Goal: Task Accomplishment & Management: Use online tool/utility

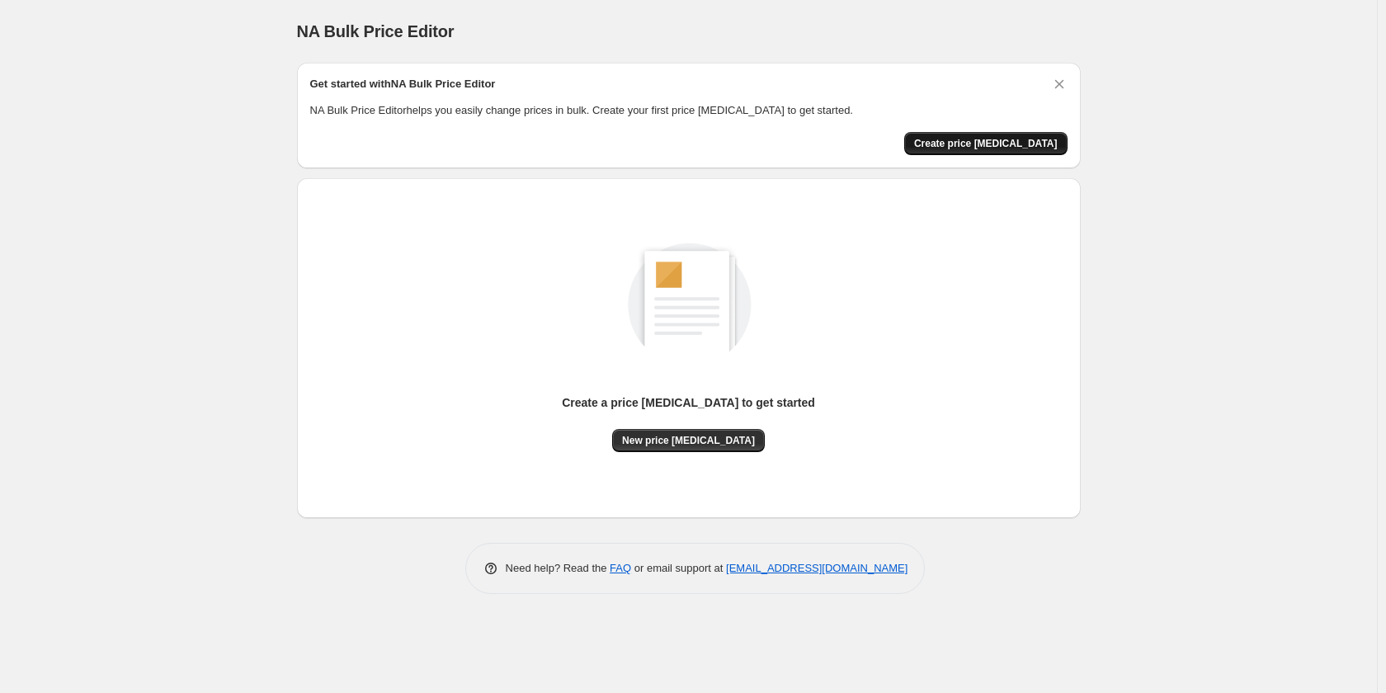
click at [966, 142] on span "Create price change job" at bounding box center [986, 143] width 144 height 13
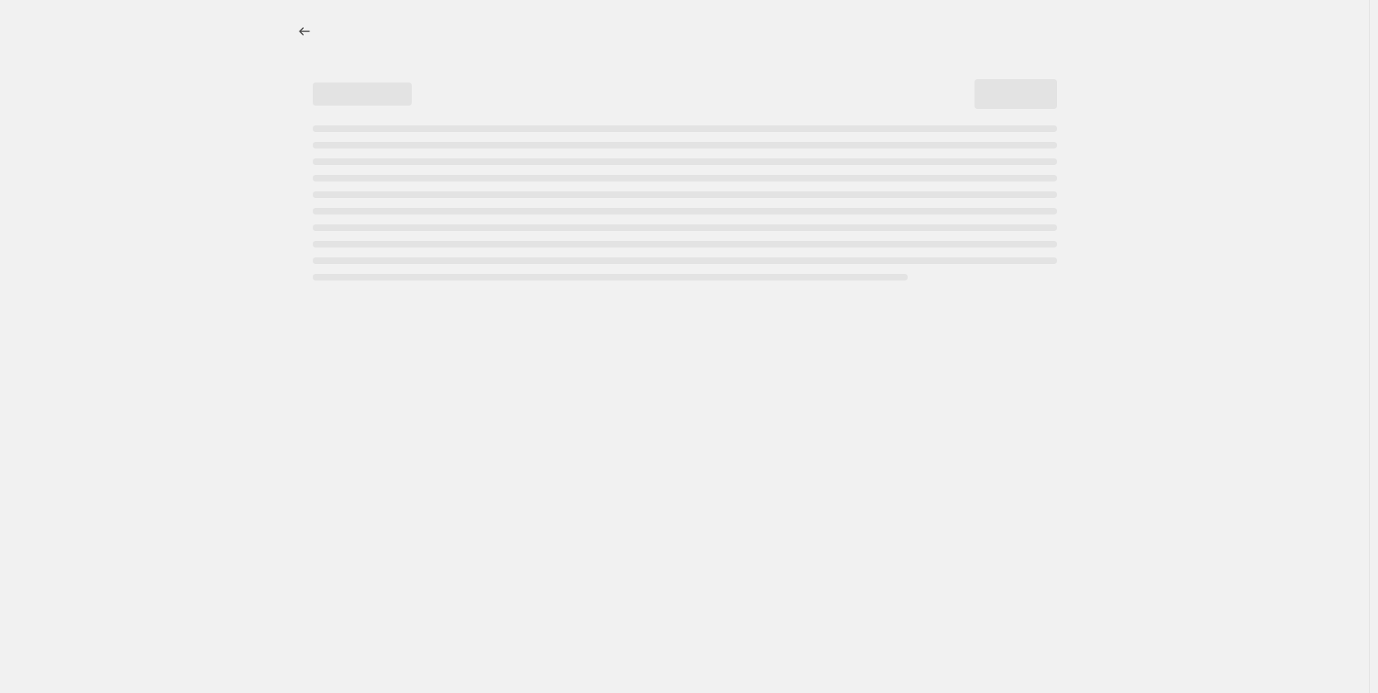
select select "percentage"
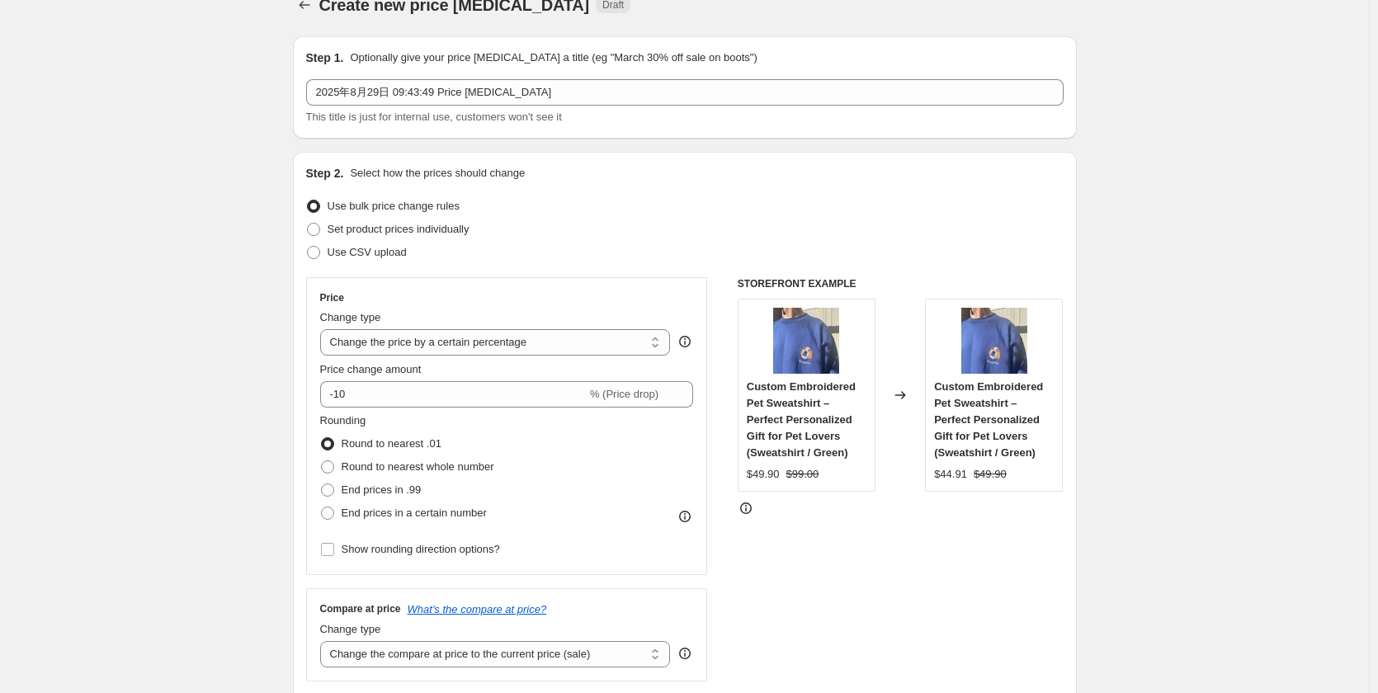
scroll to position [10, 0]
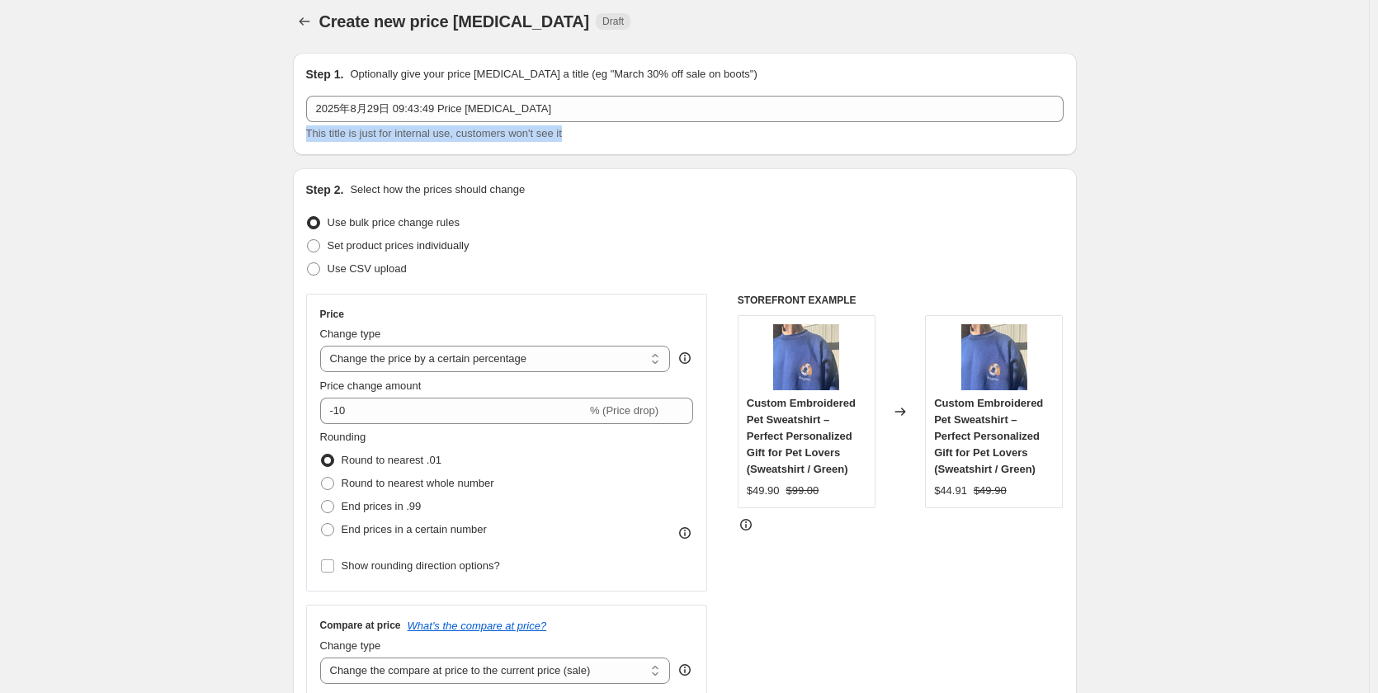
drag, startPoint x: 308, startPoint y: 134, endPoint x: 576, endPoint y: 138, distance: 268.1
click at [576, 138] on div "Step 1. Optionally give your price change job a title (eg "March 30% off sale o…" at bounding box center [685, 104] width 784 height 102
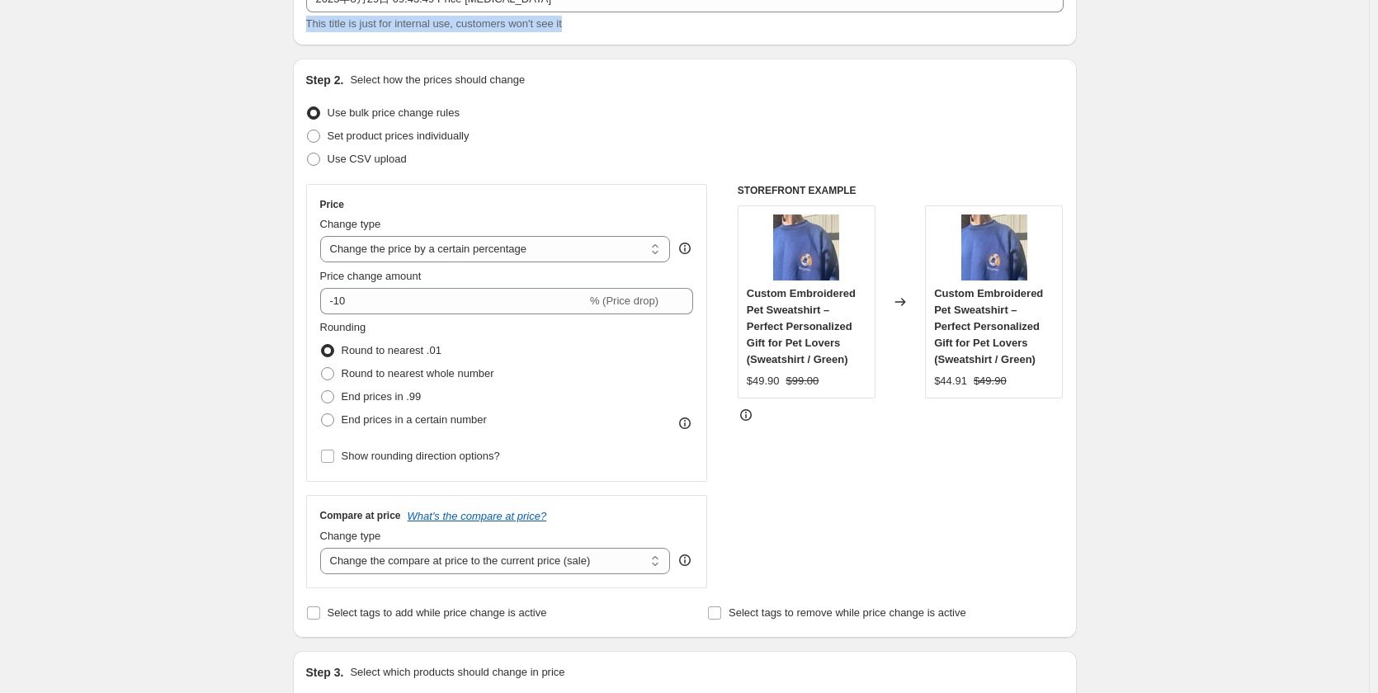
scroll to position [92, 0]
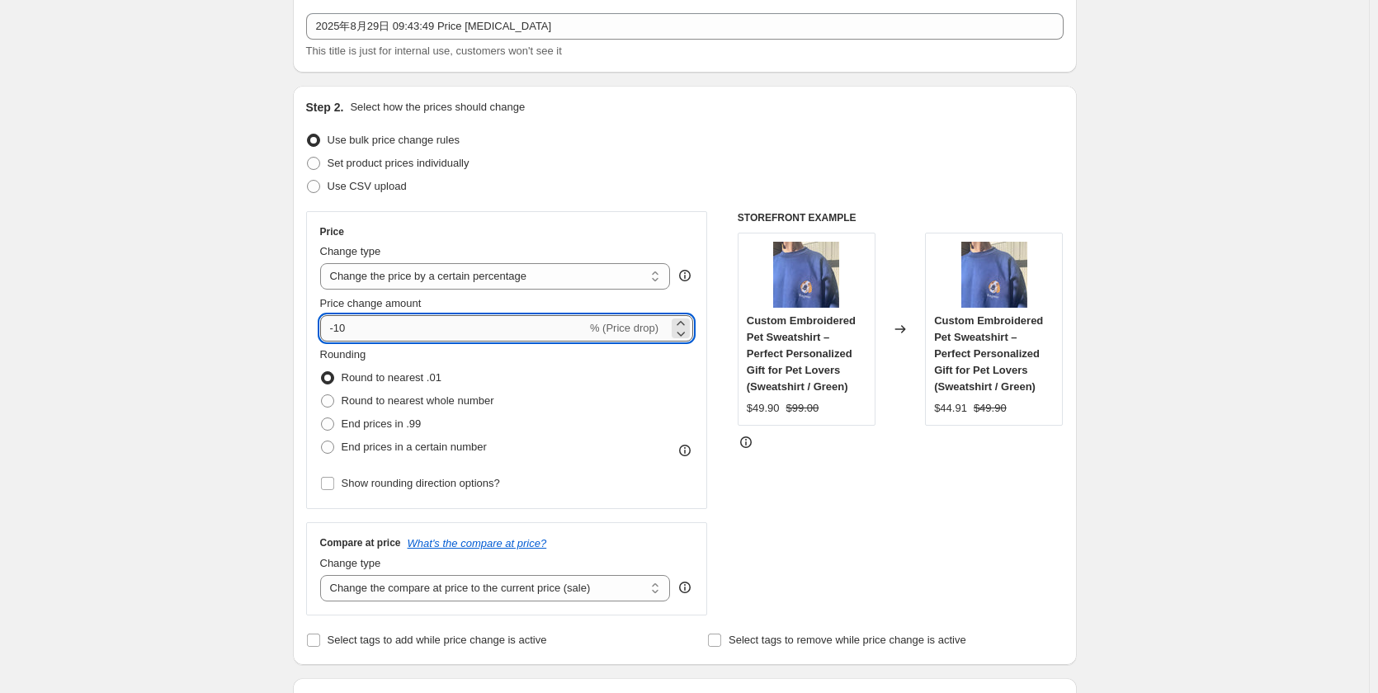
drag, startPoint x: 340, startPoint y: 334, endPoint x: 327, endPoint y: 335, distance: 13.2
click at [327, 335] on input "-10" at bounding box center [453, 328] width 266 height 26
click at [676, 321] on icon at bounding box center [680, 323] width 16 height 16
click at [686, 334] on icon at bounding box center [680, 333] width 16 height 16
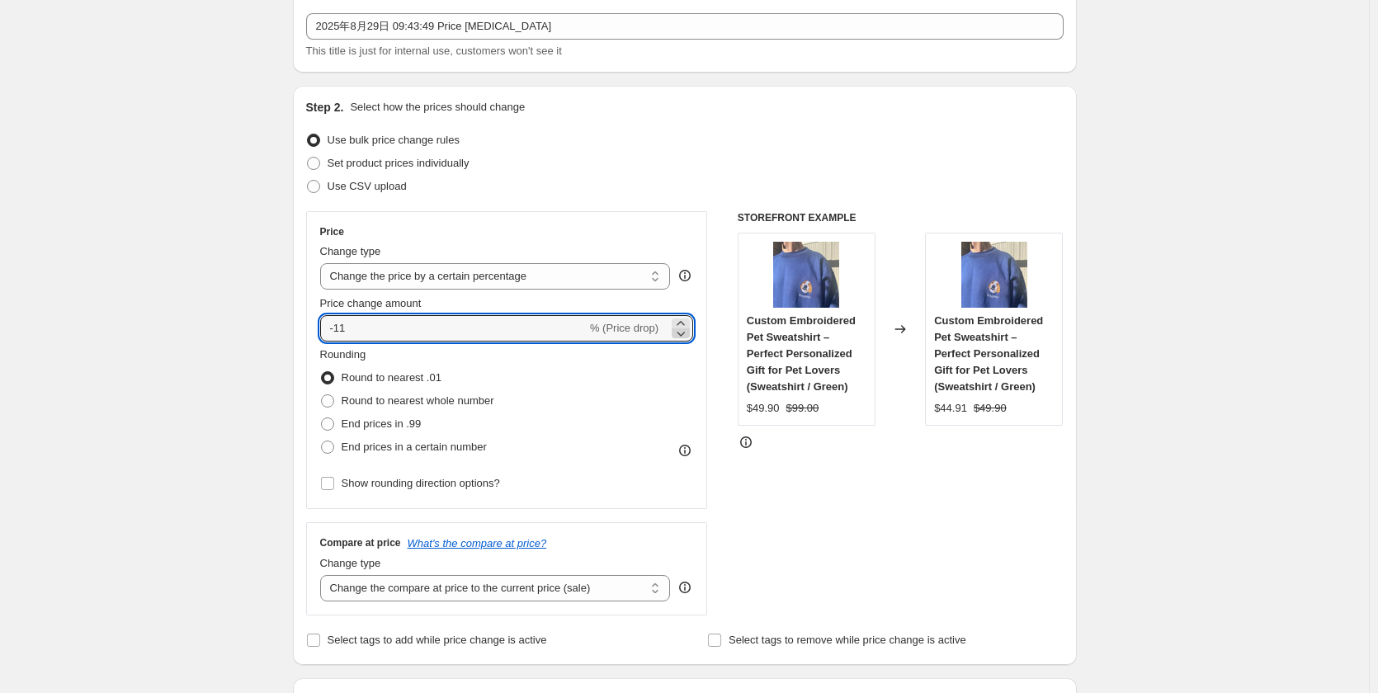
click at [686, 334] on icon at bounding box center [680, 333] width 16 height 16
click at [688, 321] on icon at bounding box center [680, 323] width 16 height 16
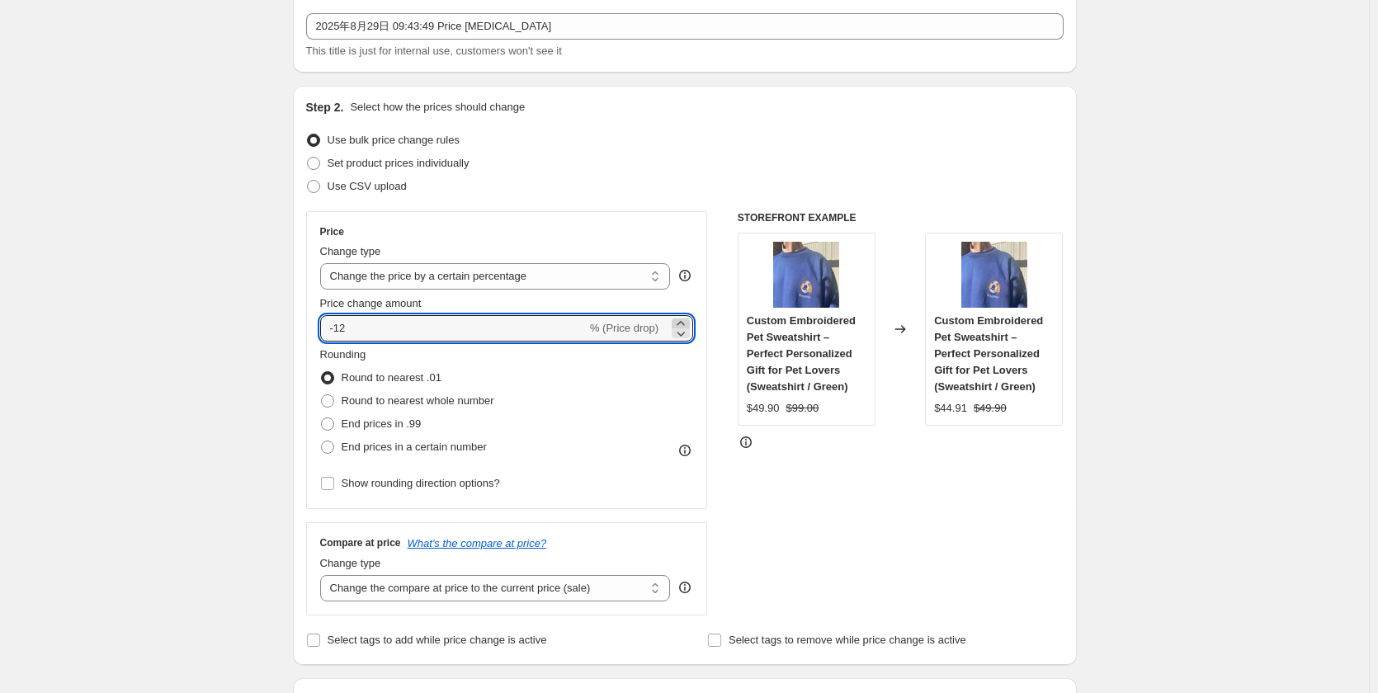
click at [688, 321] on icon at bounding box center [680, 323] width 16 height 16
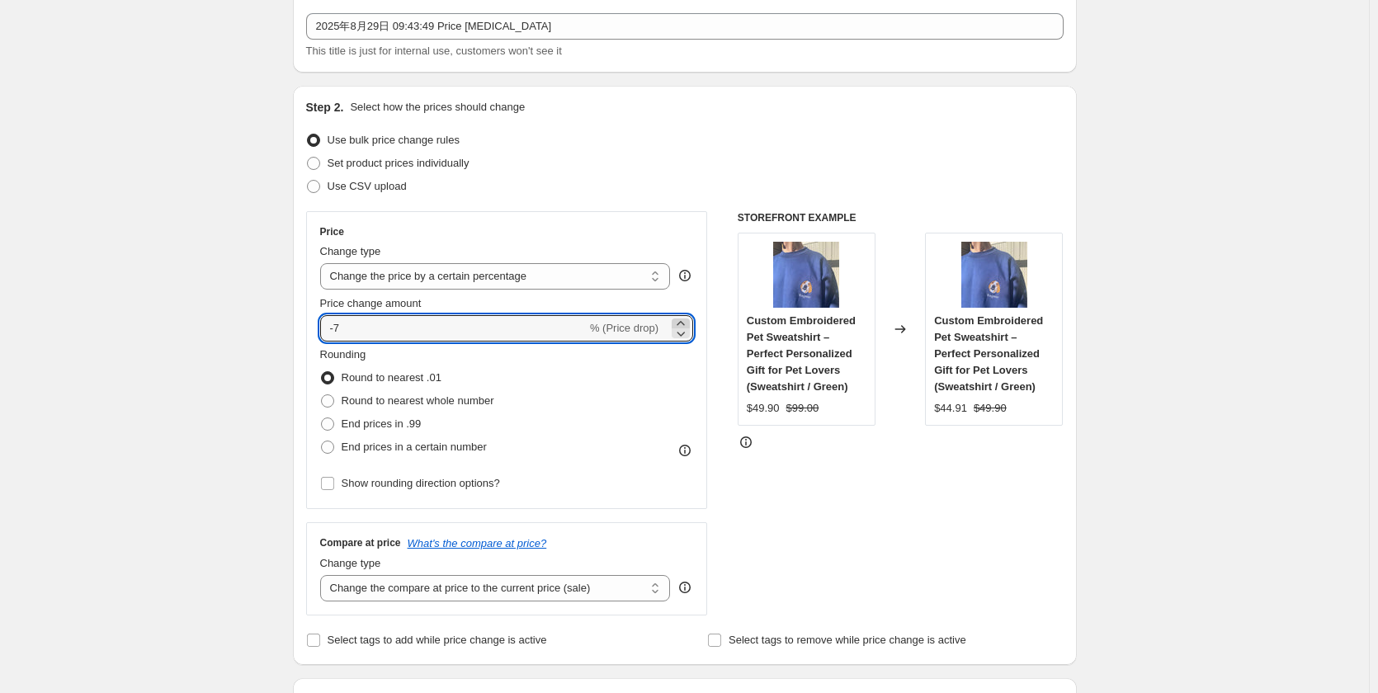
click at [688, 321] on icon at bounding box center [680, 323] width 16 height 16
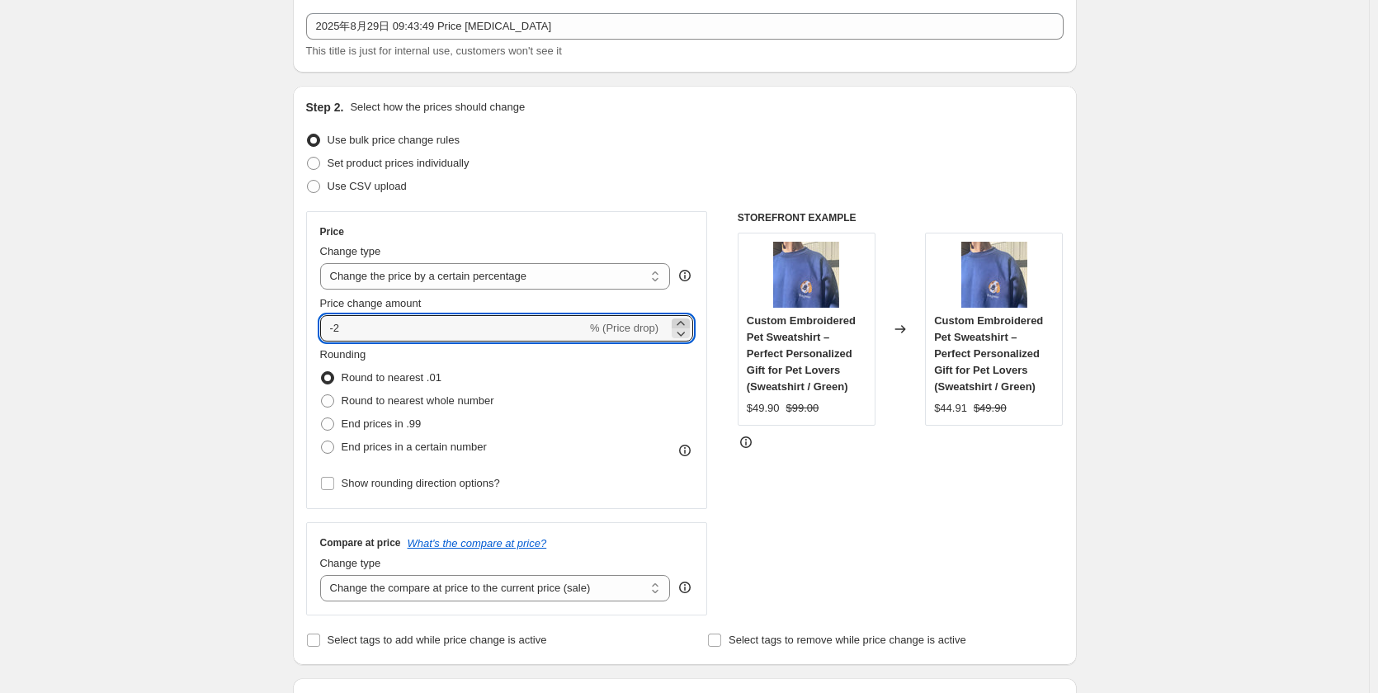
click at [688, 321] on icon at bounding box center [680, 323] width 16 height 16
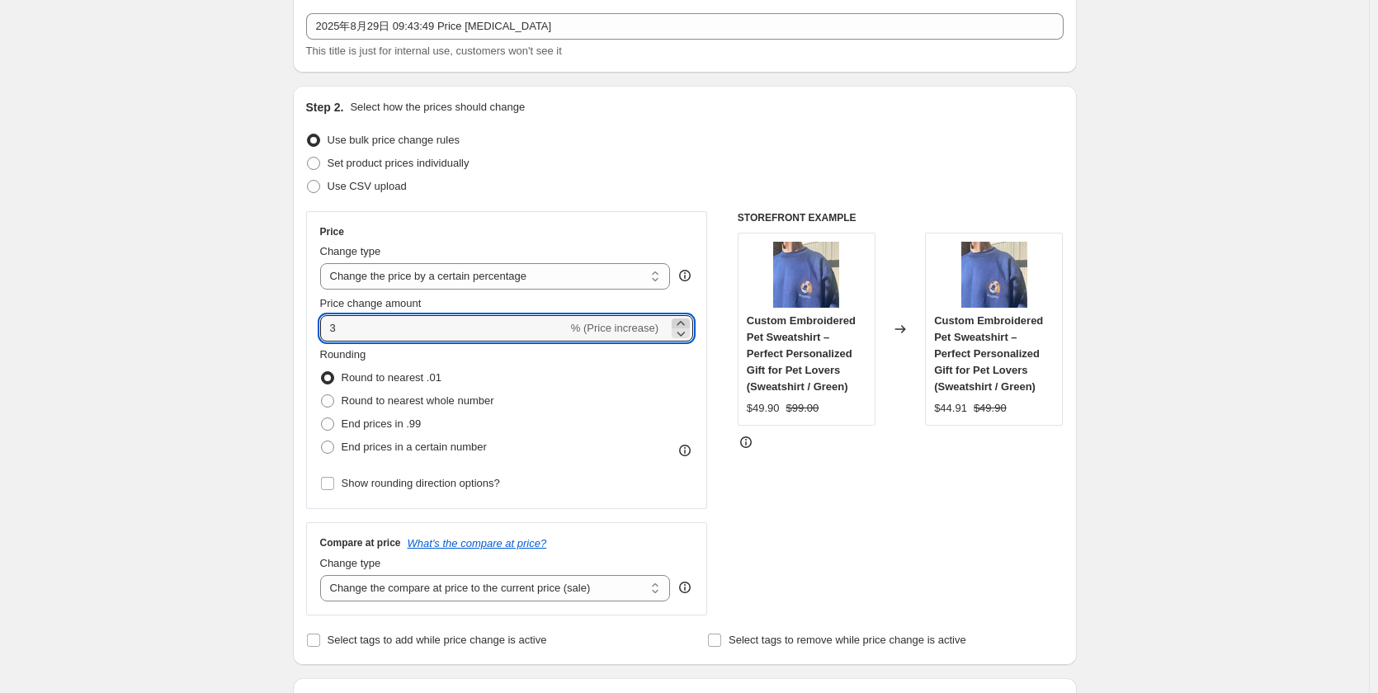
click at [688, 321] on icon at bounding box center [680, 323] width 16 height 16
drag, startPoint x: 386, startPoint y: 336, endPoint x: 316, endPoint y: 335, distance: 70.1
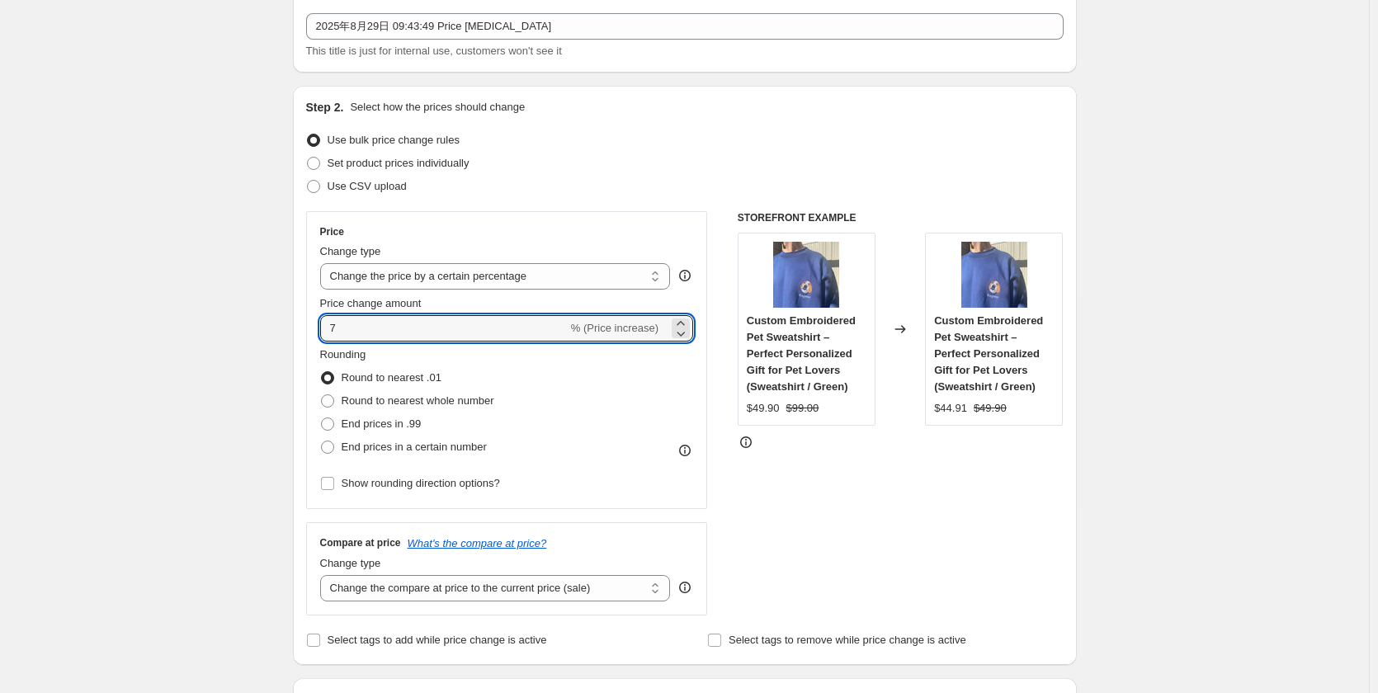
click at [316, 335] on div "Price Change type Change the price to a certain amount Change the price by a ce…" at bounding box center [507, 360] width 402 height 298
type input "10"
click at [891, 530] on div "STOREFRONT EXAMPLE Custom Embroidered Pet Sweatshirt – Perfect Personalized Gif…" at bounding box center [901, 413] width 326 height 404
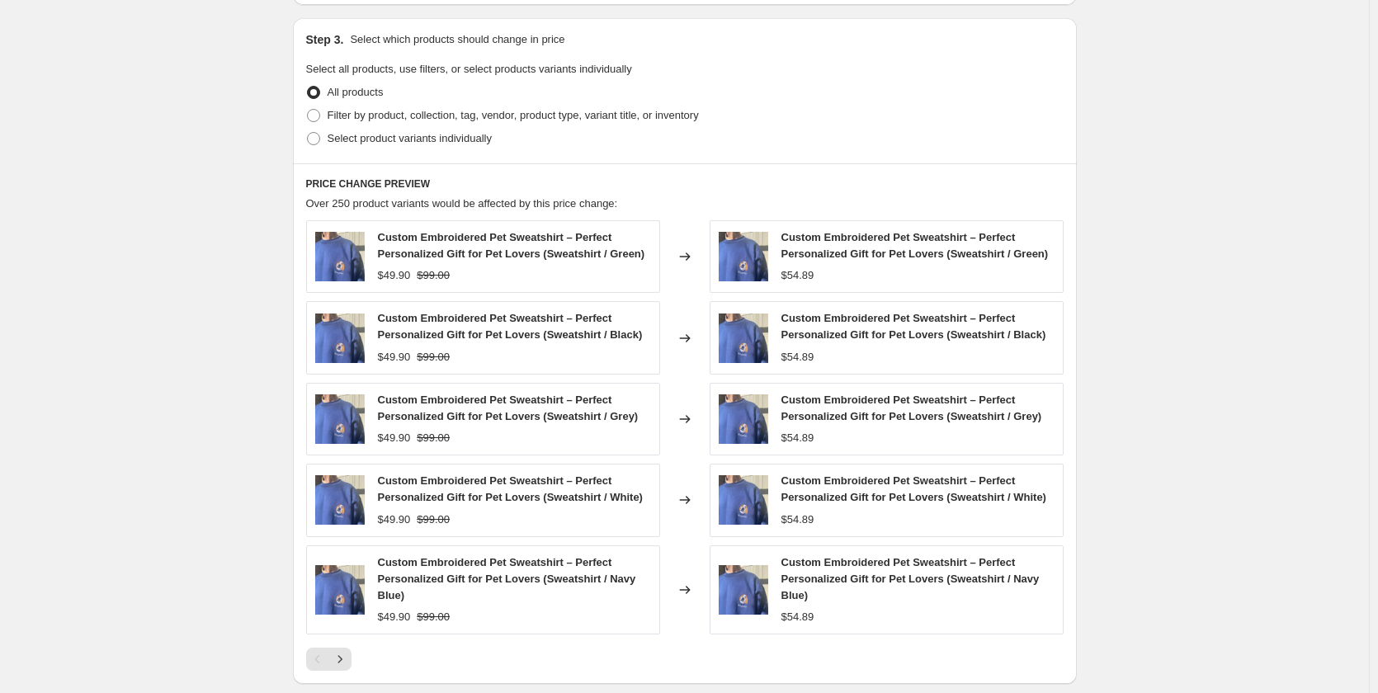
scroll to position [1000, 0]
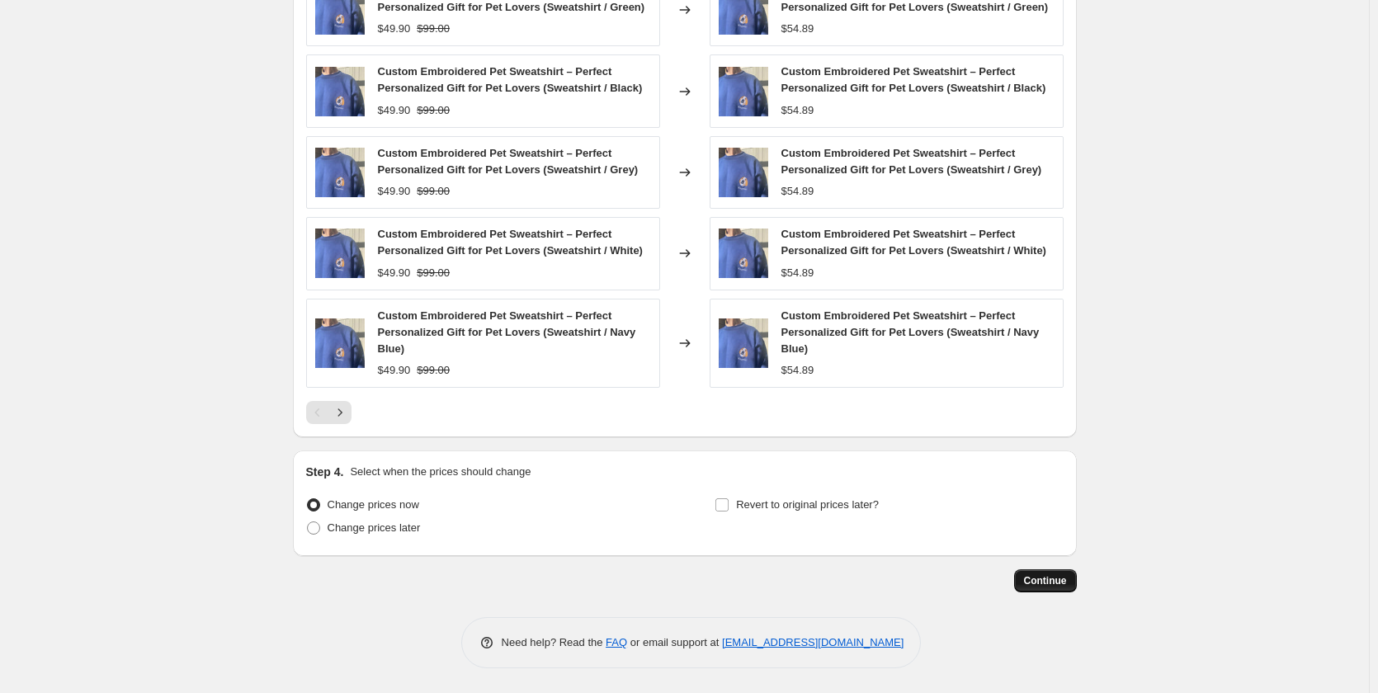
click at [1038, 584] on span "Continue" at bounding box center [1045, 580] width 43 height 13
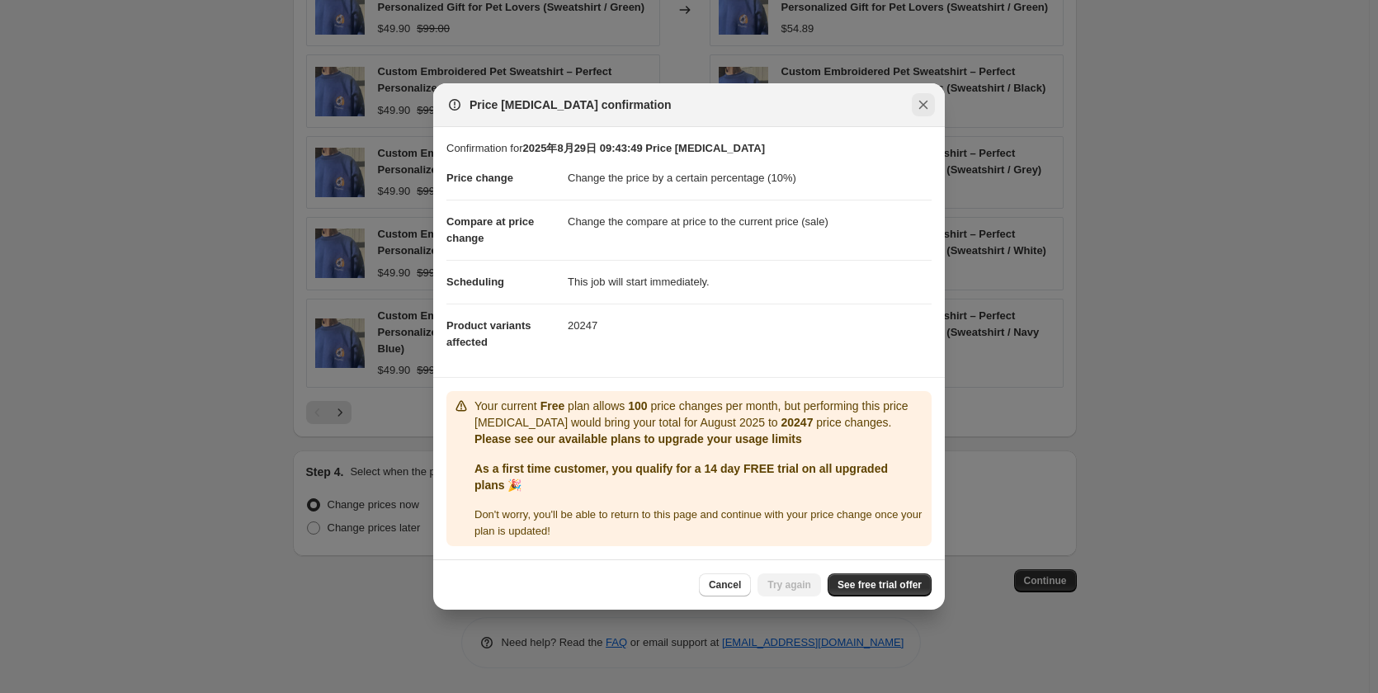
click at [919, 106] on icon "Close" at bounding box center [923, 105] width 16 height 16
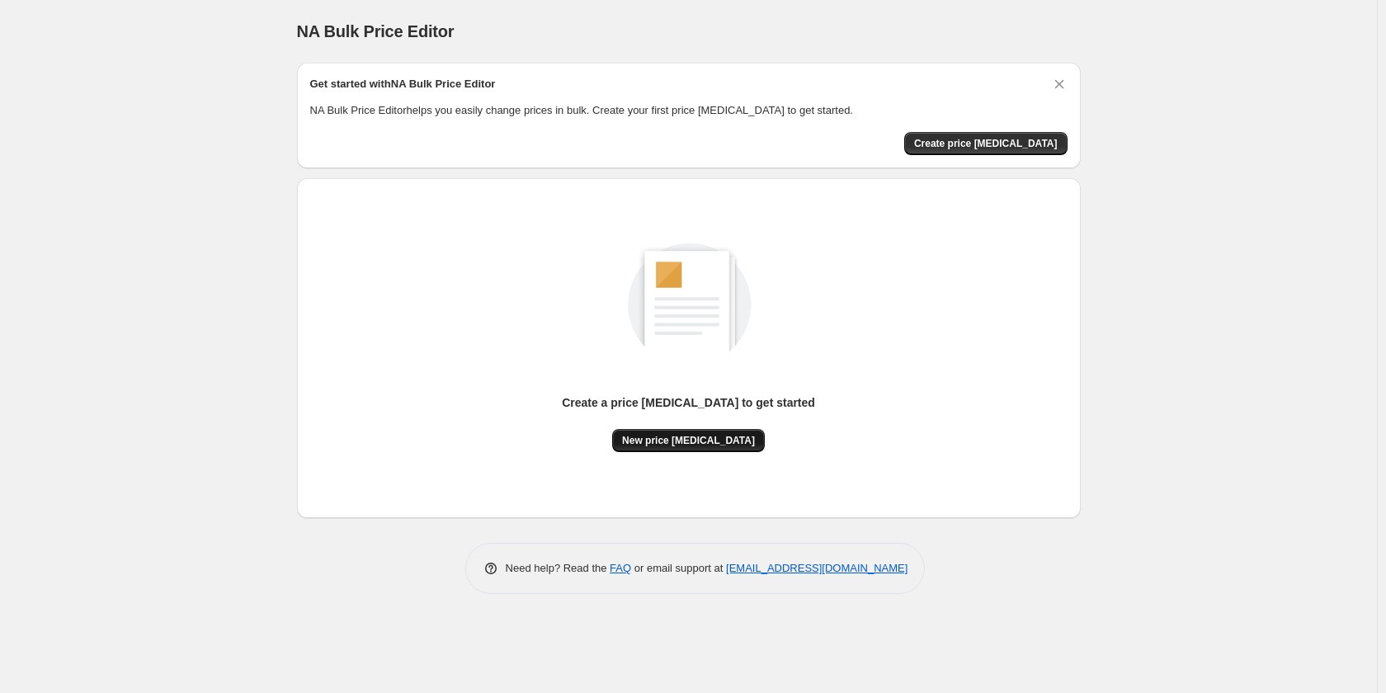
click at [692, 442] on span "New price change job" at bounding box center [688, 440] width 133 height 13
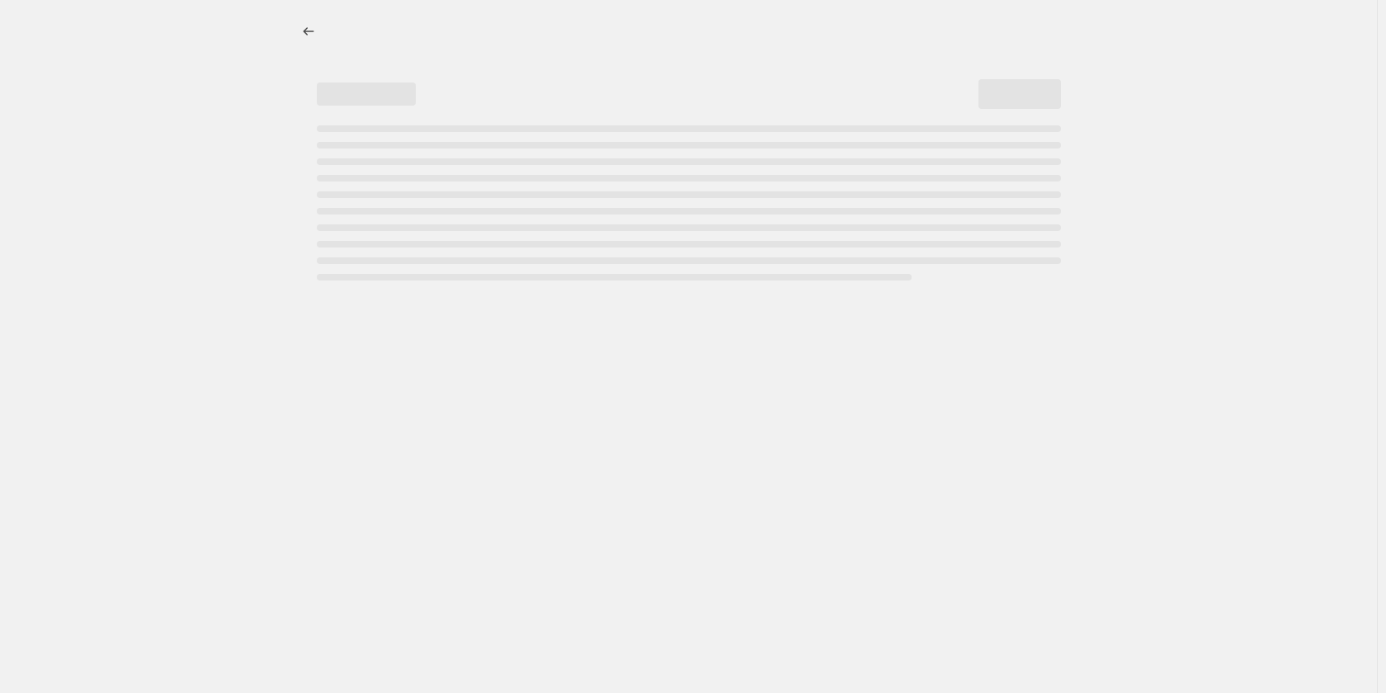
select select "percentage"
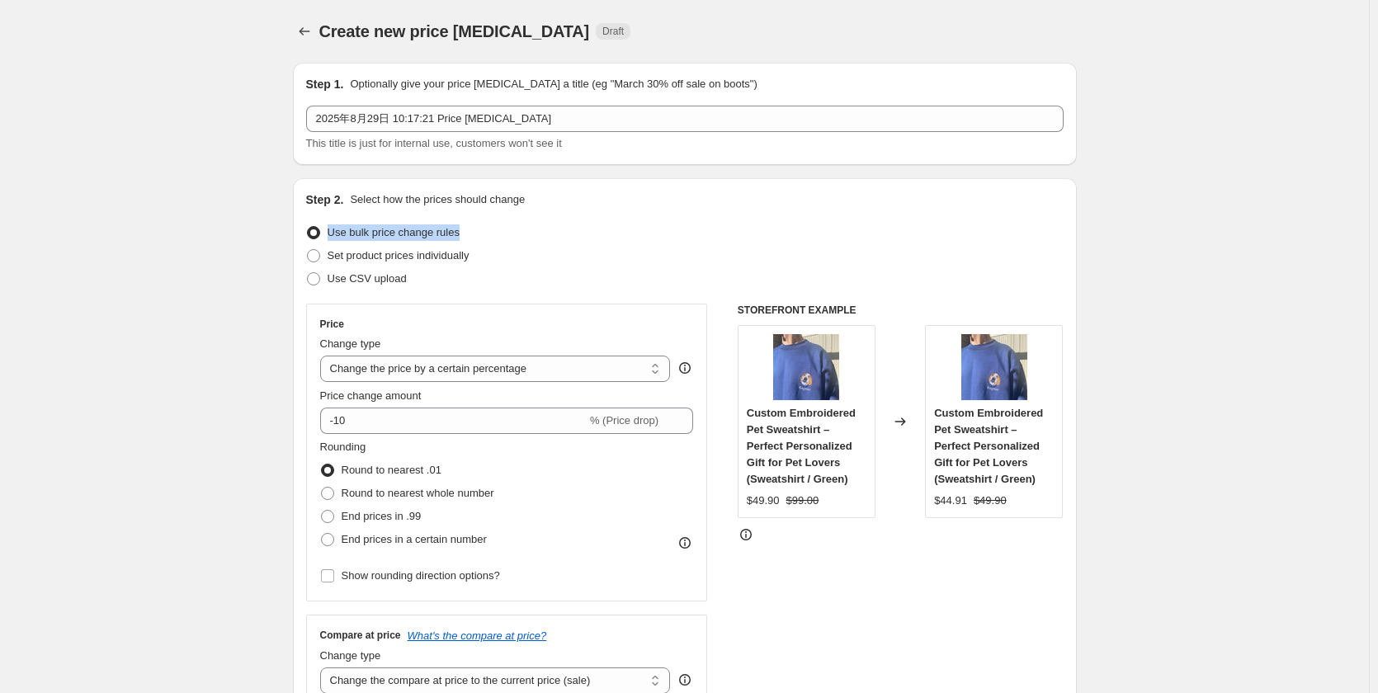
drag, startPoint x: 493, startPoint y: 235, endPoint x: 330, endPoint y: 235, distance: 163.3
click at [330, 235] on div "Use bulk price change rules" at bounding box center [684, 232] width 757 height 23
copy span "Use bulk price change rules"
drag, startPoint x: 484, startPoint y: 262, endPoint x: 331, endPoint y: 257, distance: 153.5
click at [331, 257] on div "Set product prices individually" at bounding box center [684, 255] width 757 height 23
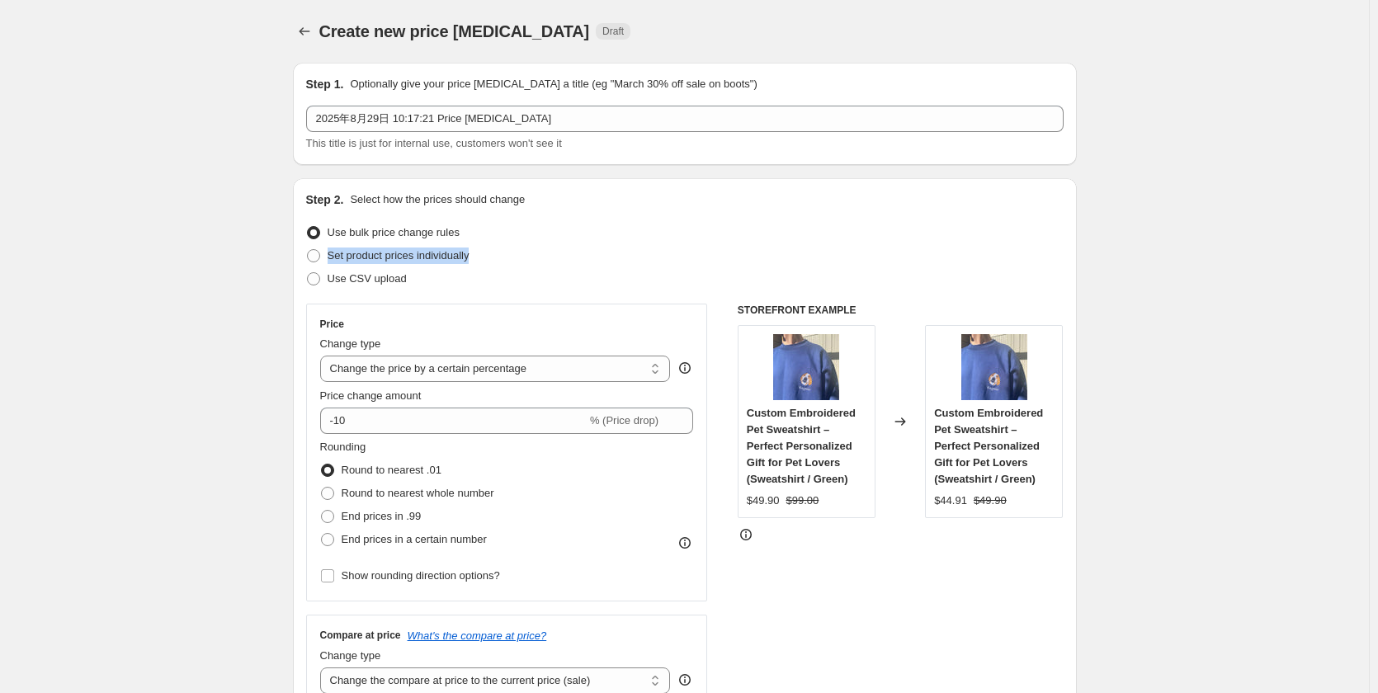
copy span "Set product prices individually"
click at [317, 252] on span at bounding box center [313, 255] width 13 height 13
click at [308, 250] on input "Set product prices individually" at bounding box center [307, 249] width 1 height 1
radio input "true"
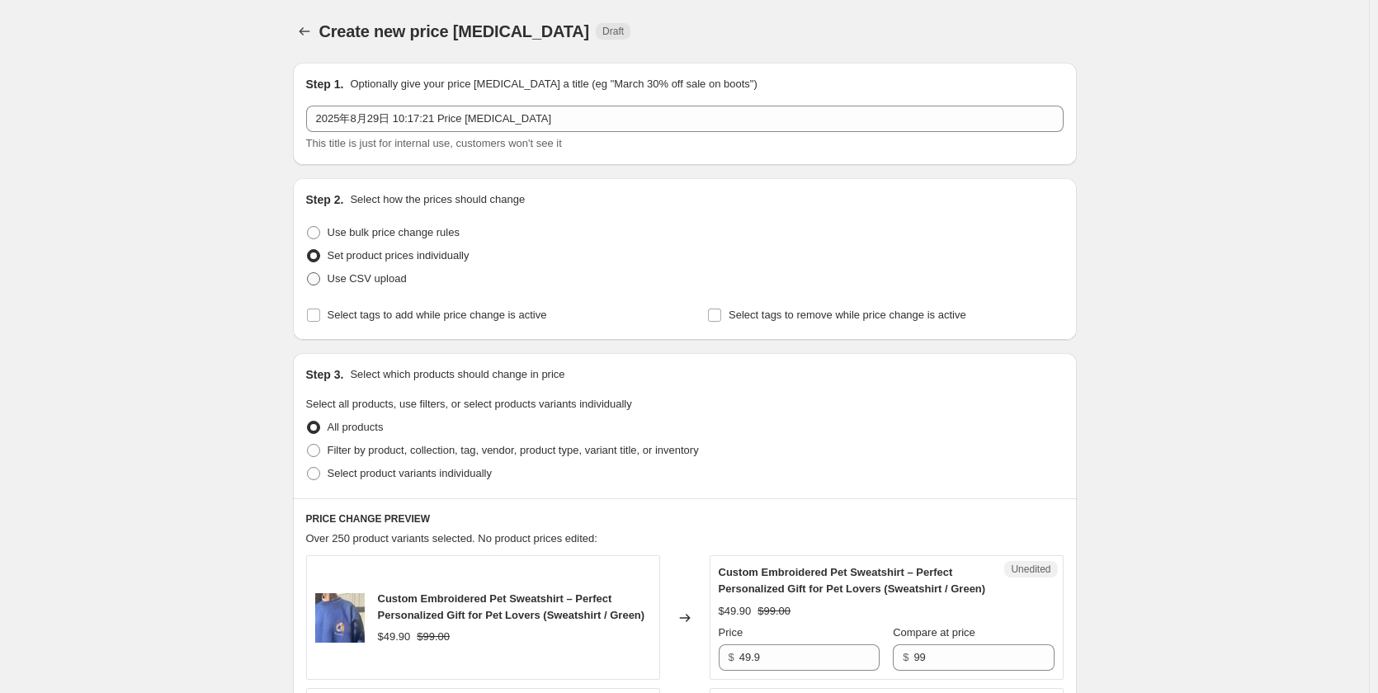
click at [320, 276] on span at bounding box center [313, 278] width 13 height 13
click at [308, 273] on input "Use CSV upload" at bounding box center [307, 272] width 1 height 1
radio input "true"
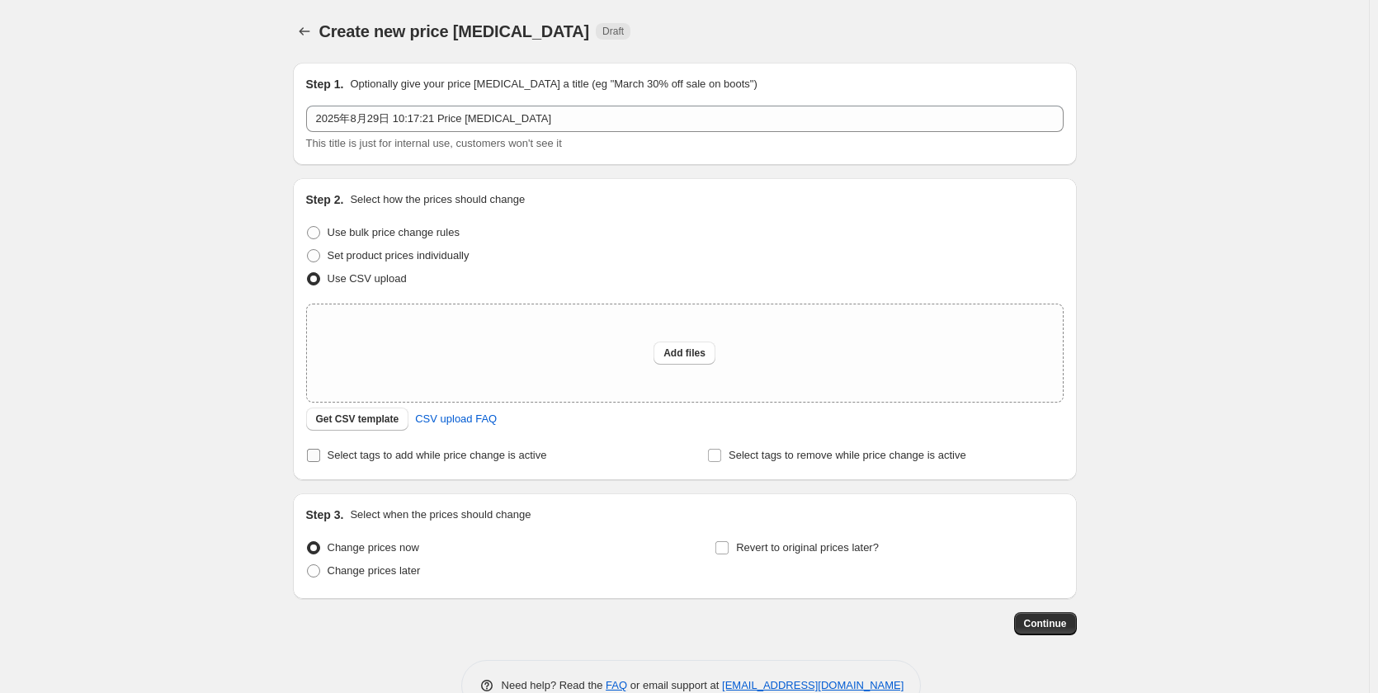
drag, startPoint x: 376, startPoint y: 421, endPoint x: 531, endPoint y: 454, distance: 158.6
click at [577, 454] on div "Select tags to add while price change is active" at bounding box center [484, 455] width 356 height 23
click at [367, 419] on span "Get CSV template" at bounding box center [357, 418] width 83 height 13
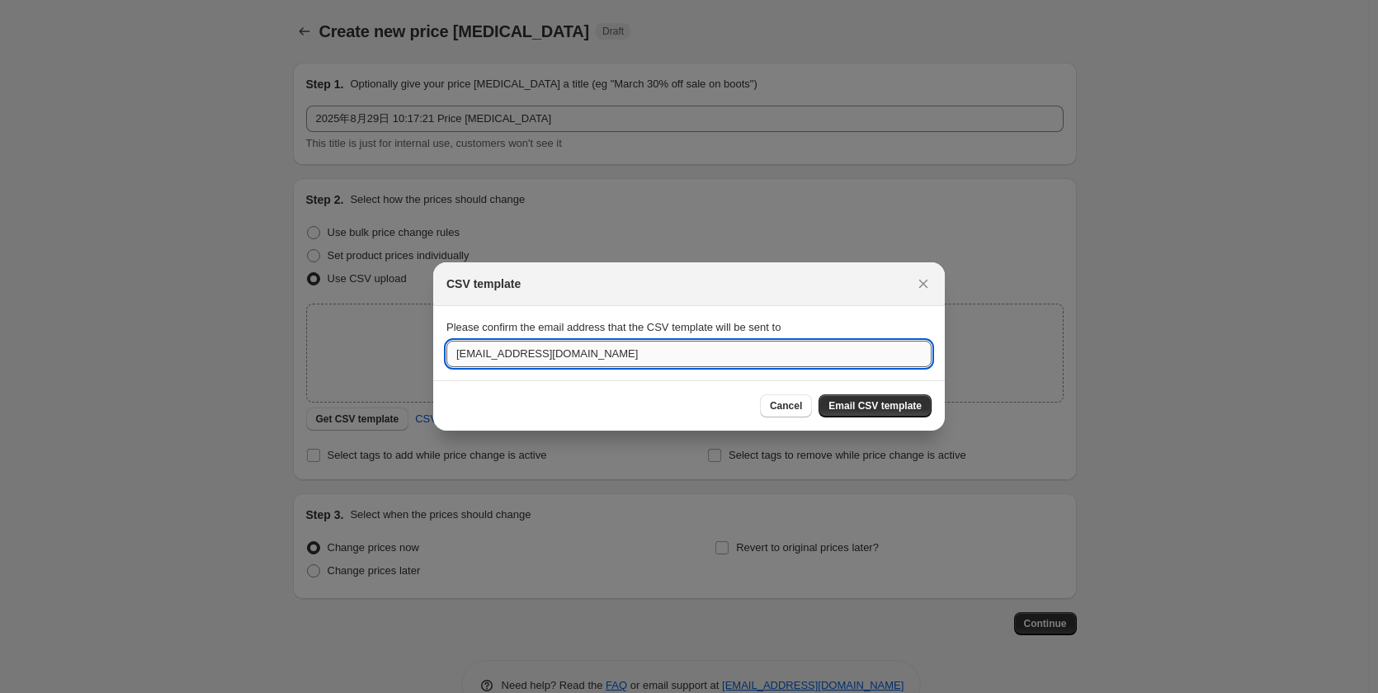
click at [561, 352] on input "support@tiuous.com" at bounding box center [688, 354] width 485 height 26
drag, startPoint x: 588, startPoint y: 357, endPoint x: 402, endPoint y: 365, distance: 186.6
click at [571, 361] on input "support@tiuous.com" at bounding box center [688, 354] width 485 height 26
drag, startPoint x: 534, startPoint y: 361, endPoint x: 436, endPoint y: 365, distance: 98.3
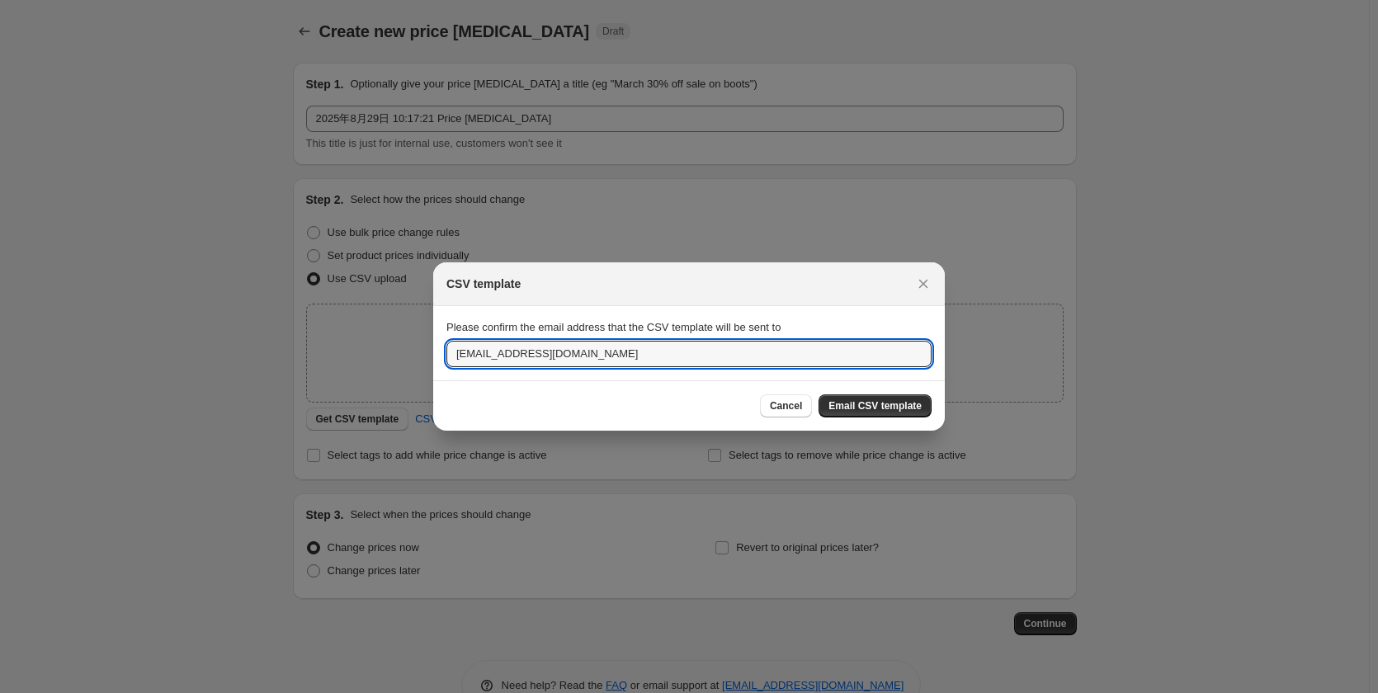
click at [436, 365] on section "Please confirm the email address that the CSV template will be sent to support@…" at bounding box center [688, 343] width 511 height 74
click at [567, 356] on input "support@tiuous.com" at bounding box center [688, 354] width 485 height 26
drag, startPoint x: 409, startPoint y: 358, endPoint x: 325, endPoint y: 358, distance: 84.1
paste input "tiuous2025@gmail"
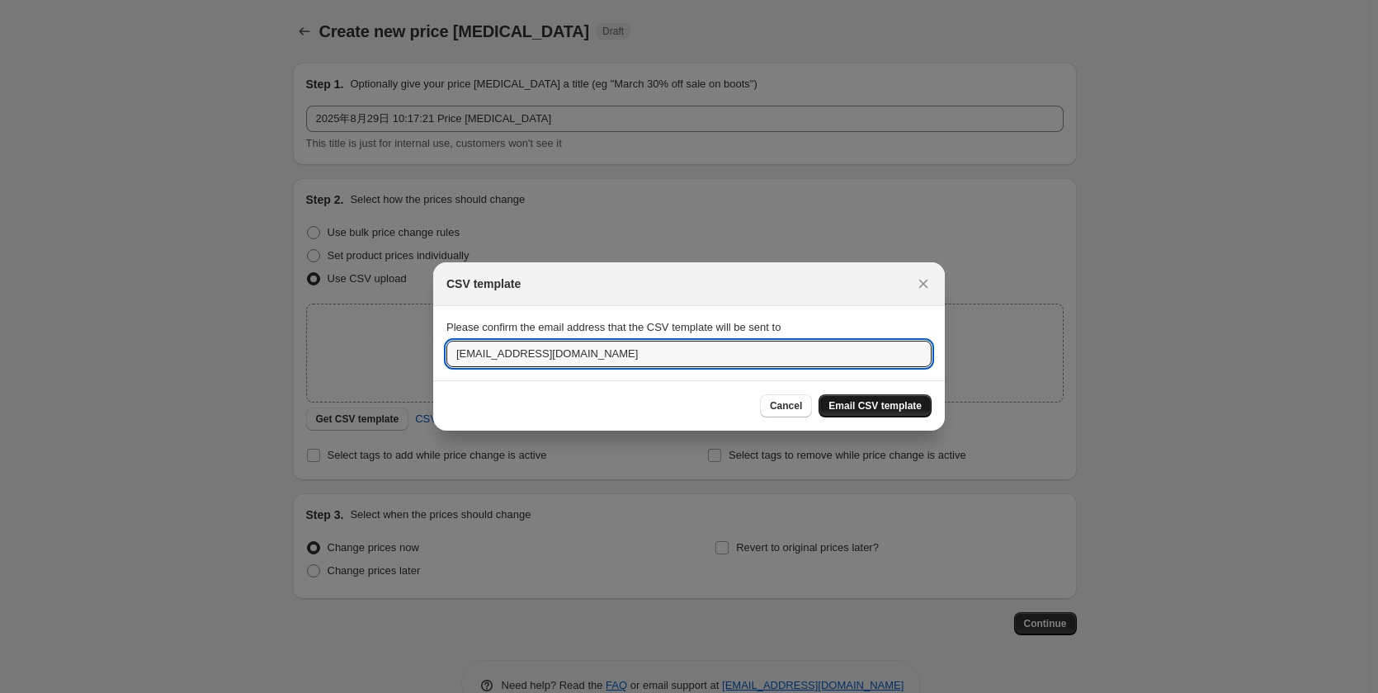
type input "[EMAIL_ADDRESS][DOMAIN_NAME]"
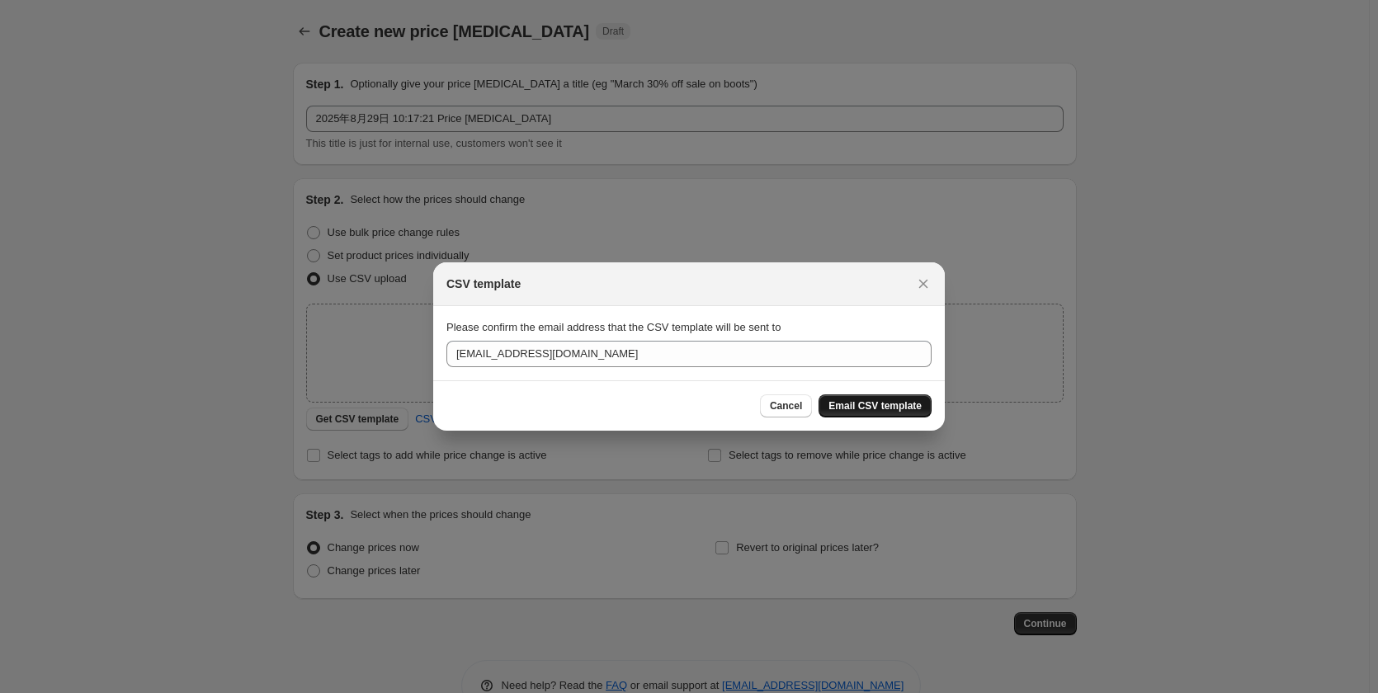
click at [862, 403] on span "Email CSV template" at bounding box center [874, 405] width 93 height 13
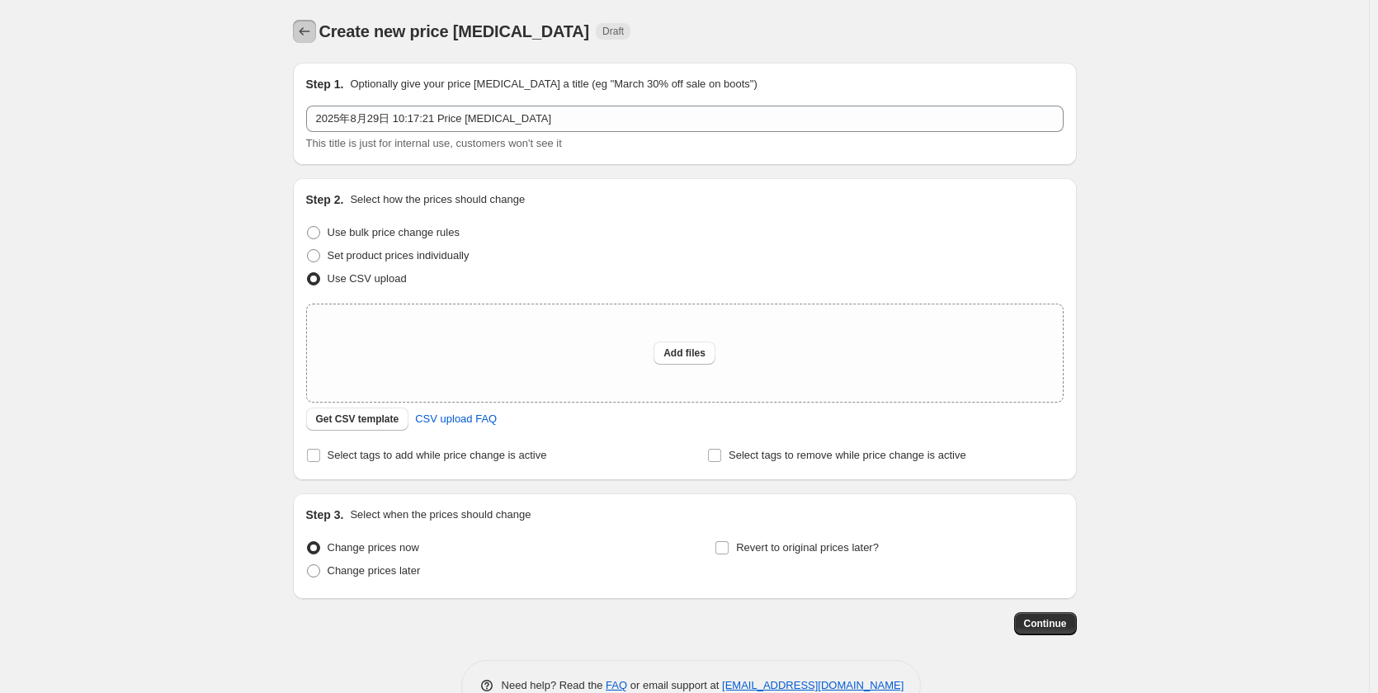
click at [310, 29] on icon "Price change jobs" at bounding box center [304, 31] width 16 height 16
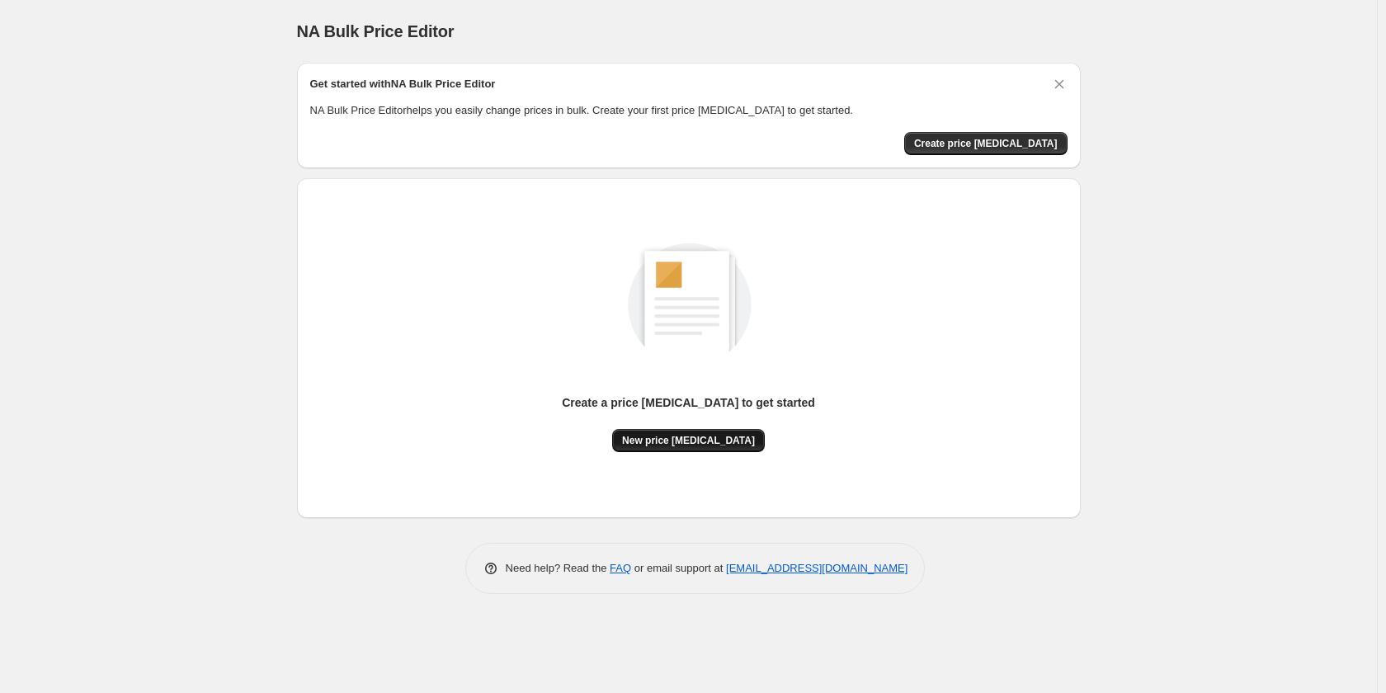
click at [733, 433] on button "New price change job" at bounding box center [688, 440] width 153 height 23
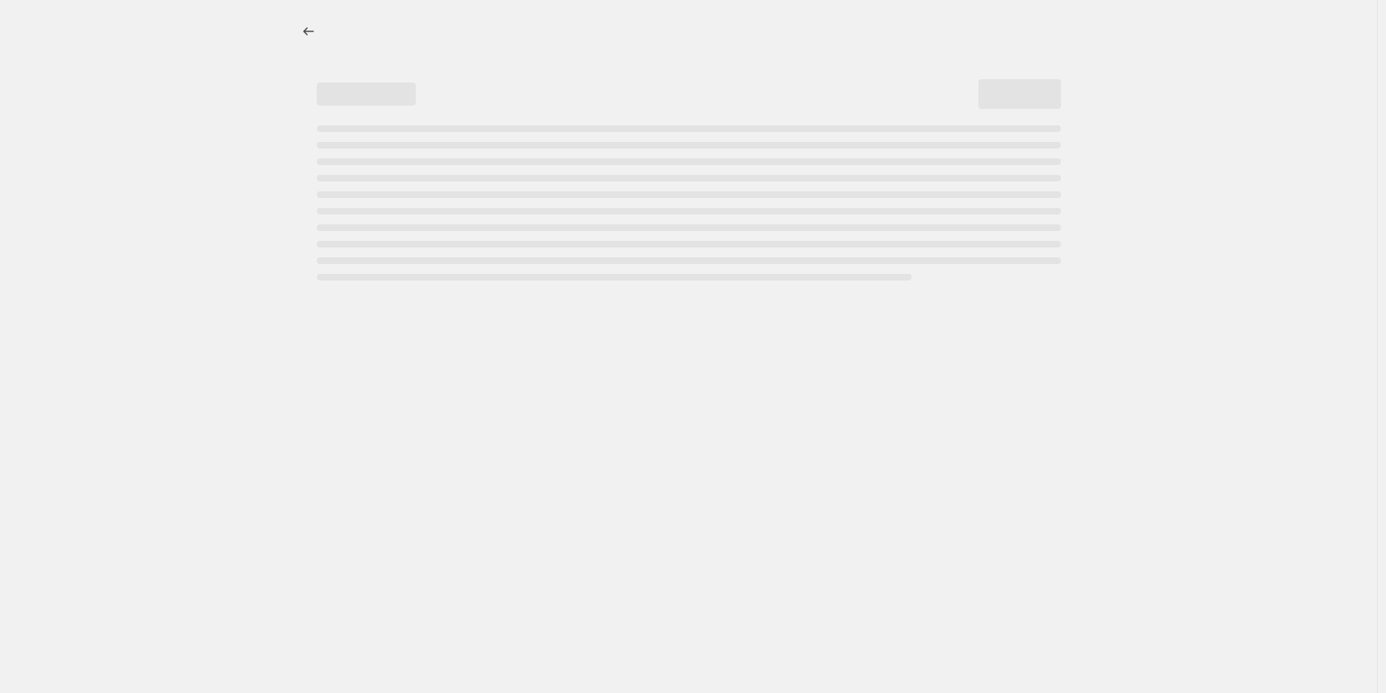
select select "percentage"
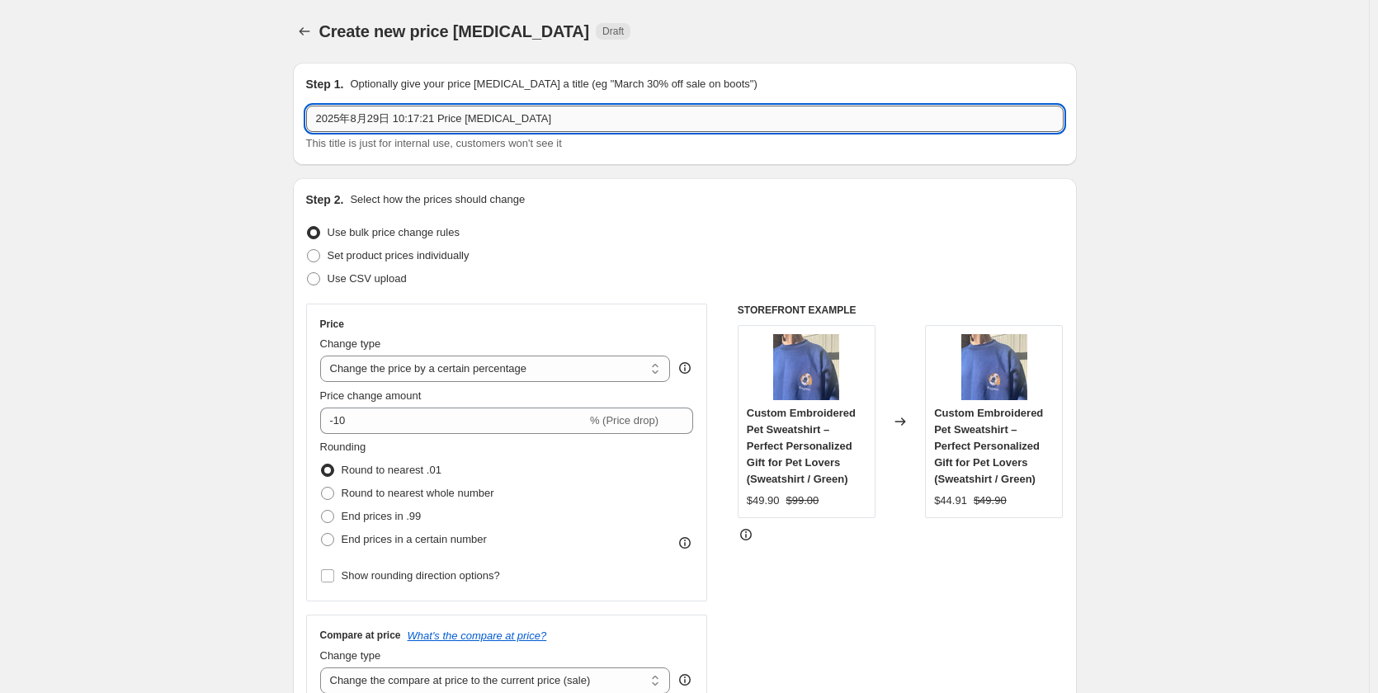
click at [547, 126] on input "2025年8月29日 10:17:21 Price [MEDICAL_DATA]" at bounding box center [684, 119] width 757 height 26
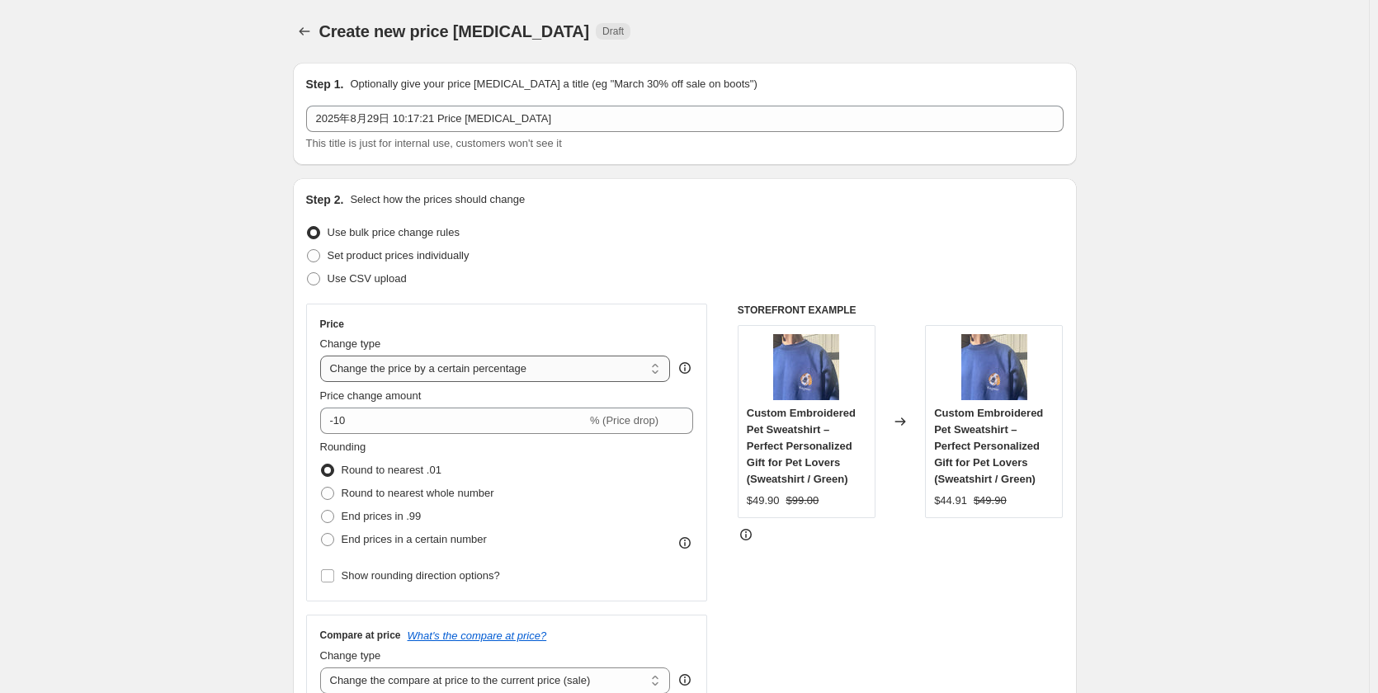
click at [563, 366] on select "Change the price to a certain amount Change the price by a certain amount Chang…" at bounding box center [495, 369] width 351 height 26
click at [323, 356] on select "Change the price to a certain amount Change the price by a certain amount Chang…" at bounding box center [495, 369] width 351 height 26
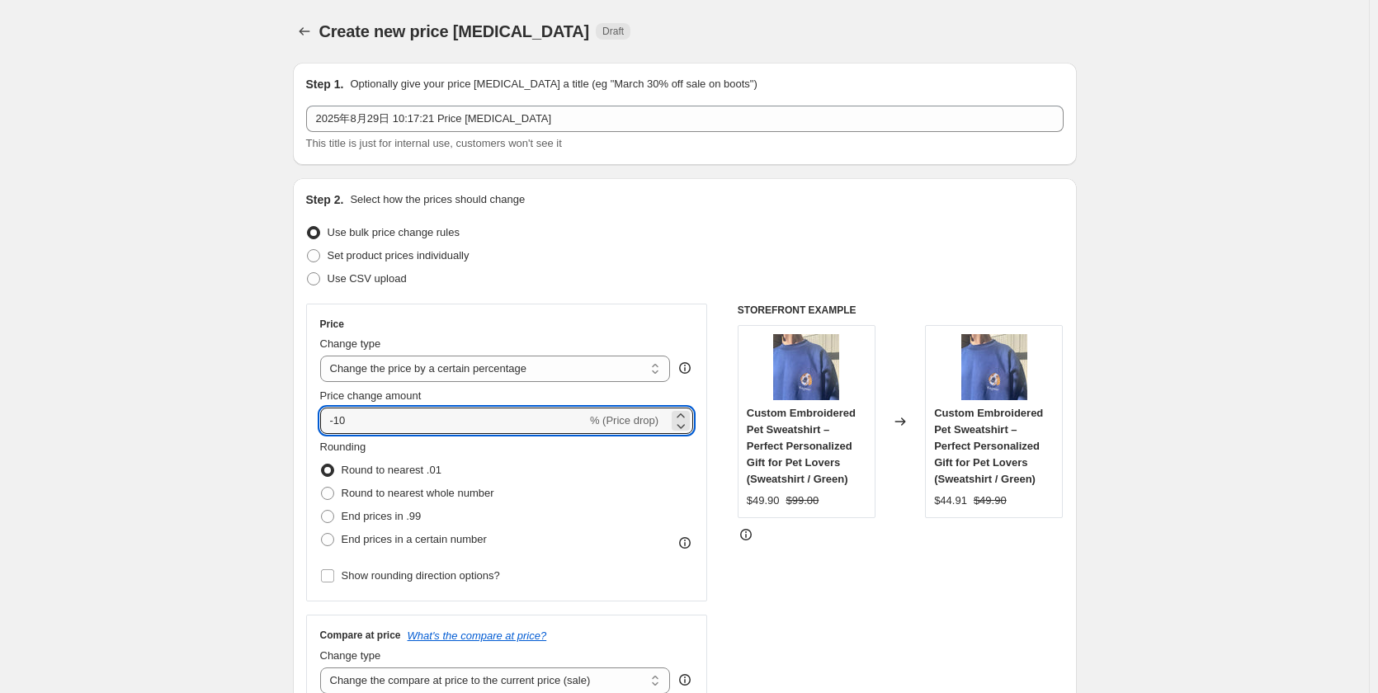
drag, startPoint x: 378, startPoint y: 429, endPoint x: 312, endPoint y: 437, distance: 66.5
click at [312, 437] on div "Price Change type Change the price to a certain amount Change the price by a ce…" at bounding box center [507, 453] width 402 height 298
click at [323, 411] on div "Price Change type Change the price to a certain amount Change the price by a ce…" at bounding box center [507, 453] width 402 height 298
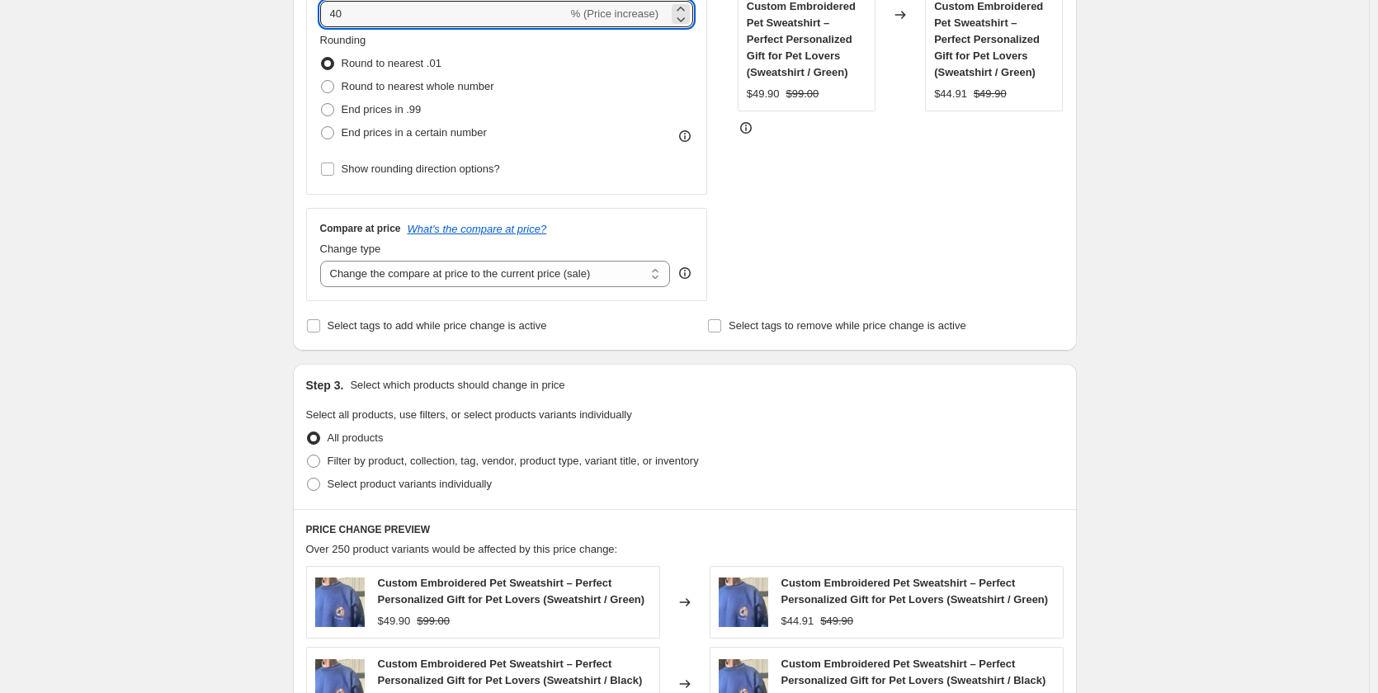
scroll to position [412, 0]
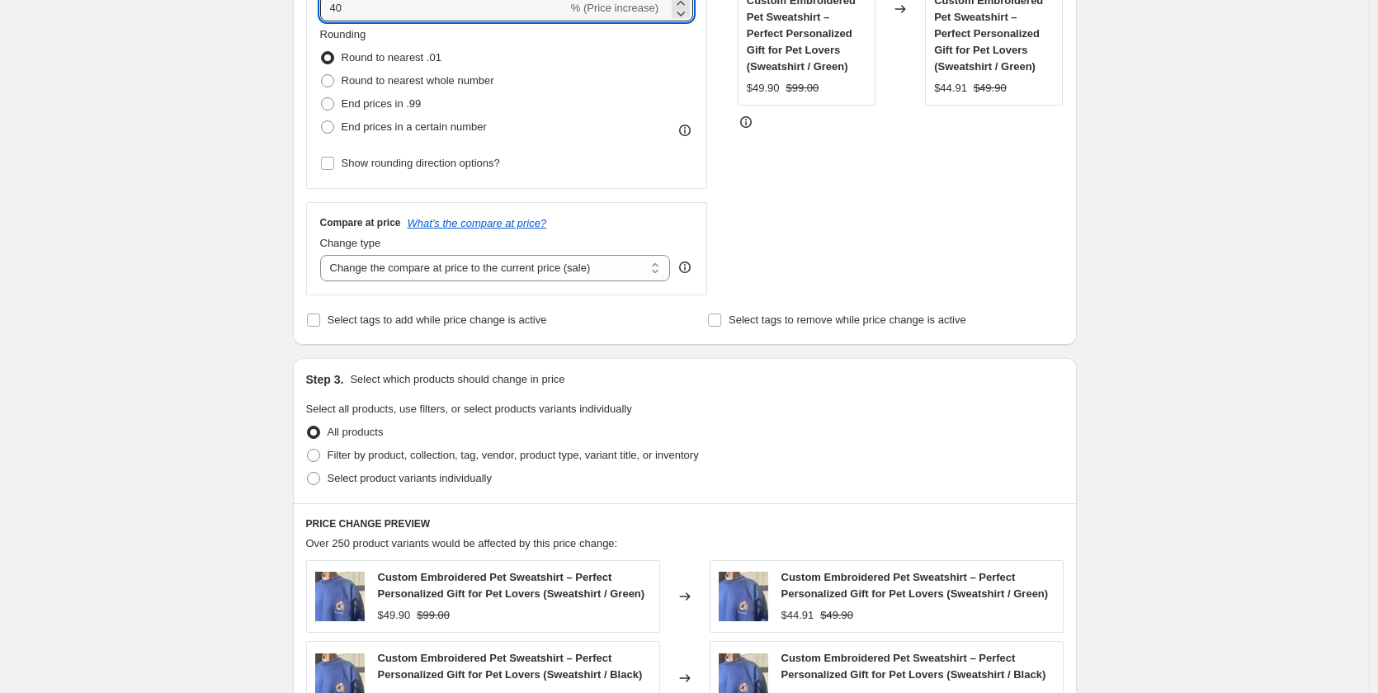
type input "40"
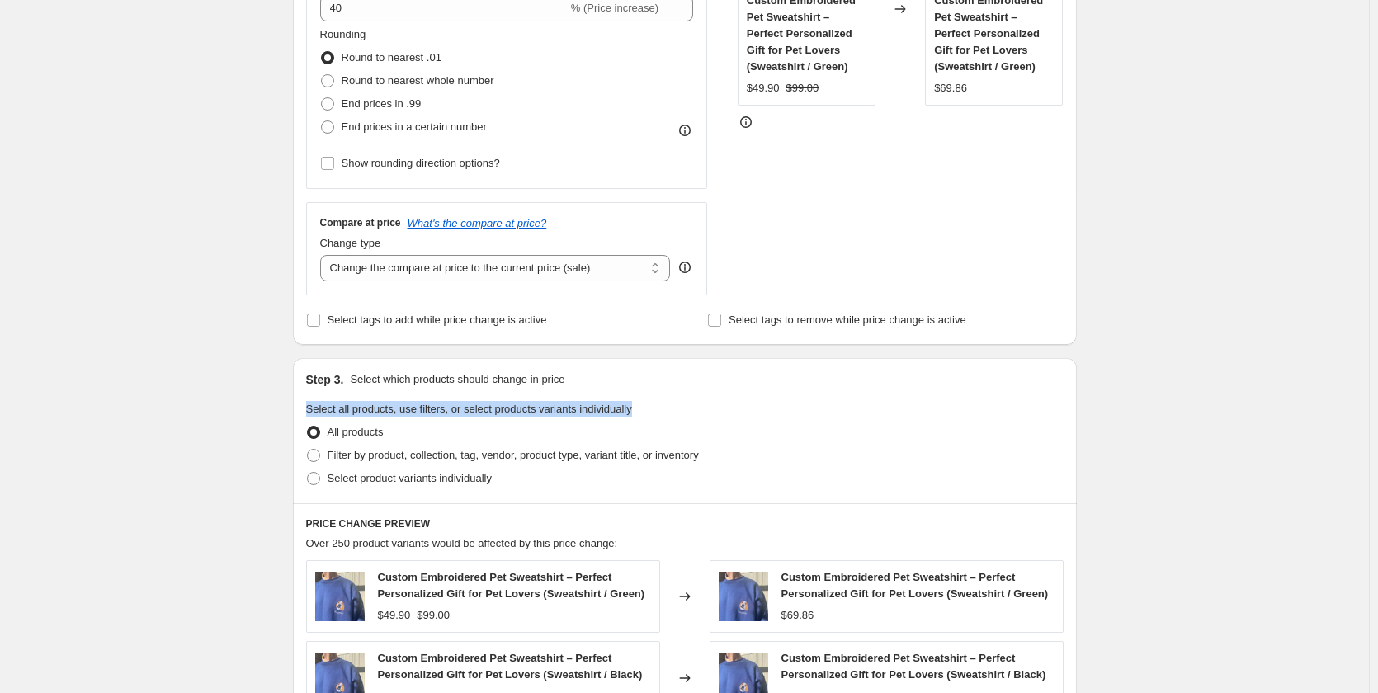
drag, startPoint x: 664, startPoint y: 414, endPoint x: 299, endPoint y: 413, distance: 364.6
click at [299, 413] on div "Step 3. Select which products should change in price Select all products, use f…" at bounding box center [685, 430] width 784 height 145
copy span "Select all products, use filters, or select products variants individually"
click at [321, 463] on span at bounding box center [313, 455] width 15 height 15
click at [308, 450] on input "Filter by product, collection, tag, vendor, product type, variant title, or inv…" at bounding box center [307, 449] width 1 height 1
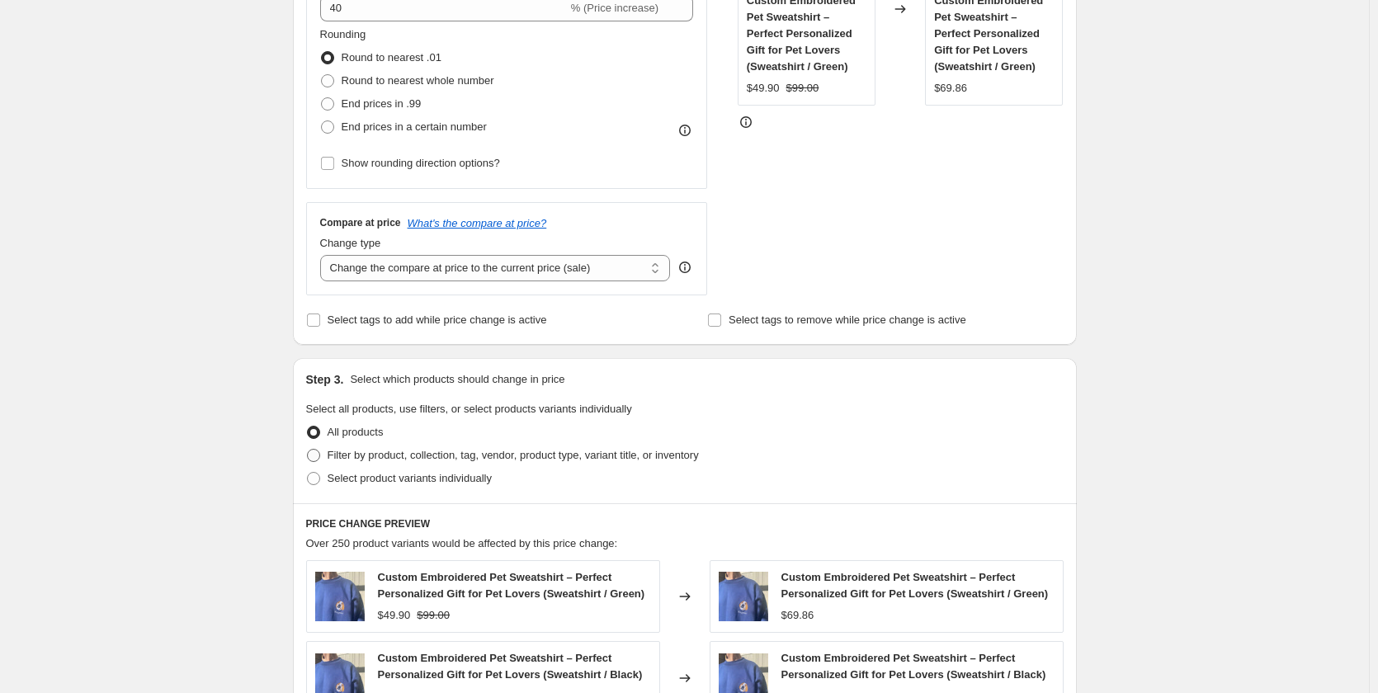
radio input "true"
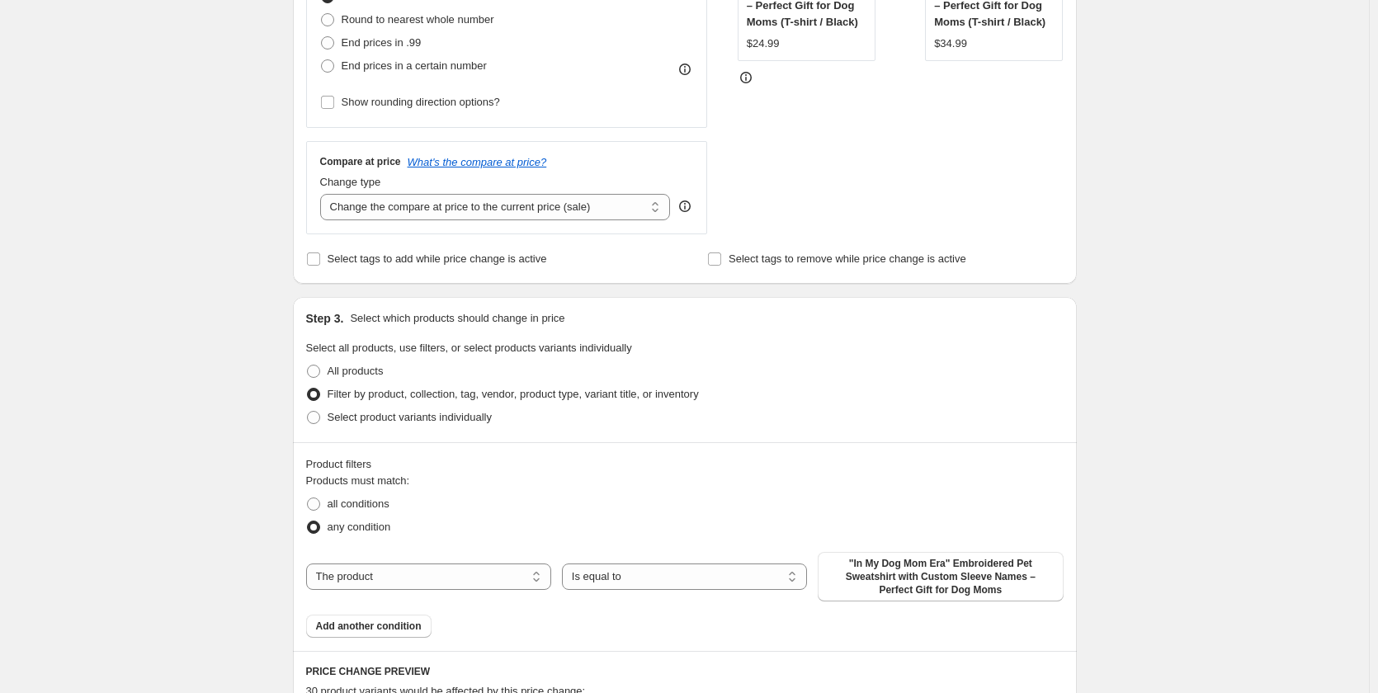
scroll to position [495, 0]
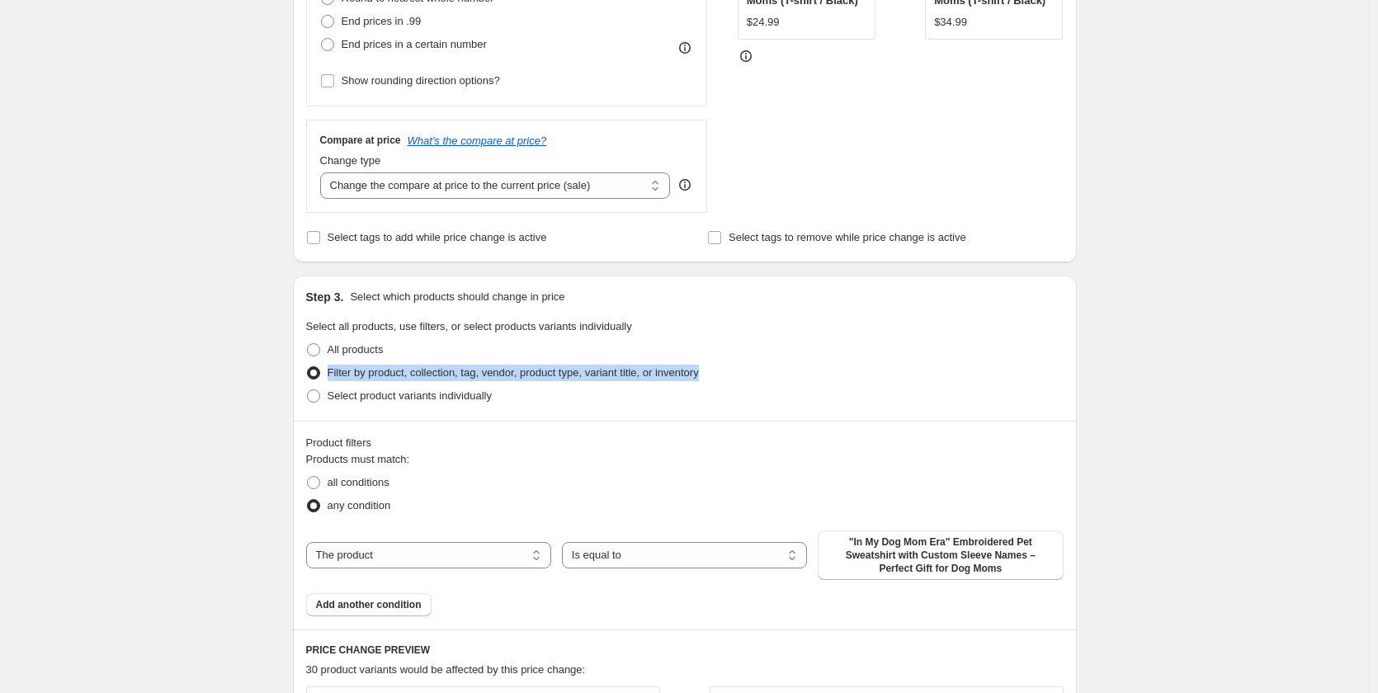
drag, startPoint x: 727, startPoint y: 377, endPoint x: 330, endPoint y: 378, distance: 396.8
click at [330, 378] on div "Filter by product, collection, tag, vendor, product type, variant title, or inv…" at bounding box center [684, 372] width 757 height 23
copy span "Filter by product, collection, tag, vendor, product type, variant title, or inv…"
drag, startPoint x: 516, startPoint y: 408, endPoint x: 331, endPoint y: 405, distance: 184.8
click at [331, 405] on div "Select product variants individually" at bounding box center [684, 395] width 757 height 23
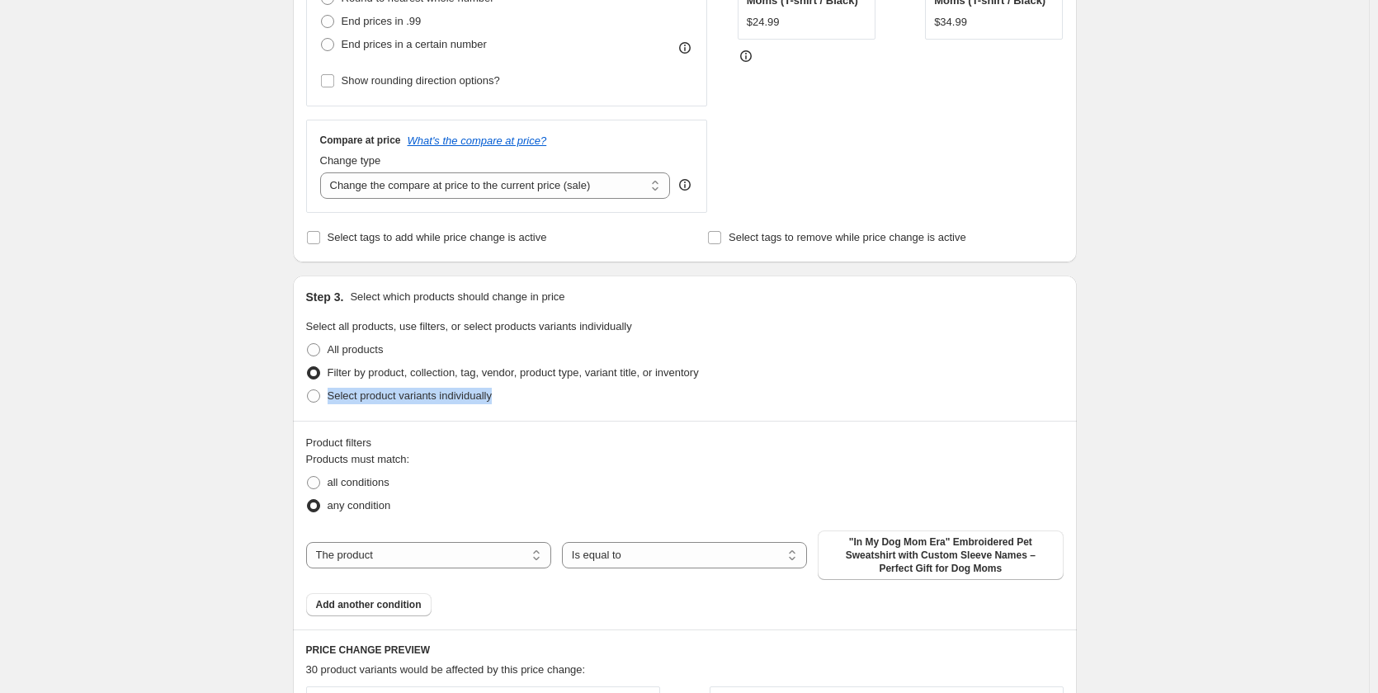
copy span "Select product variants individually"
click at [554, 399] on div "Select product variants individually" at bounding box center [684, 395] width 757 height 23
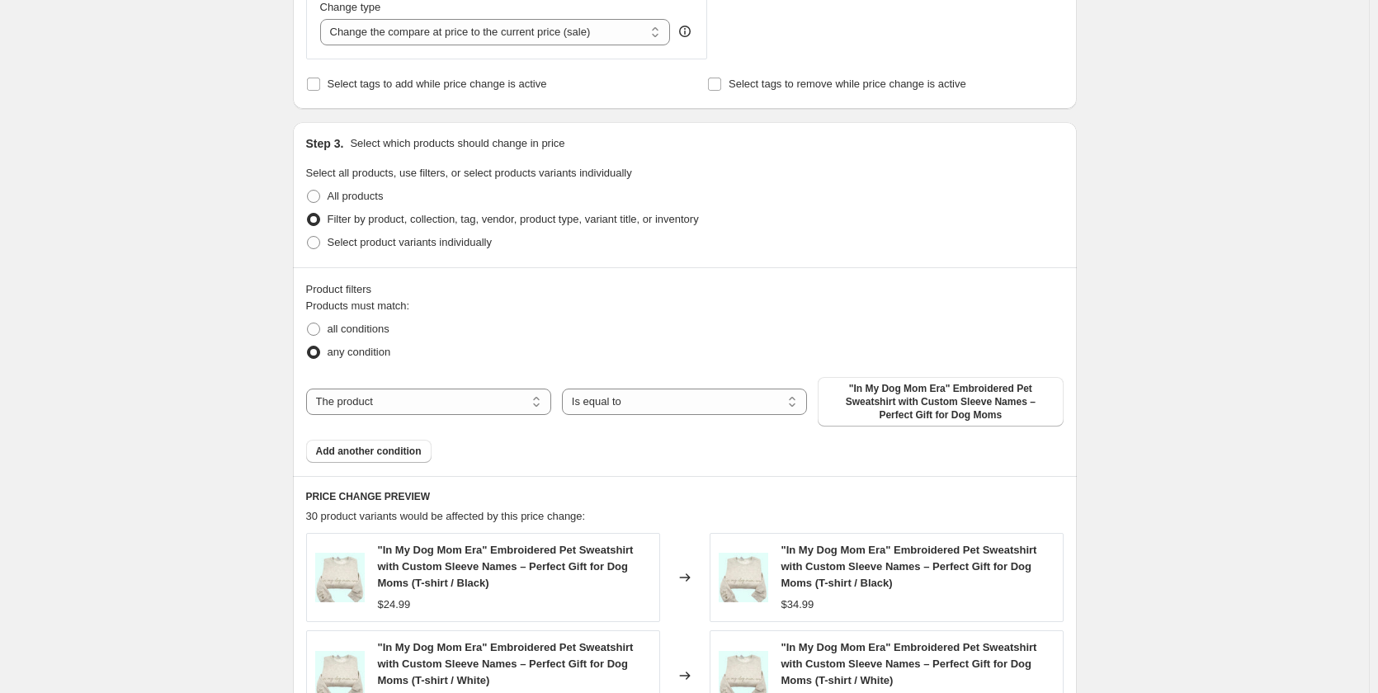
scroll to position [660, 0]
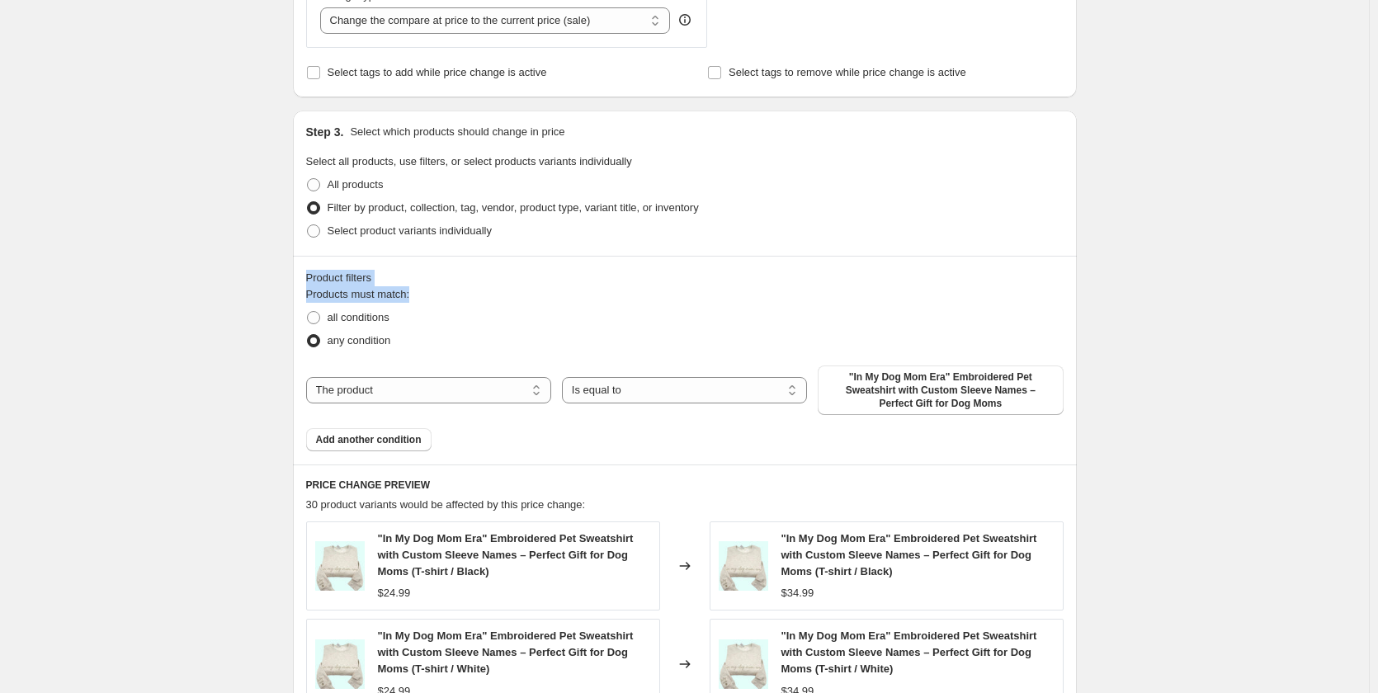
drag, startPoint x: 422, startPoint y: 295, endPoint x: 308, endPoint y: 284, distance: 114.4
click at [308, 284] on div "Product filters Products must match: all conditions any condition The product T…" at bounding box center [685, 360] width 784 height 209
copy div "Product filters Products must match:"
click at [449, 306] on div "all conditions" at bounding box center [684, 317] width 757 height 23
click at [458, 394] on select "The product The product's collection The product's tag The product's vendor The…" at bounding box center [428, 390] width 245 height 26
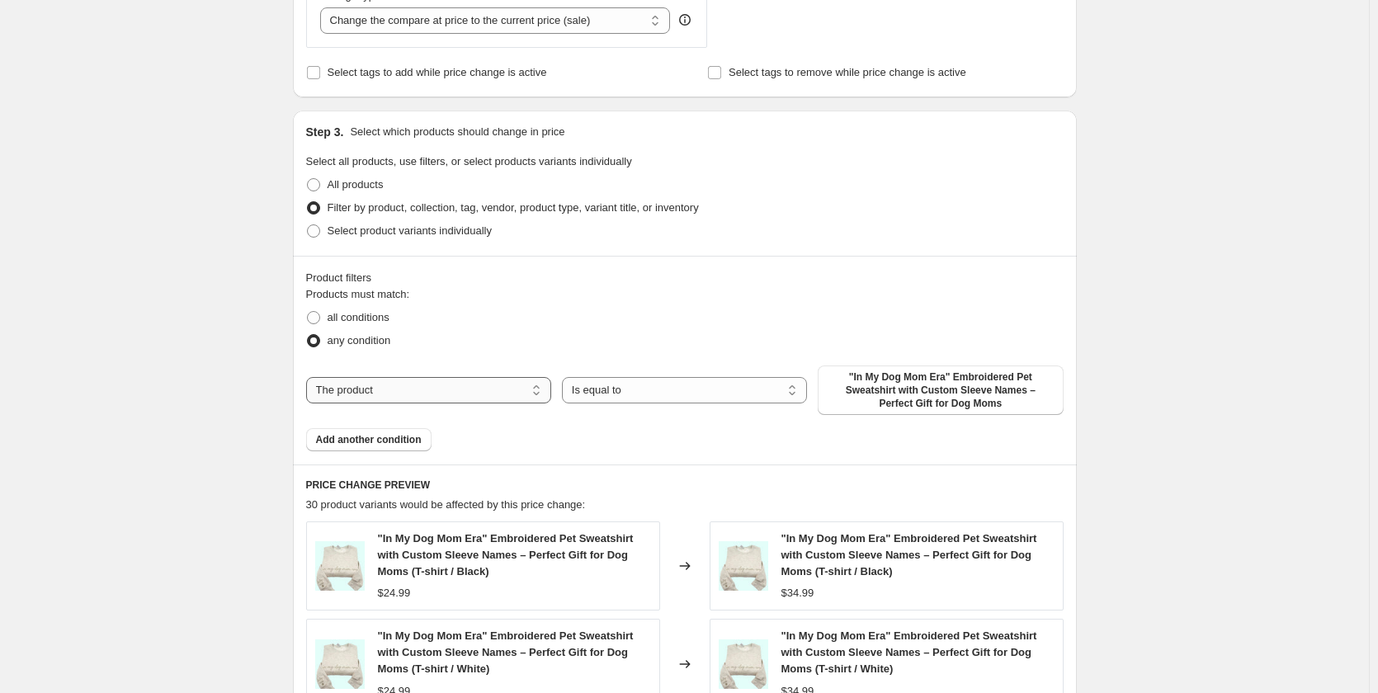
click at [458, 394] on select "The product The product's collection The product's tag The product's vendor The…" at bounding box center [428, 390] width 245 height 26
click at [903, 391] on span ""In My Dog Mom Era" Embroidered Pet Sweatshirt with Custom Sleeve Names – Perfe…" at bounding box center [939, 390] width 225 height 40
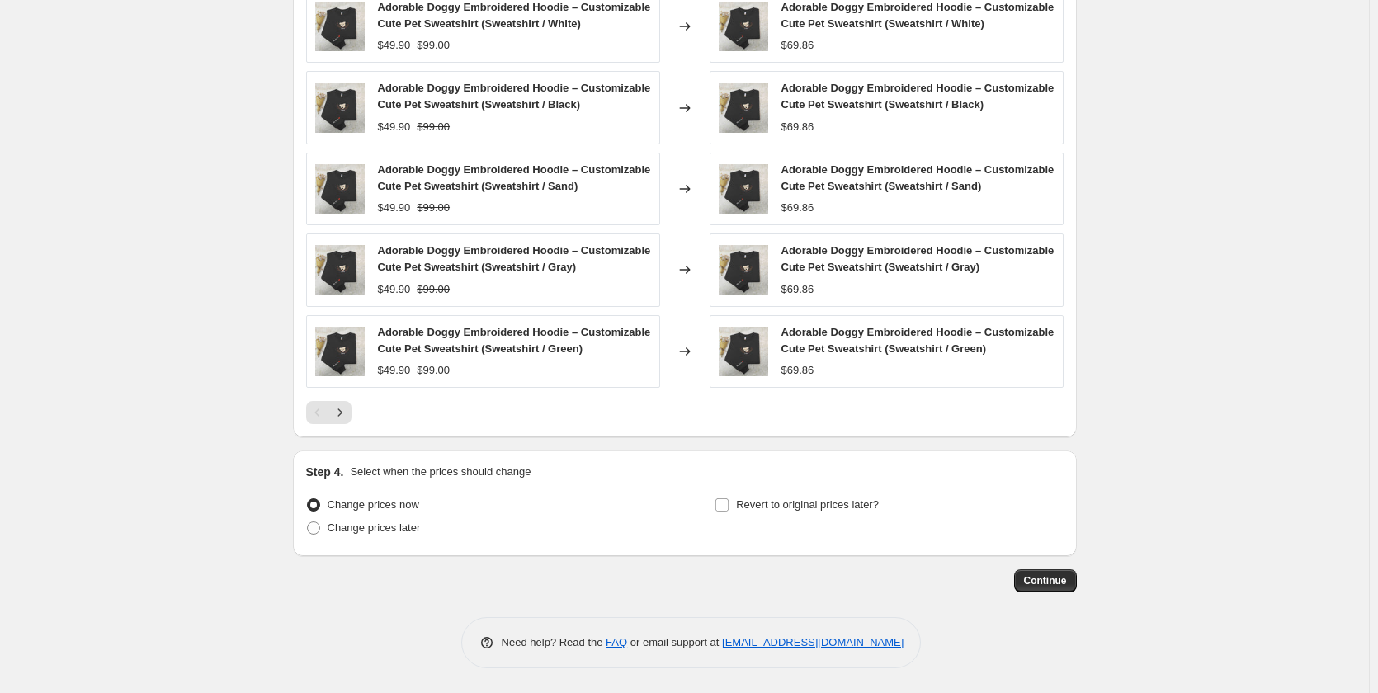
scroll to position [1179, 0]
click at [348, 405] on icon "Next" at bounding box center [340, 412] width 16 height 16
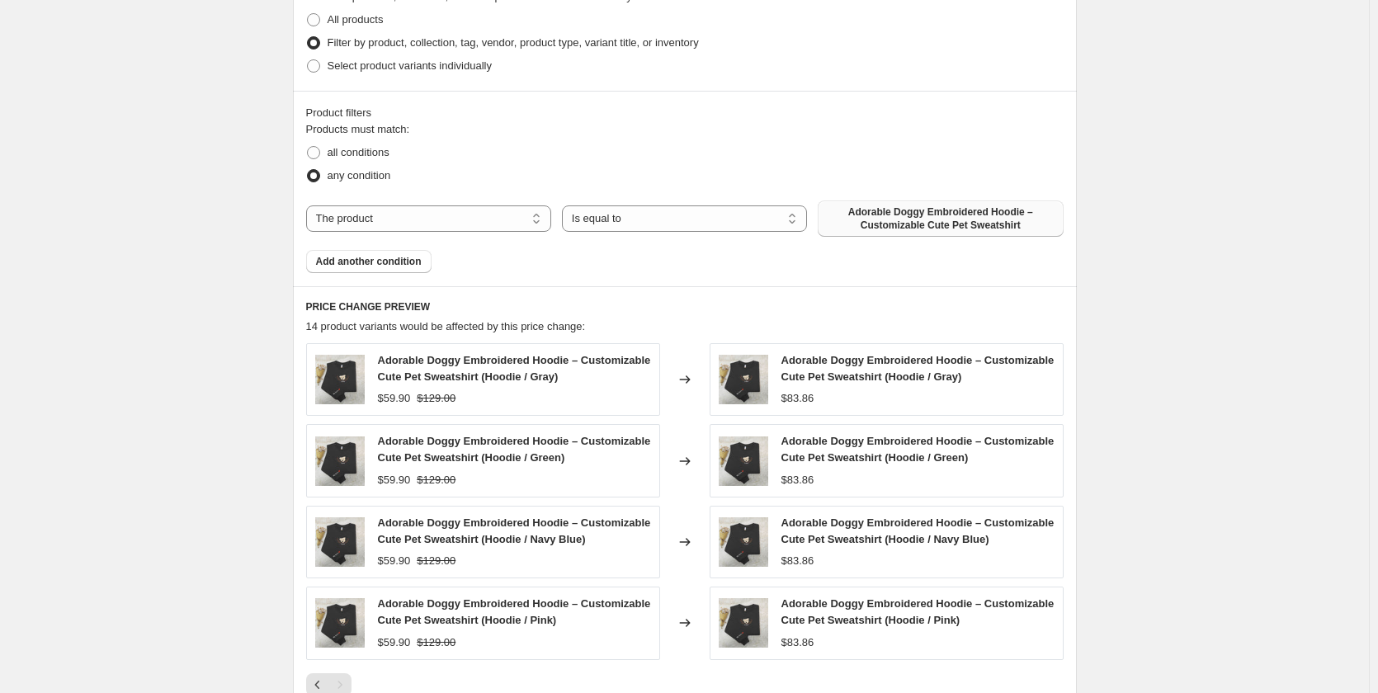
scroll to position [1098, 0]
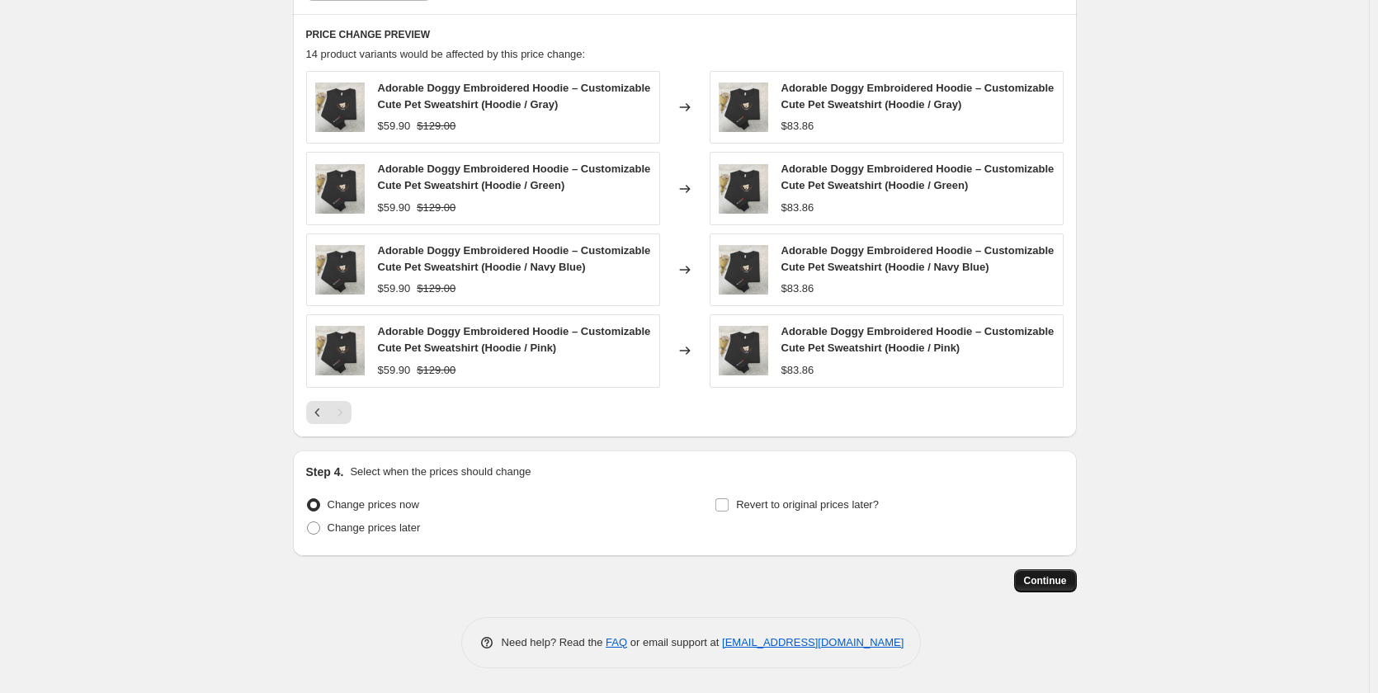
click at [1035, 587] on span "Continue" at bounding box center [1045, 580] width 43 height 13
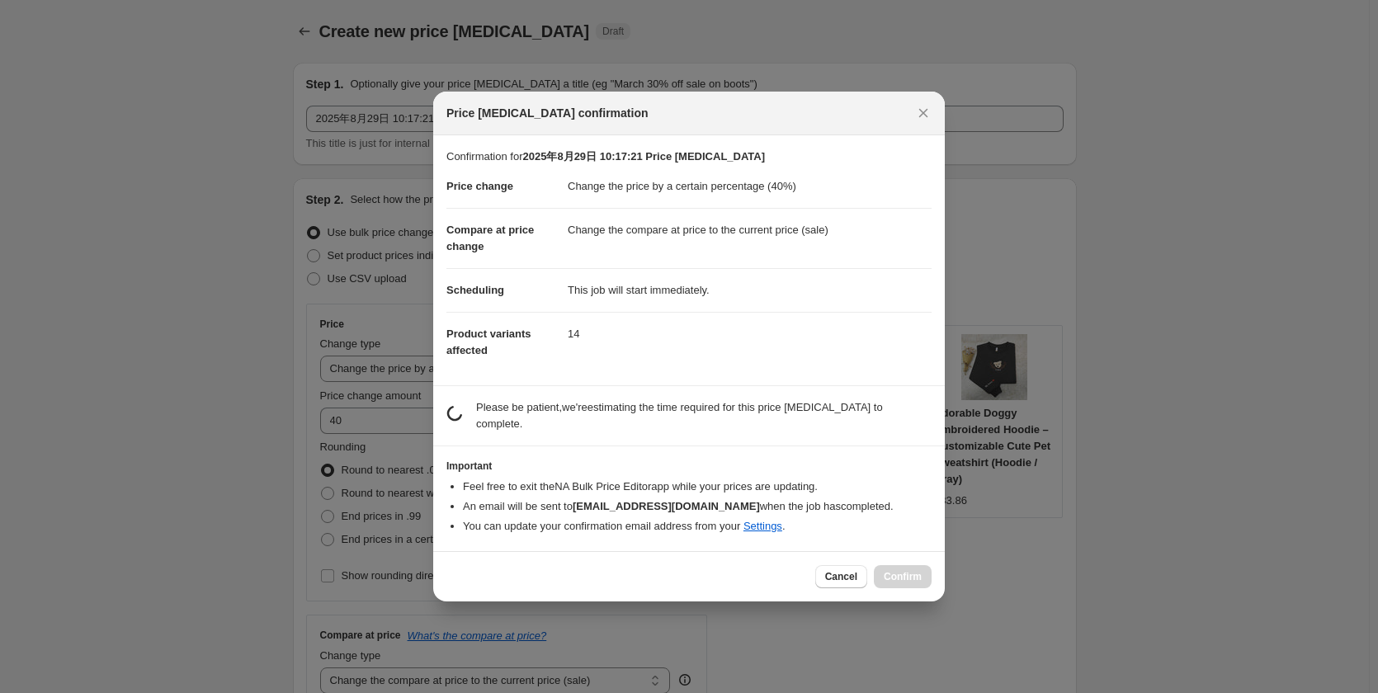
scroll to position [0, 0]
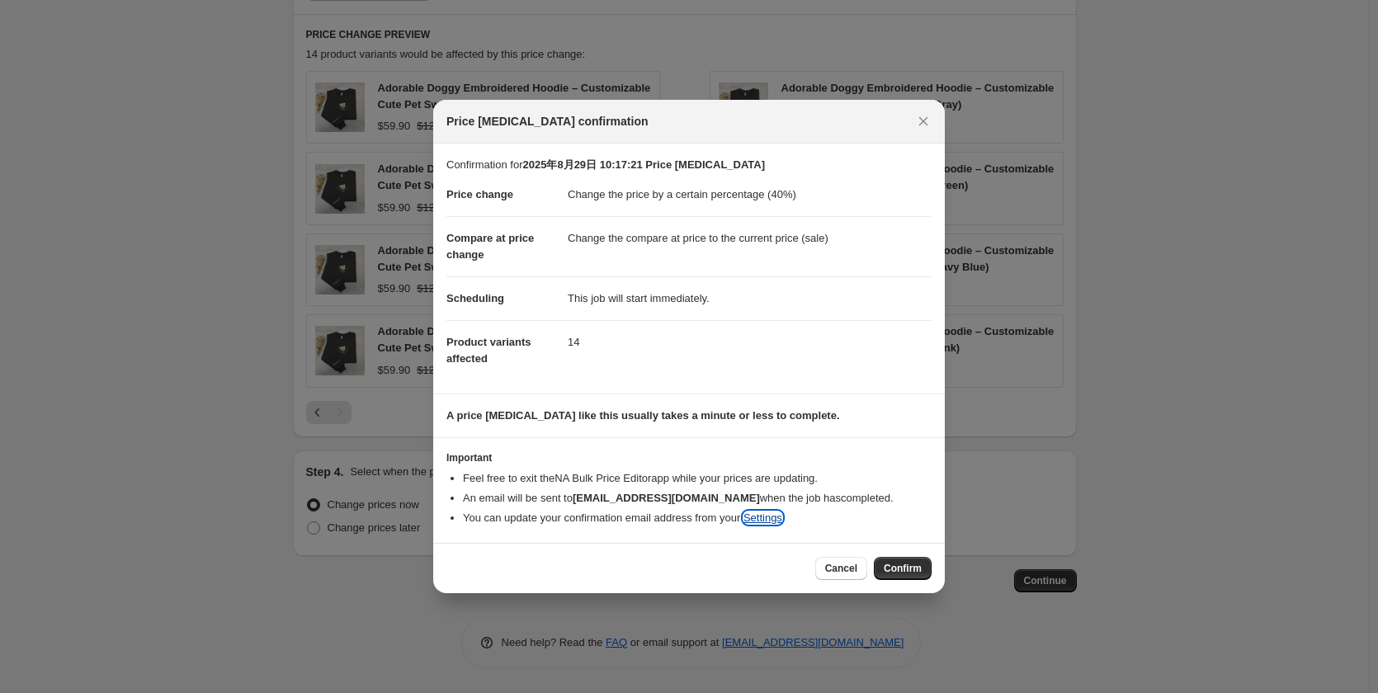
click at [768, 519] on link "Settings" at bounding box center [762, 517] width 39 height 12
click at [903, 573] on span "Confirm" at bounding box center [903, 568] width 38 height 13
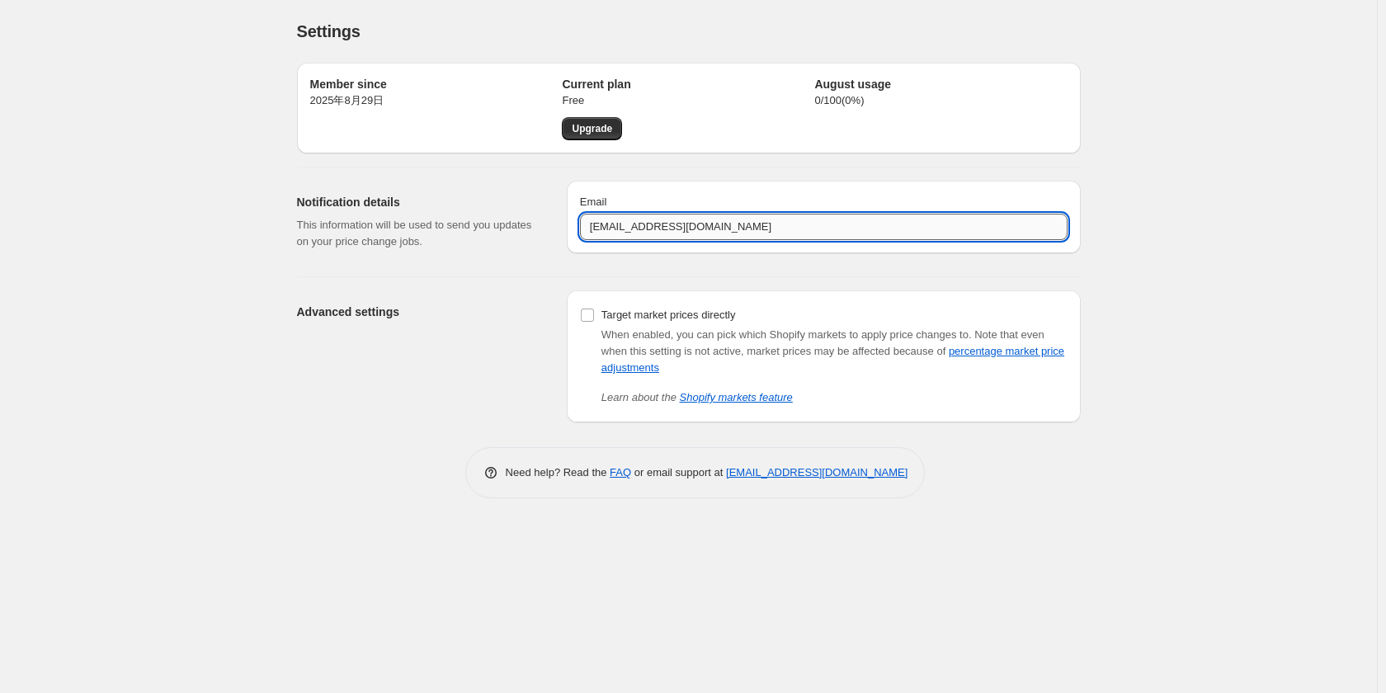
click at [731, 231] on input "support@tiuous.com" at bounding box center [824, 227] width 488 height 26
drag, startPoint x: 731, startPoint y: 224, endPoint x: 459, endPoint y: 223, distance: 272.2
click at [459, 223] on div "Notification details This information will be used to send you updates on your …" at bounding box center [682, 215] width 797 height 96
paste input "tiuous2025@gmail"
type input "tiuous2025@gmail.com"
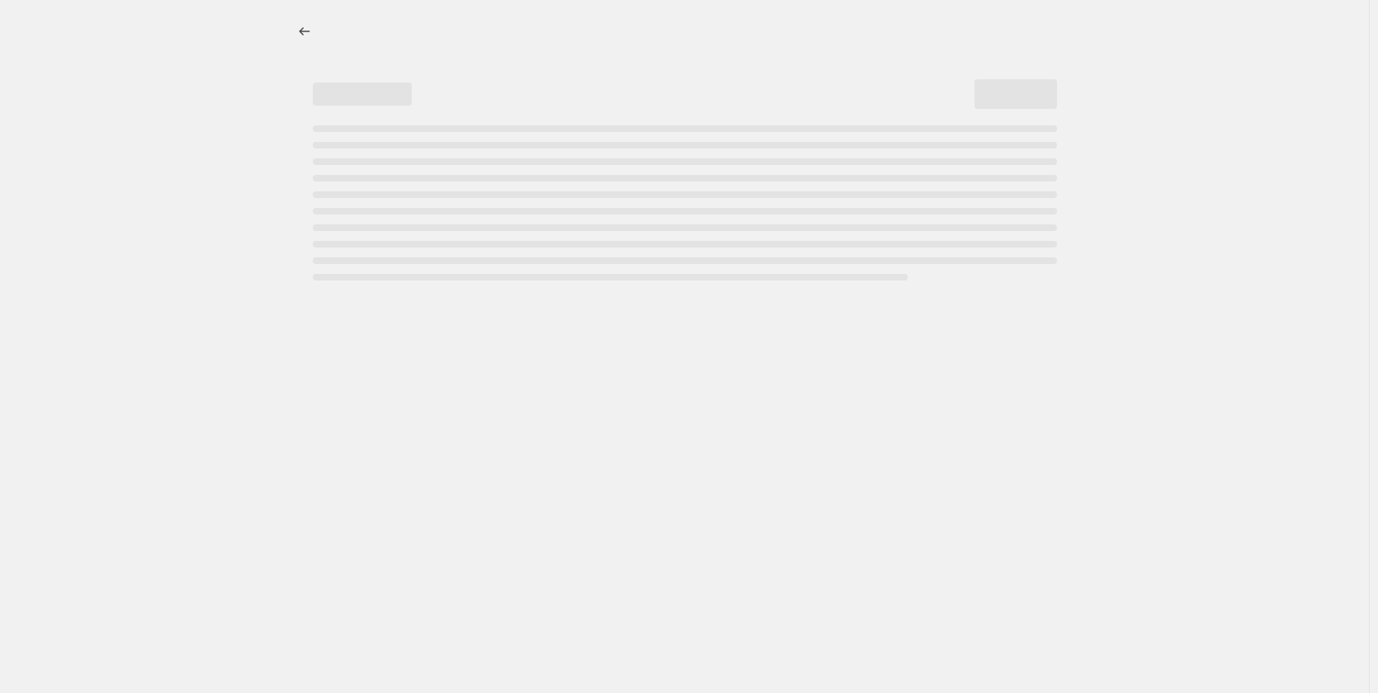
select select "percentage"
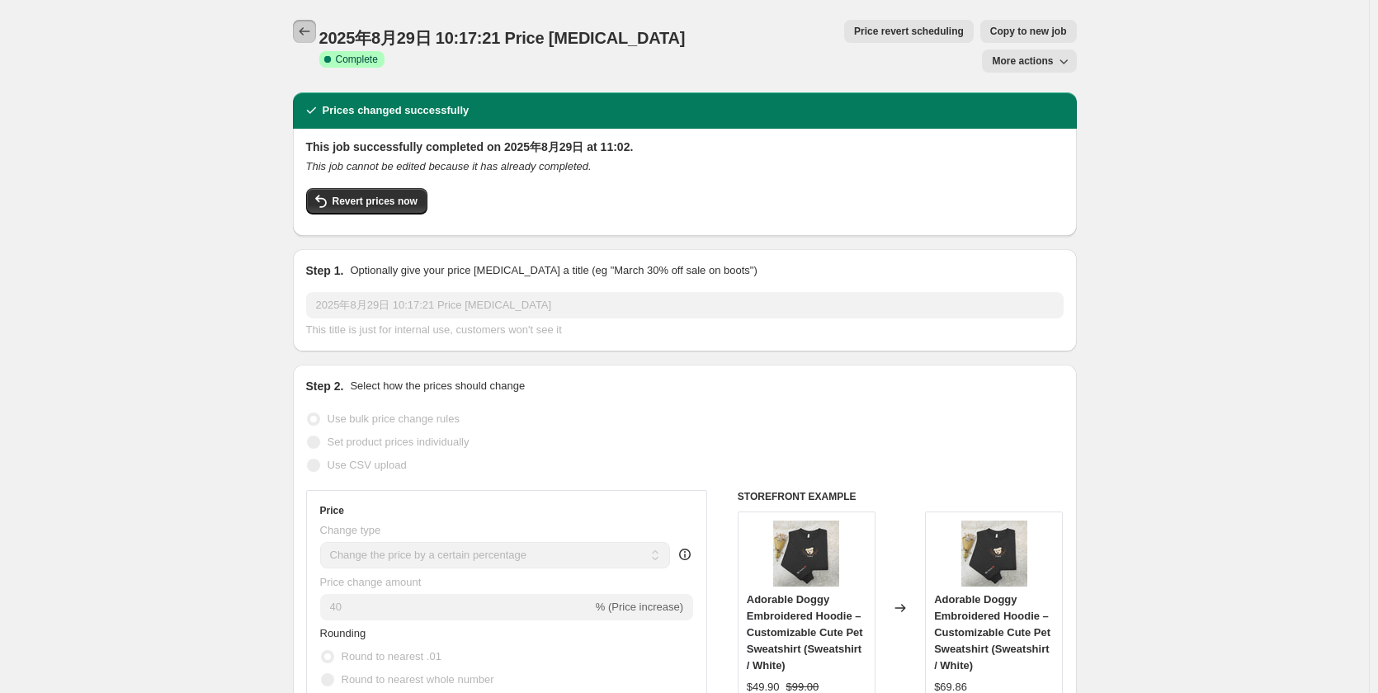
click at [305, 23] on button "Price change jobs" at bounding box center [304, 31] width 23 height 23
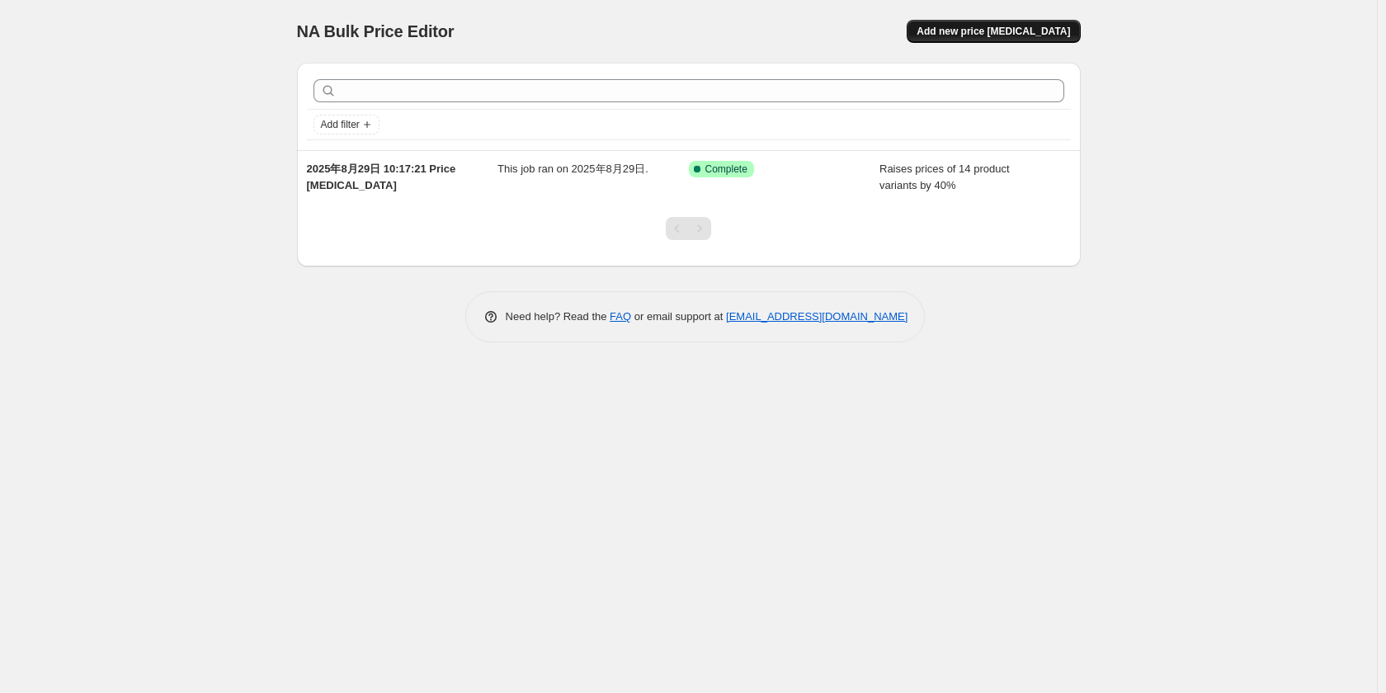
click at [1033, 39] on button "Add new price [MEDICAL_DATA]" at bounding box center [993, 31] width 173 height 23
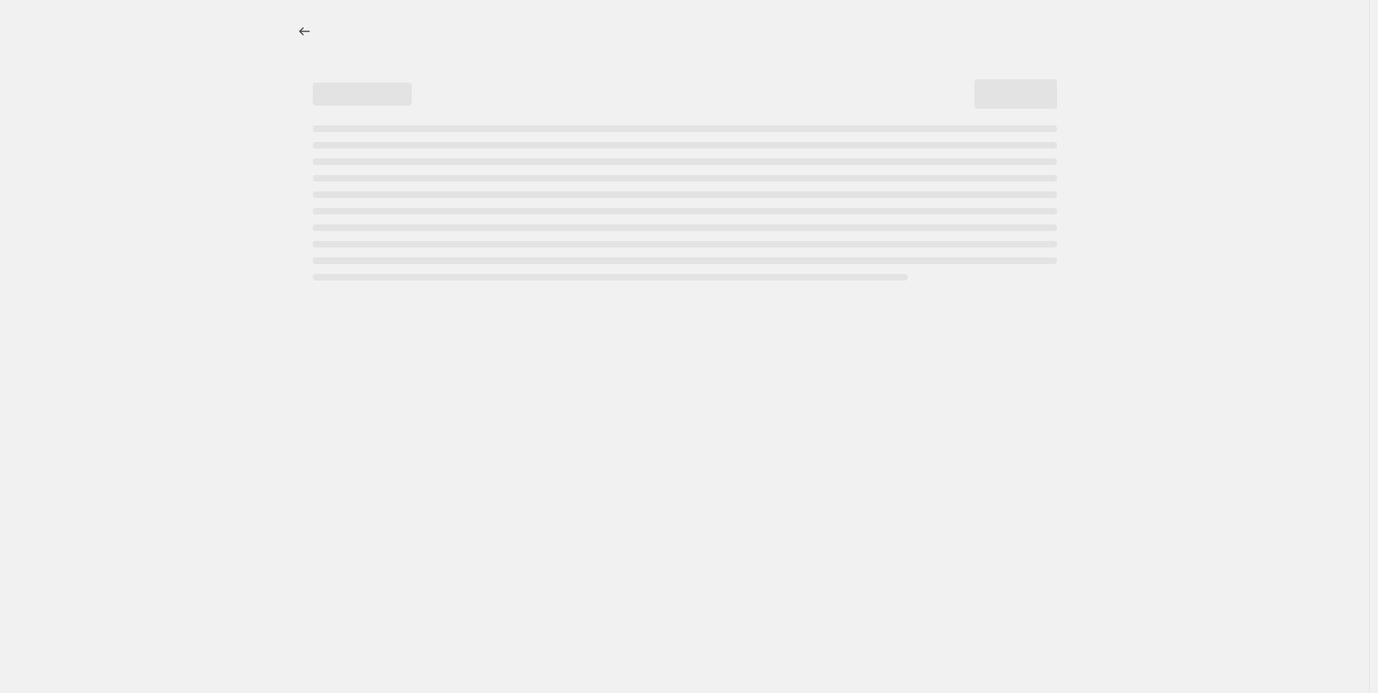
select select "percentage"
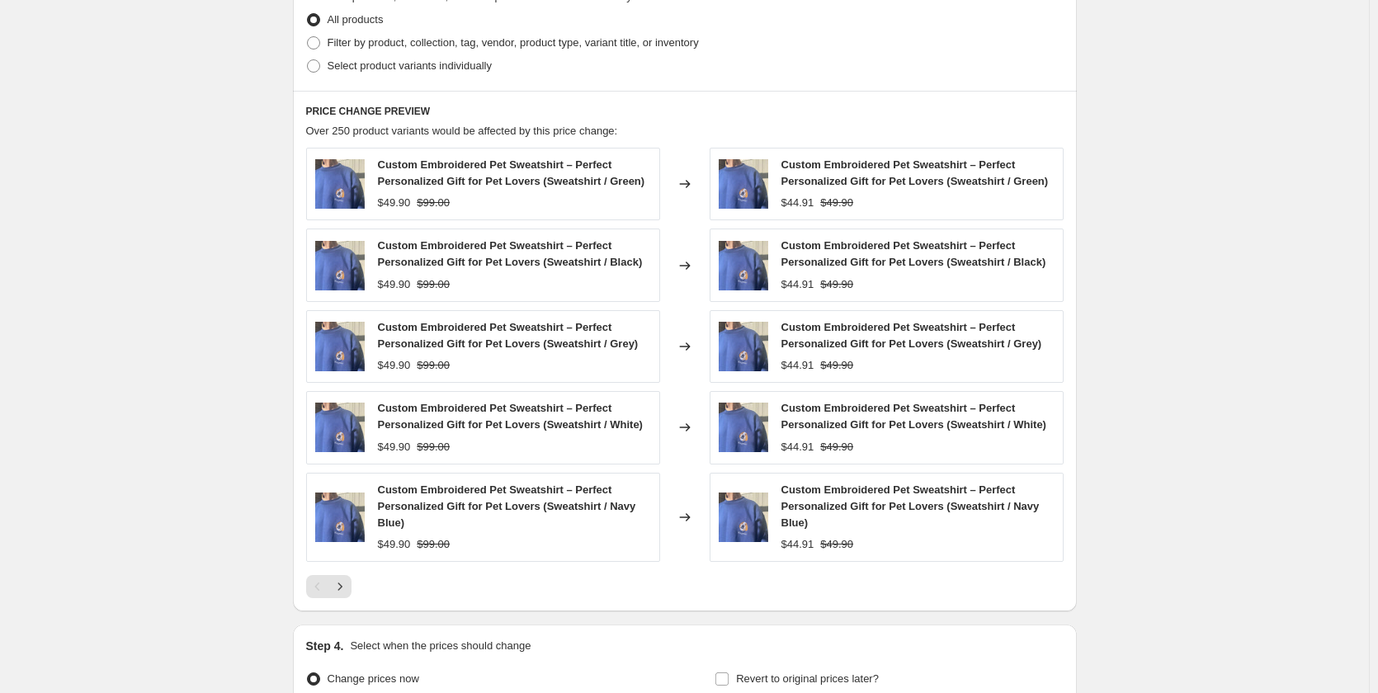
scroll to position [1000, 0]
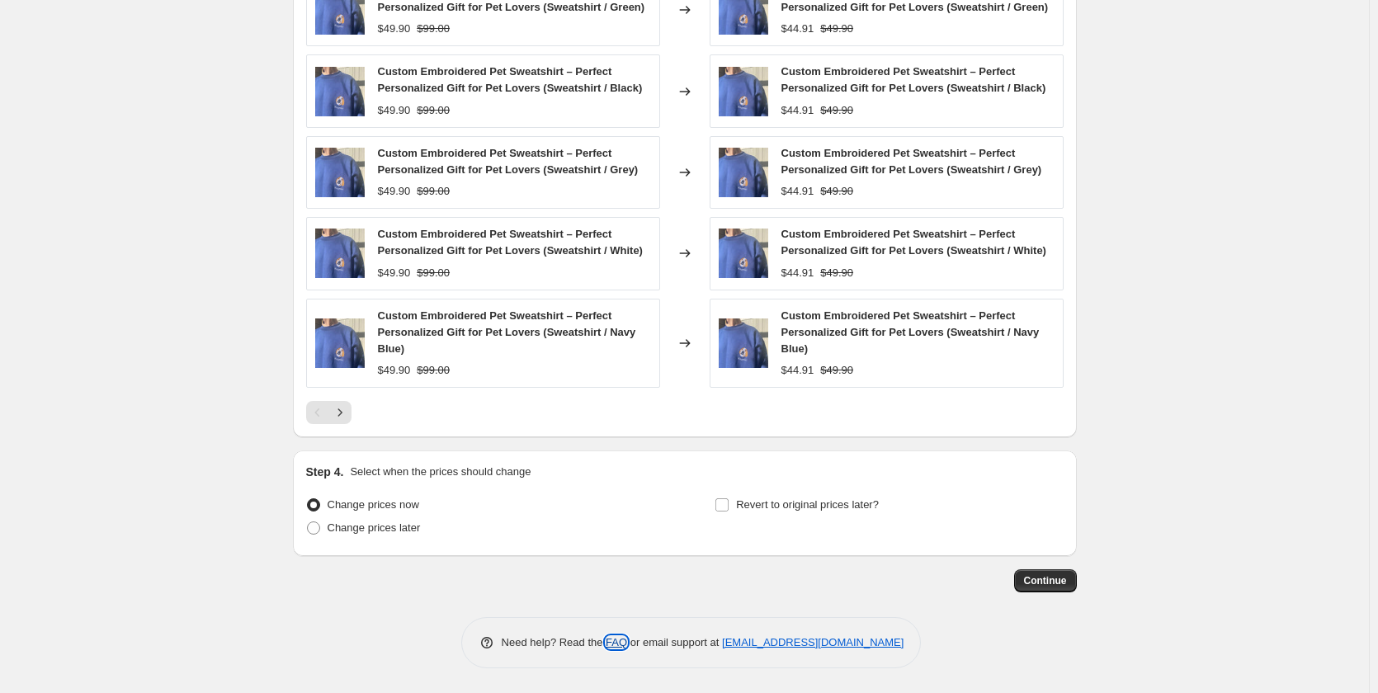
click at [620, 646] on link "FAQ" at bounding box center [616, 642] width 21 height 12
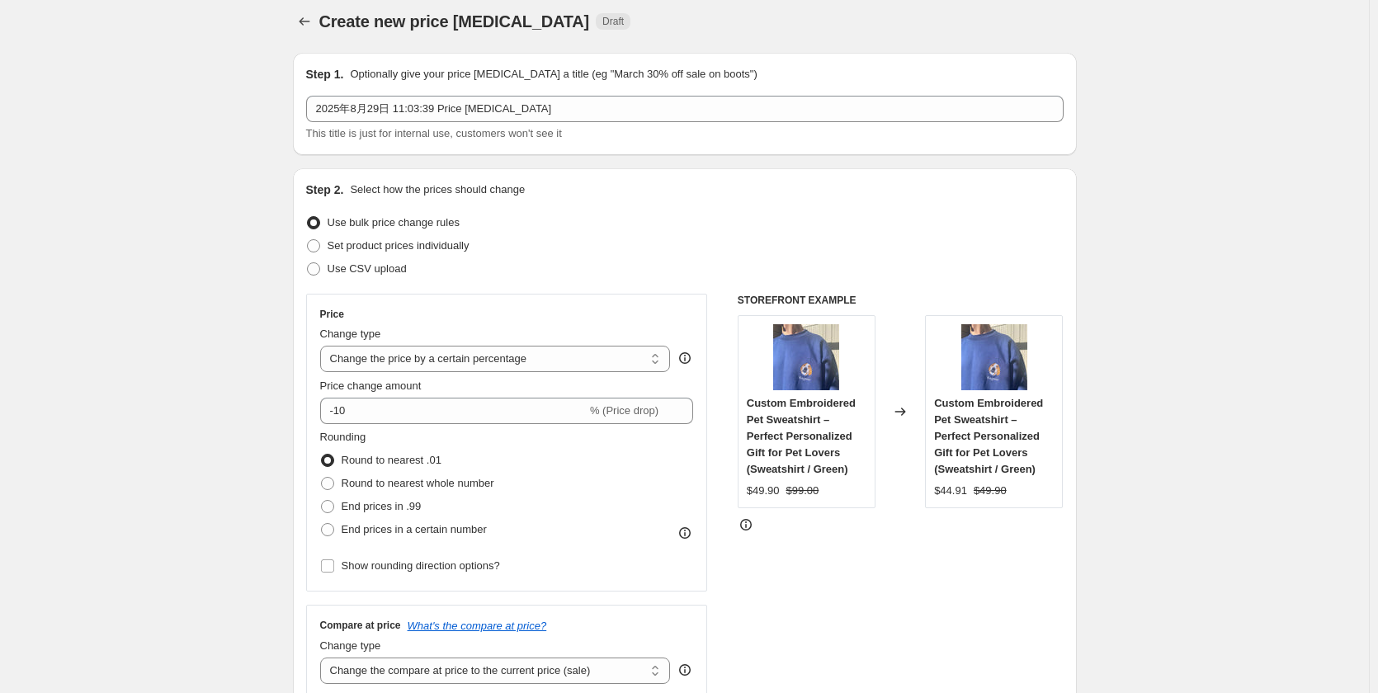
scroll to position [0, 0]
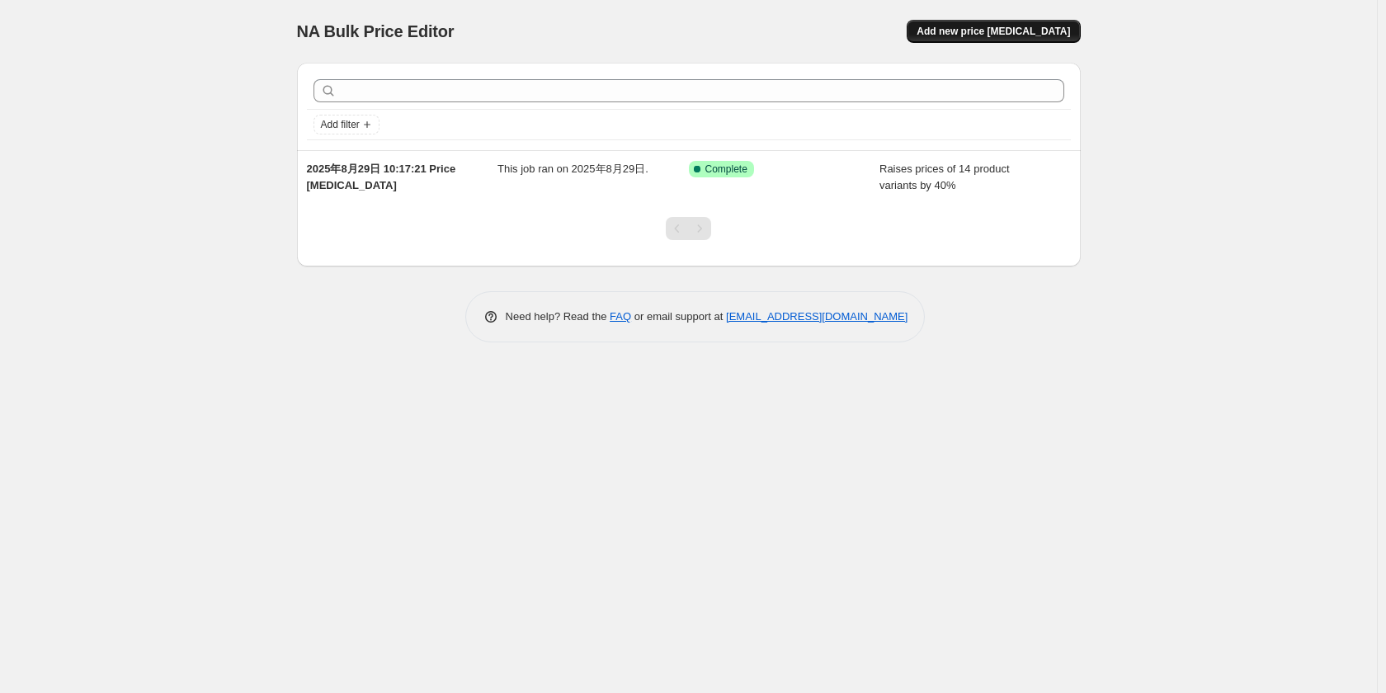
click at [1003, 29] on span "Add new price [MEDICAL_DATA]" at bounding box center [993, 31] width 153 height 13
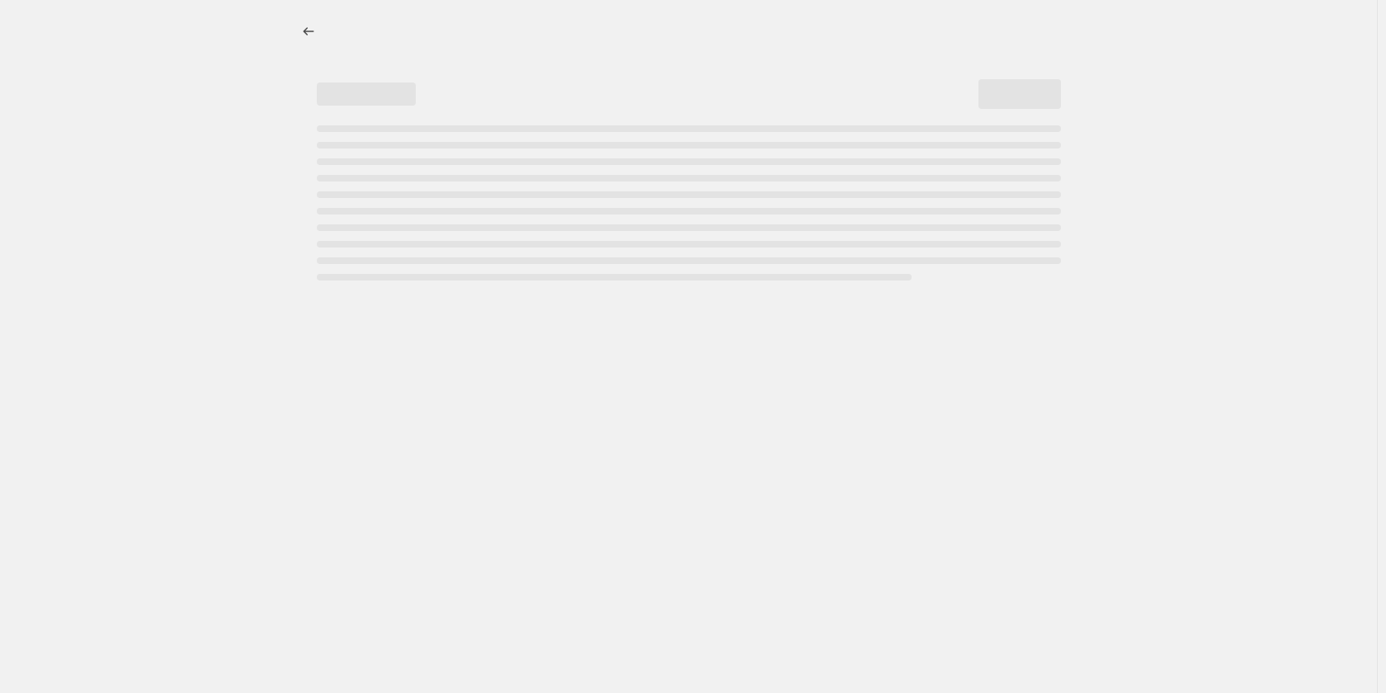
select select "percentage"
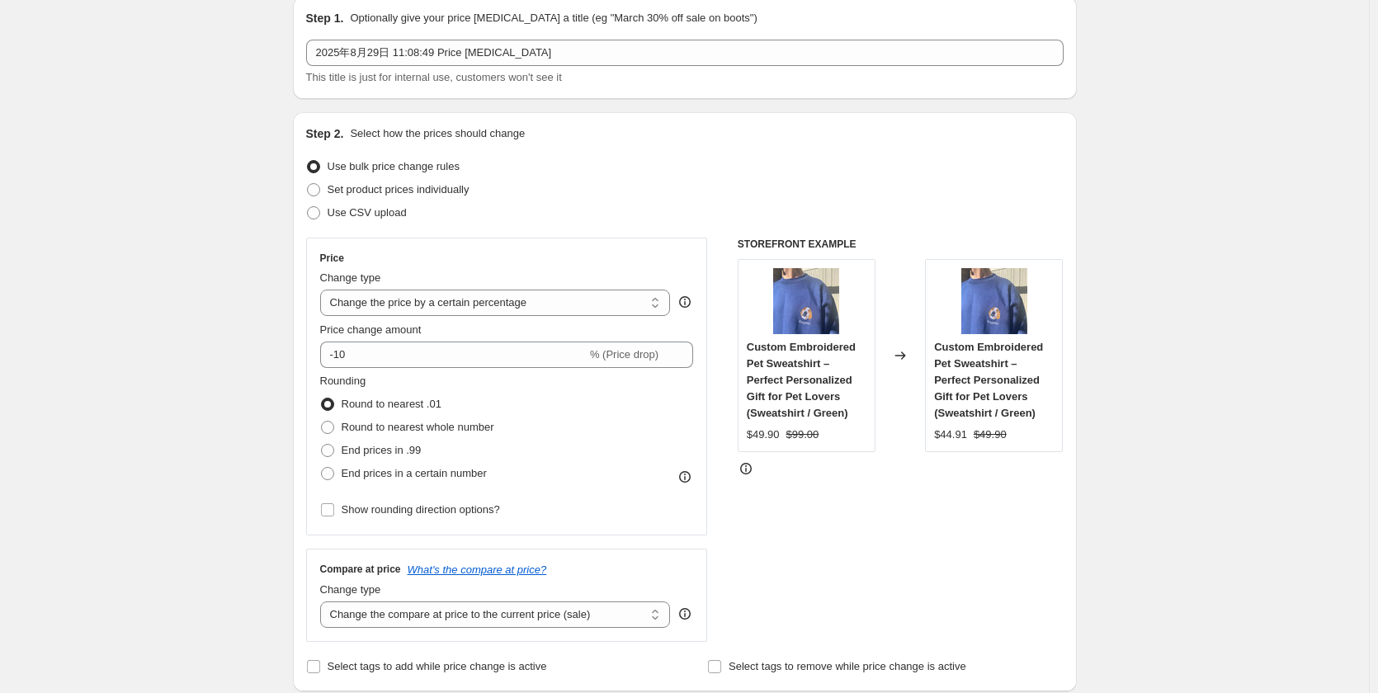
scroll to position [165, 0]
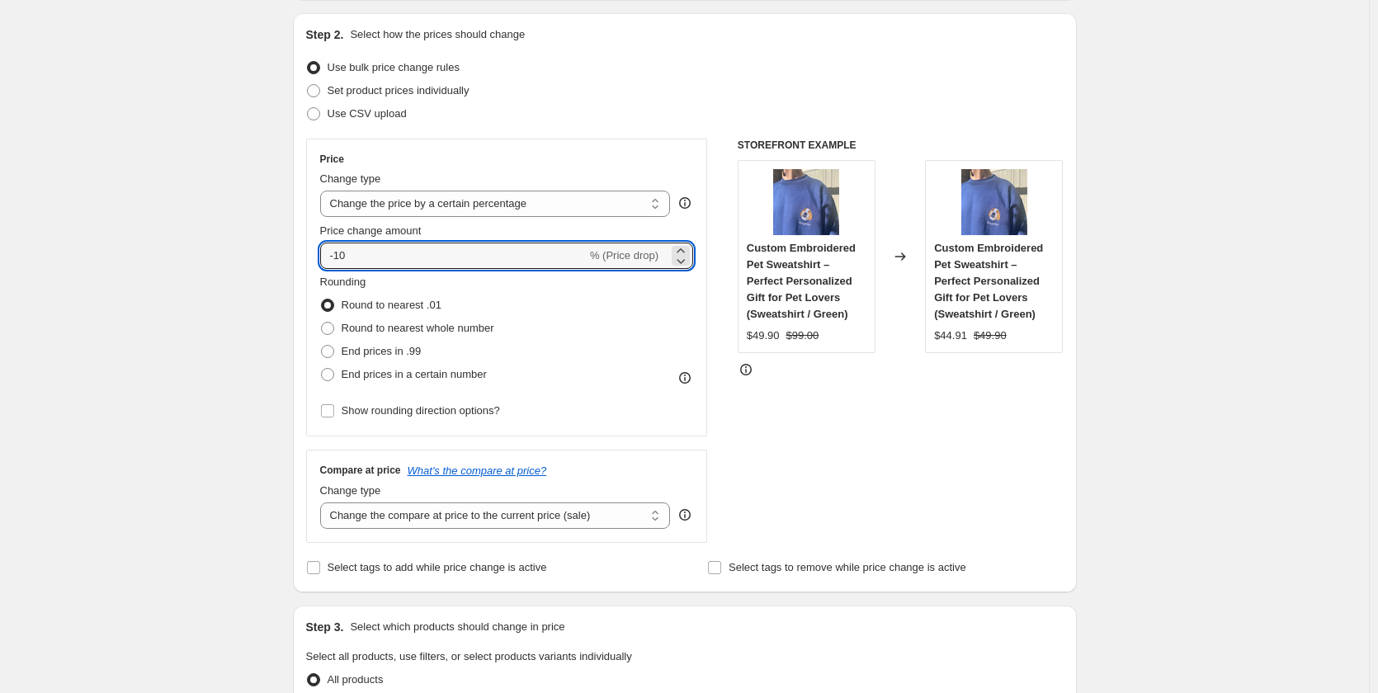
drag, startPoint x: 388, startPoint y: 262, endPoint x: 313, endPoint y: 252, distance: 75.0
click at [313, 252] on div "Price Change type Change the price to a certain amount Change the price by a ce…" at bounding box center [507, 288] width 402 height 298
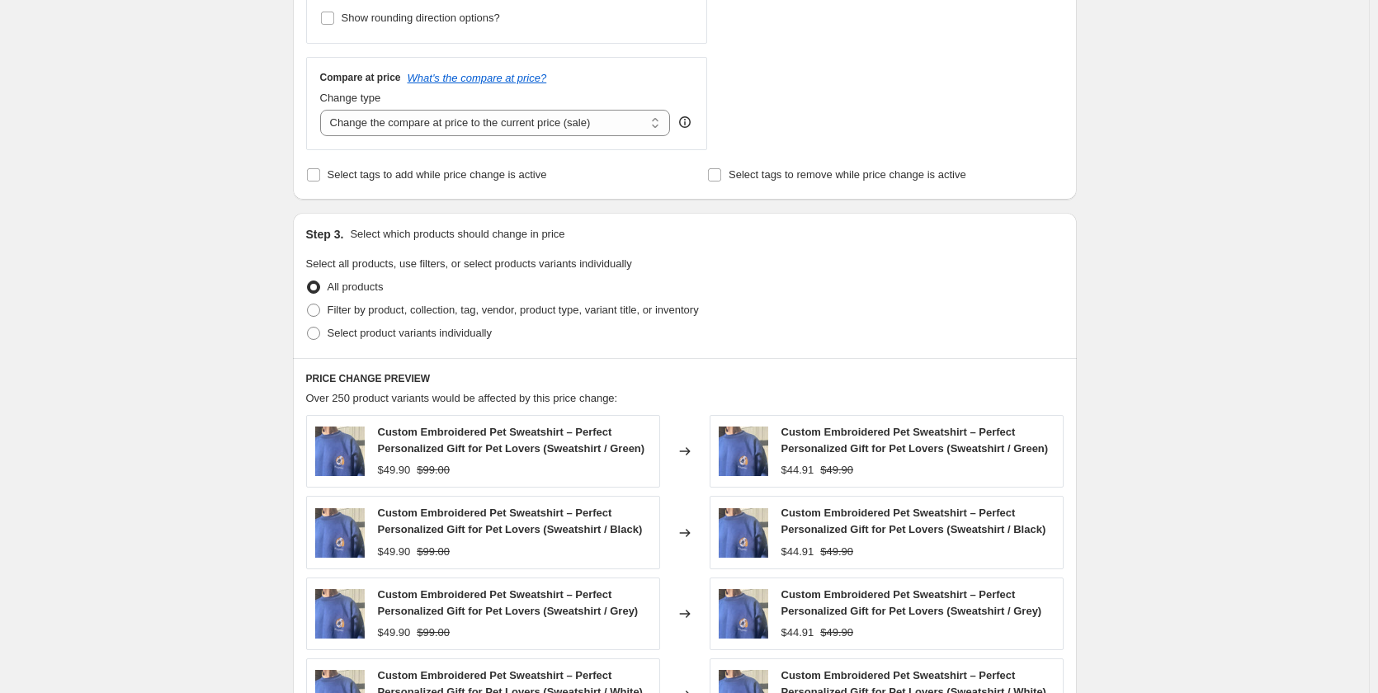
scroll to position [577, 0]
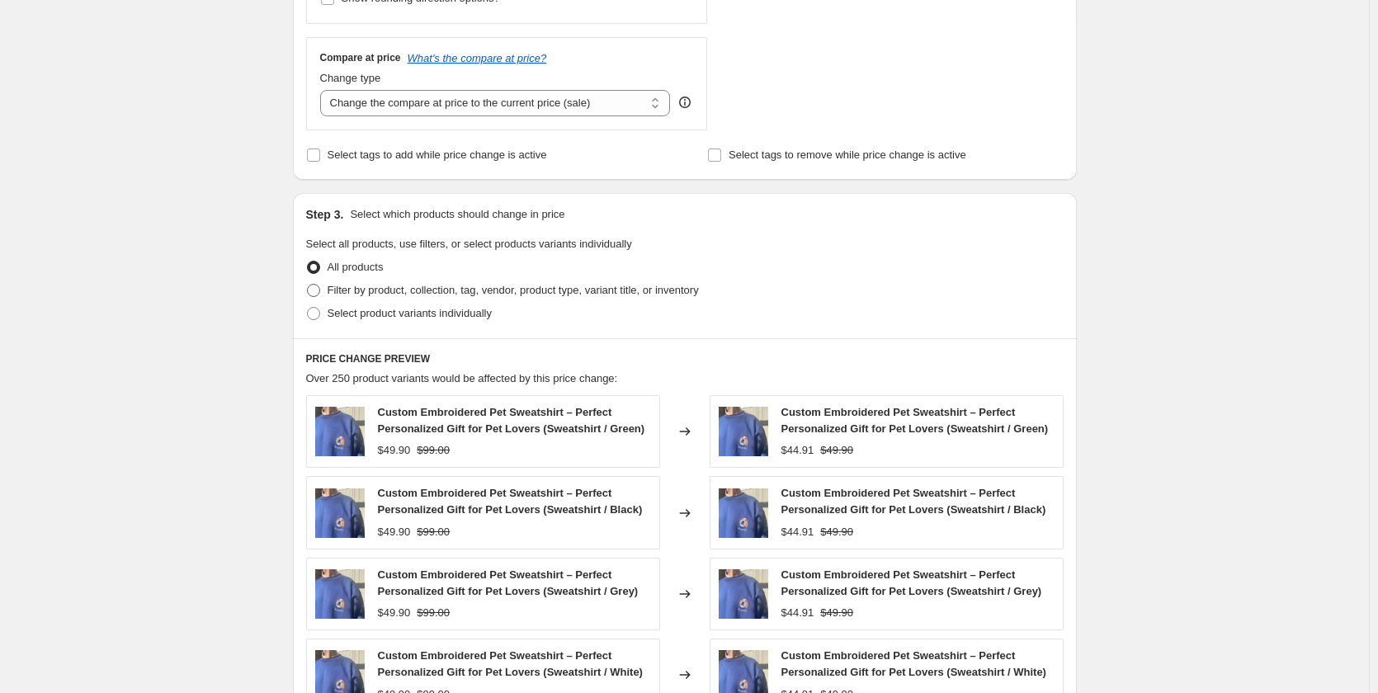
type input "30"
click at [320, 294] on span at bounding box center [313, 290] width 13 height 13
click at [308, 285] on input "Filter by product, collection, tag, vendor, product type, variant title, or inv…" at bounding box center [307, 284] width 1 height 1
radio input "true"
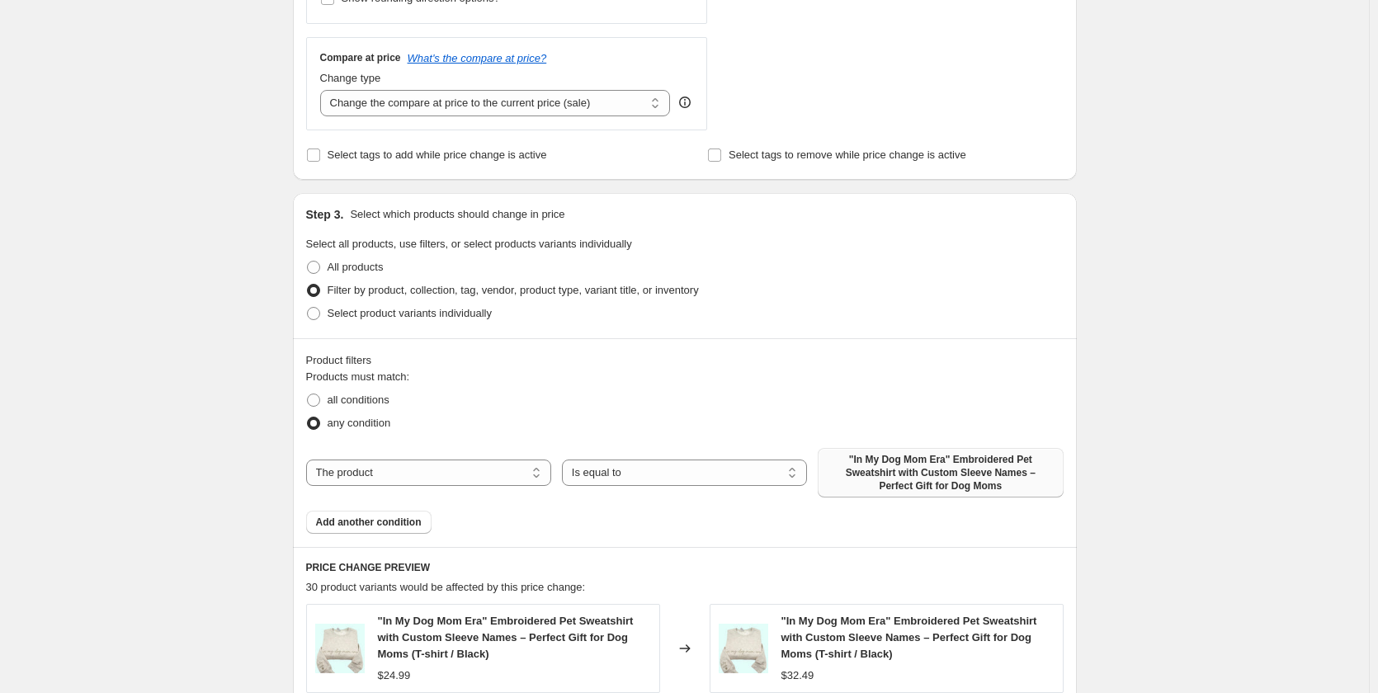
click at [877, 476] on span ""In My Dog Mom Era" Embroidered Pet Sweatshirt with Custom Sleeve Names – Perfe…" at bounding box center [939, 473] width 225 height 40
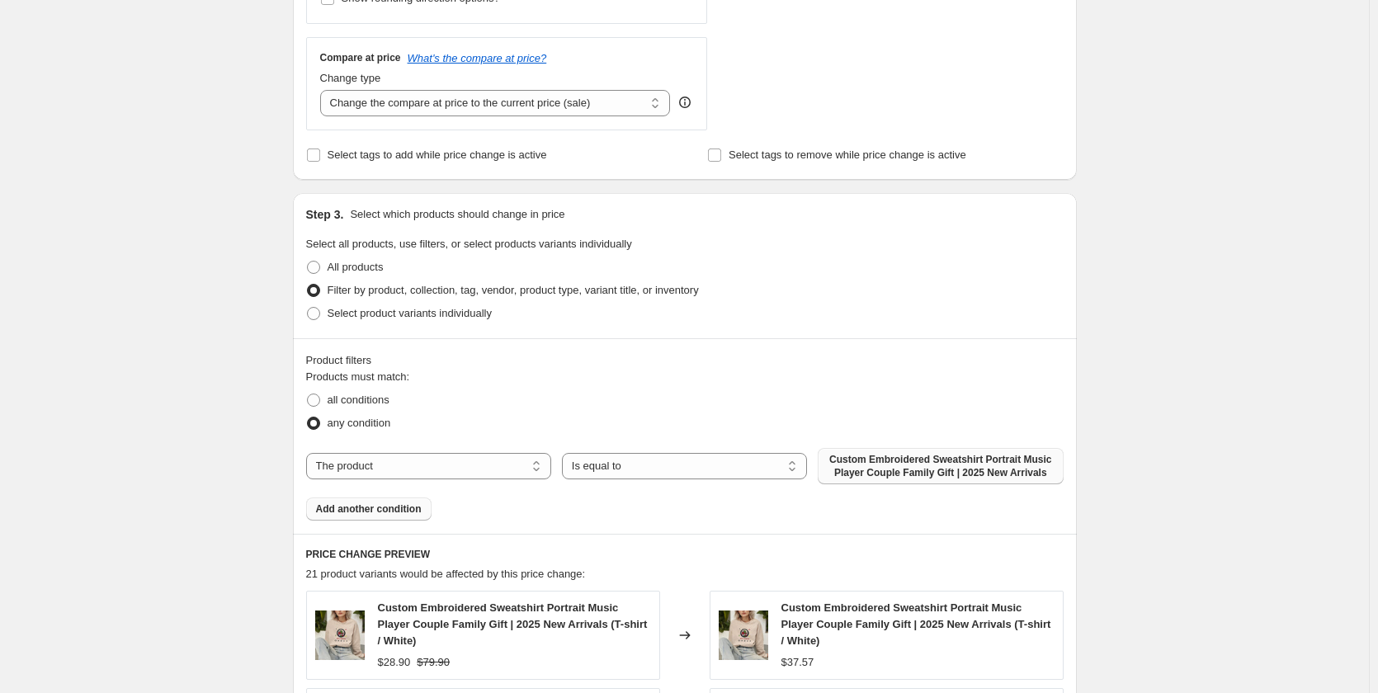
click at [374, 513] on span "Add another condition" at bounding box center [369, 508] width 106 height 13
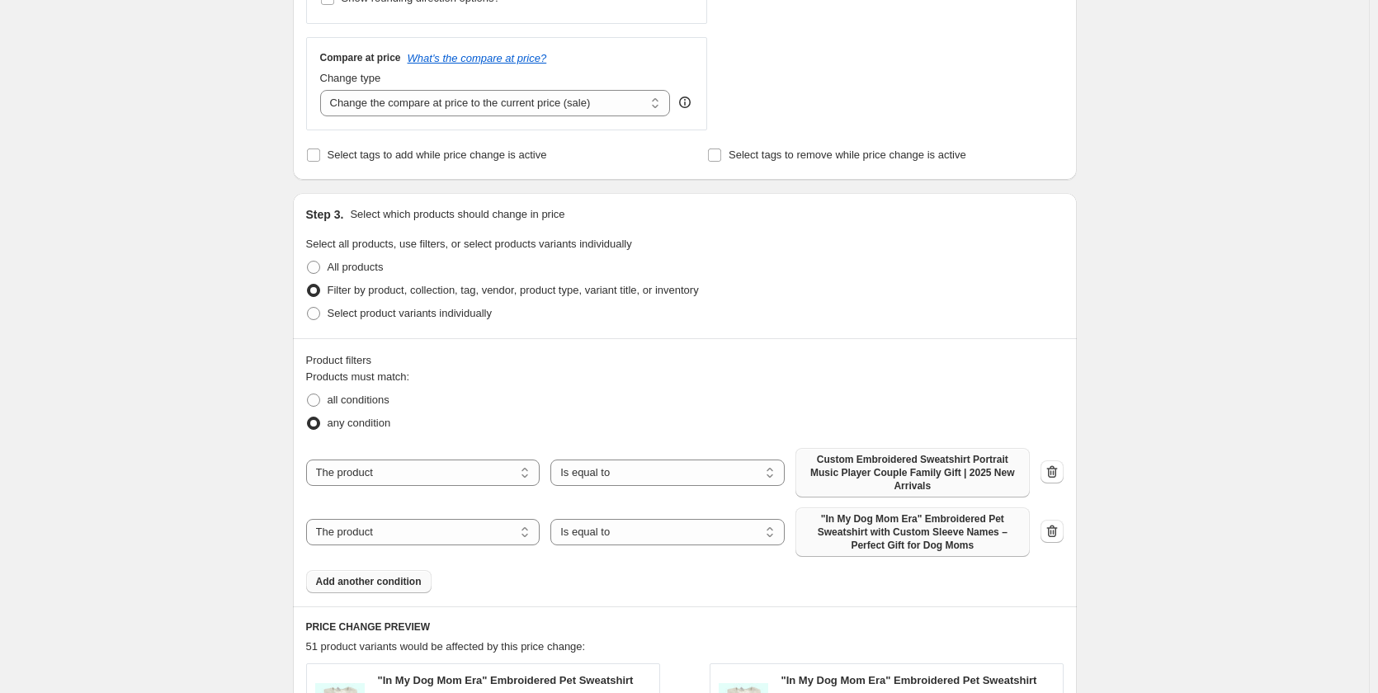
click at [878, 516] on span ""In My Dog Mom Era" Embroidered Pet Sweatshirt with Custom Sleeve Names – Perfe…" at bounding box center [912, 532] width 214 height 40
click at [1057, 525] on icon "button" at bounding box center [1051, 531] width 11 height 12
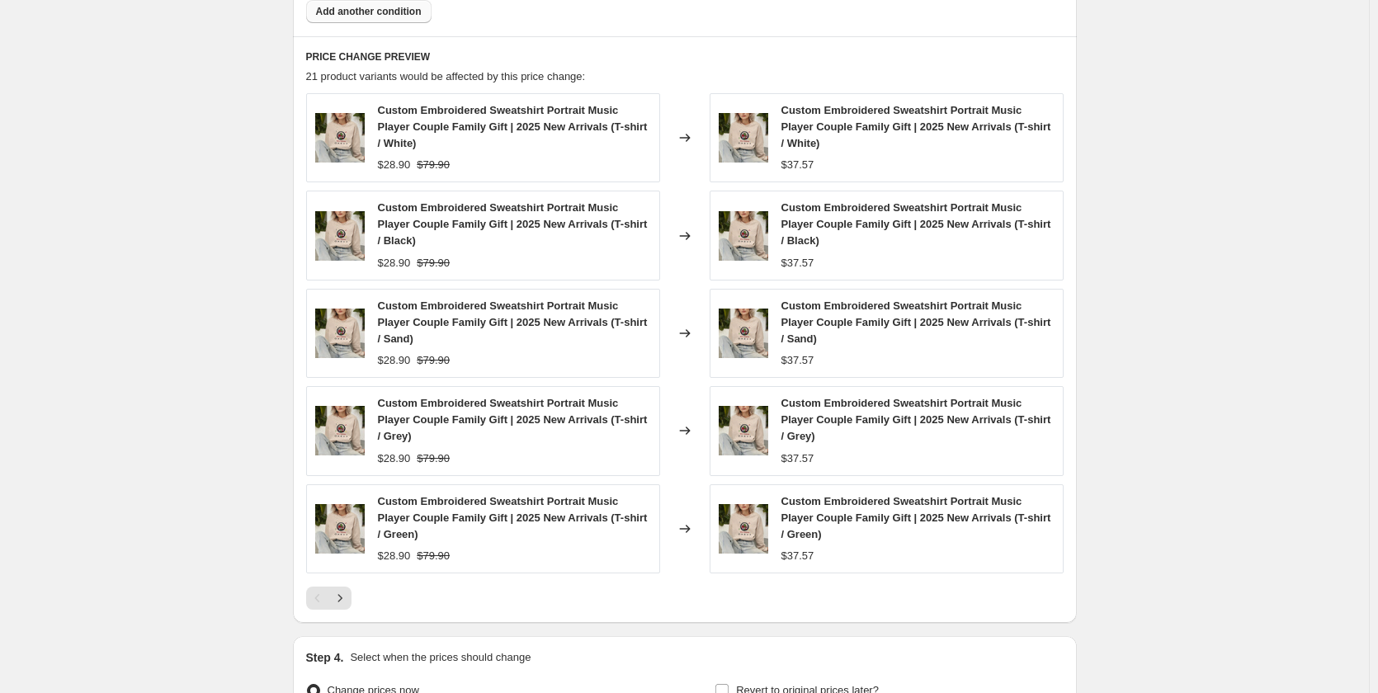
scroll to position [1155, 0]
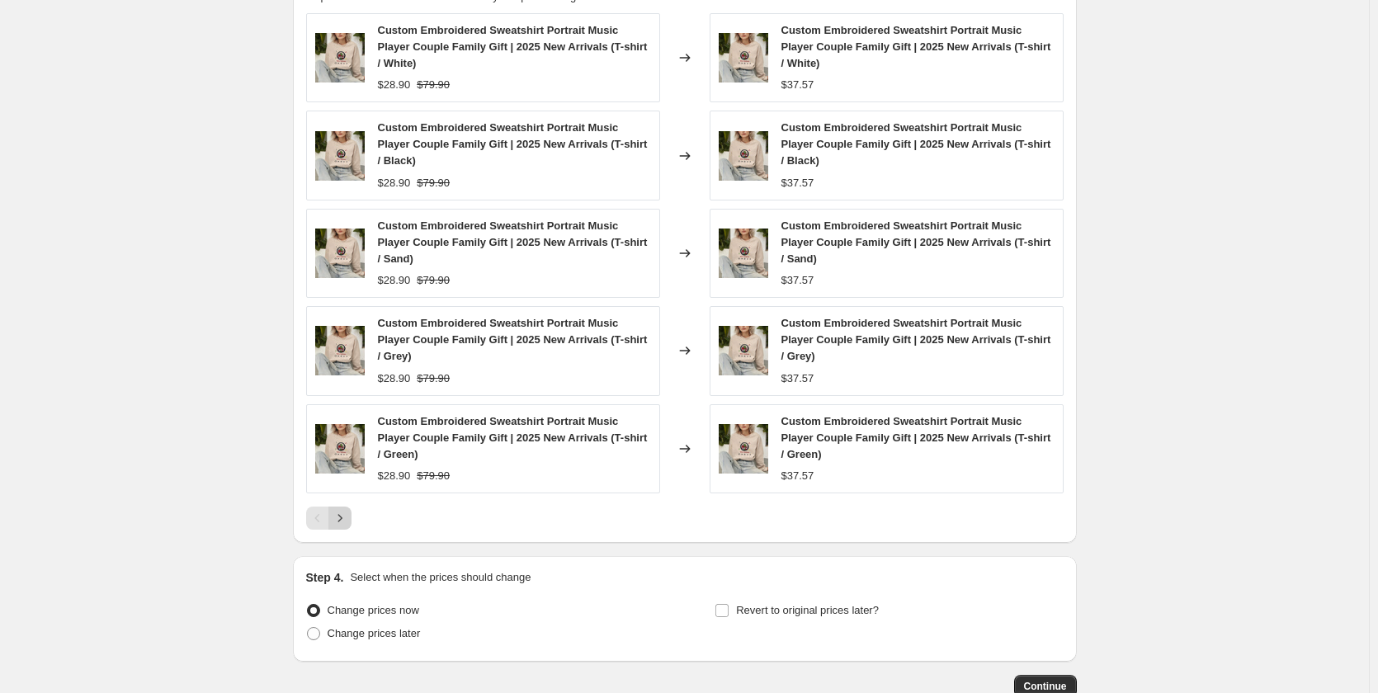
click at [346, 510] on icon "Next" at bounding box center [340, 518] width 16 height 16
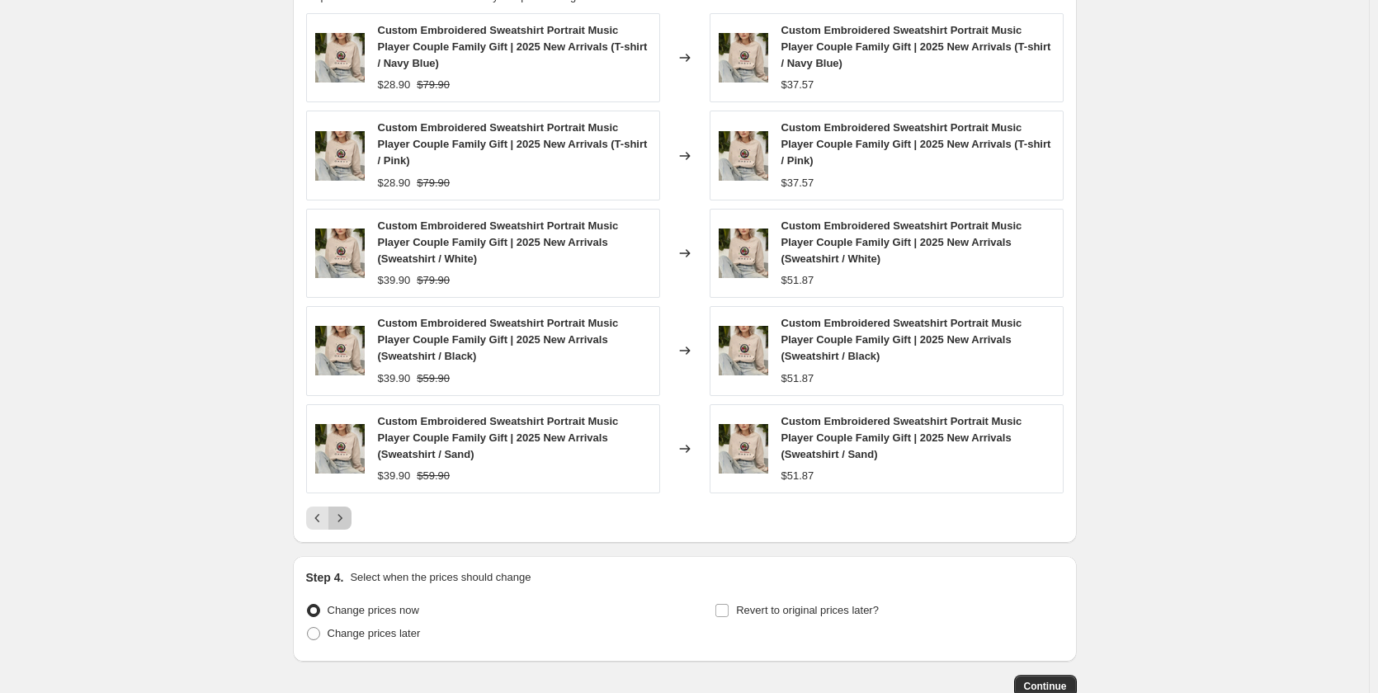
click at [348, 510] on icon "Next" at bounding box center [340, 518] width 16 height 16
click at [346, 516] on icon "Next" at bounding box center [340, 518] width 16 height 16
click at [346, 523] on icon "Next" at bounding box center [340, 518] width 16 height 16
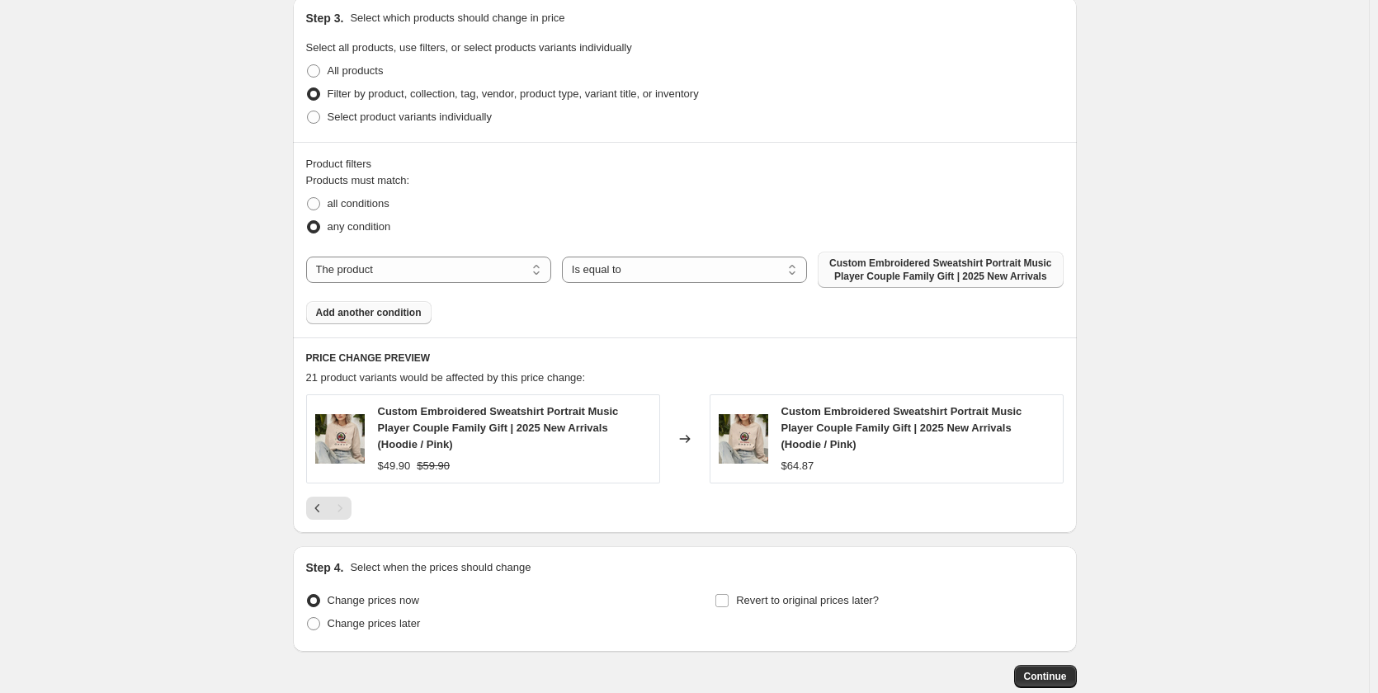
scroll to position [825, 0]
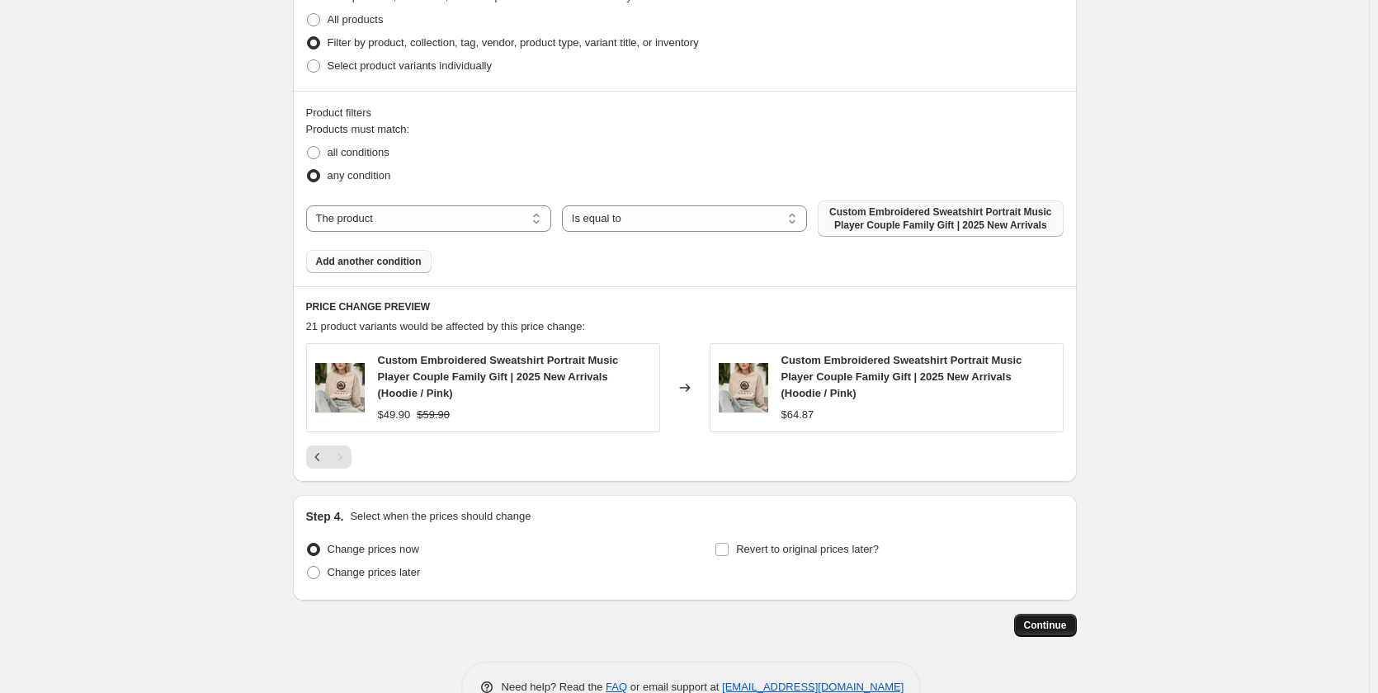
click at [1044, 620] on button "Continue" at bounding box center [1045, 625] width 63 height 23
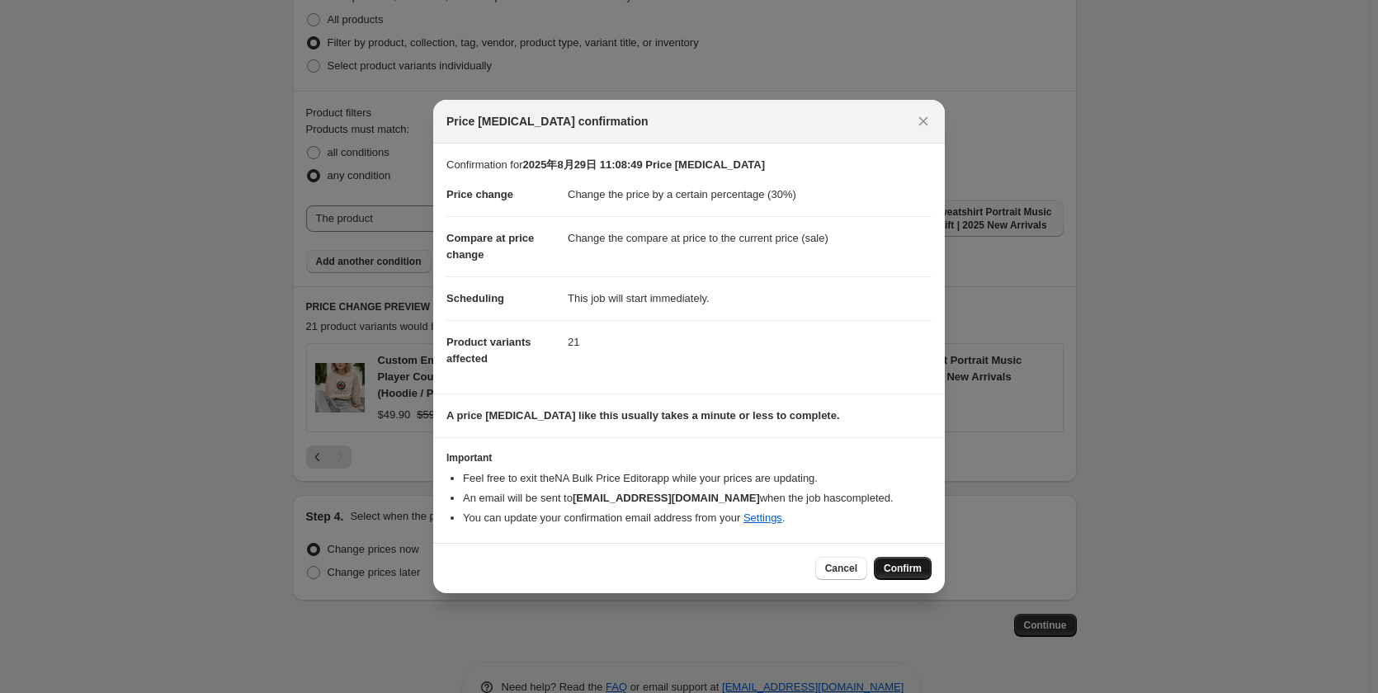
click at [898, 574] on span "Confirm" at bounding box center [903, 568] width 38 height 13
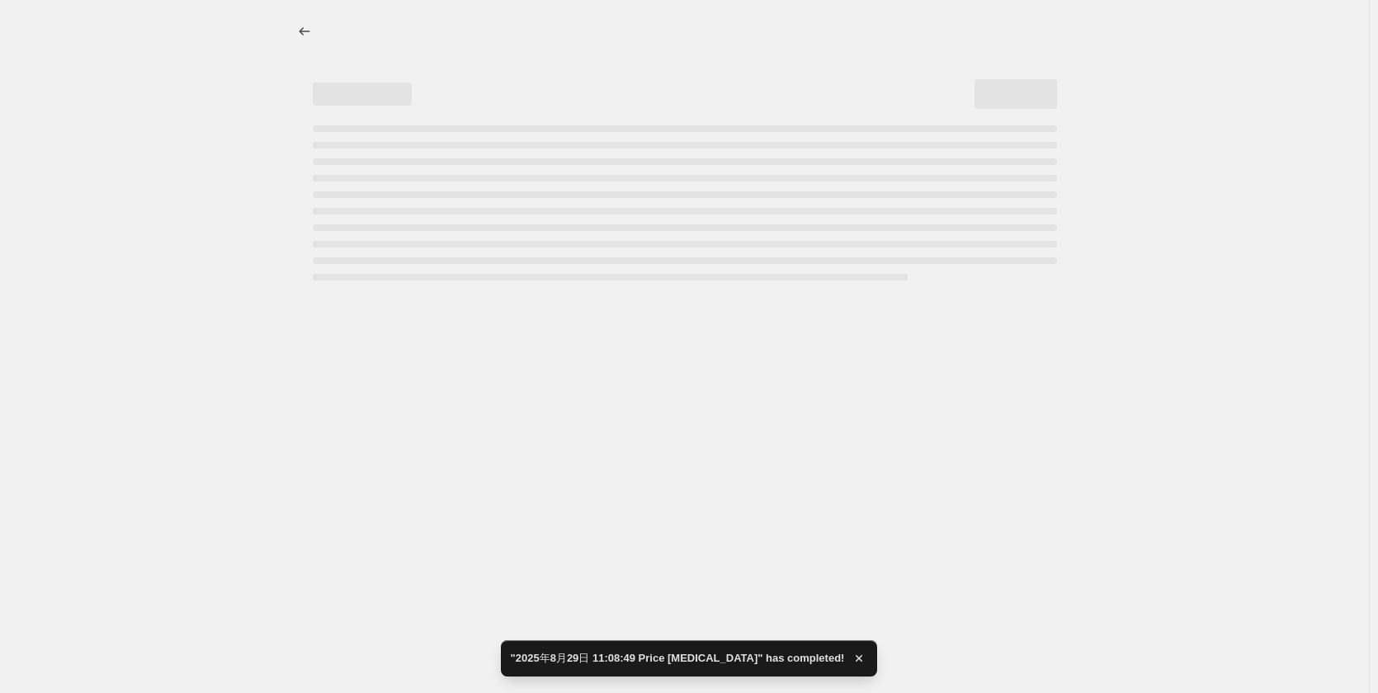
select select "percentage"
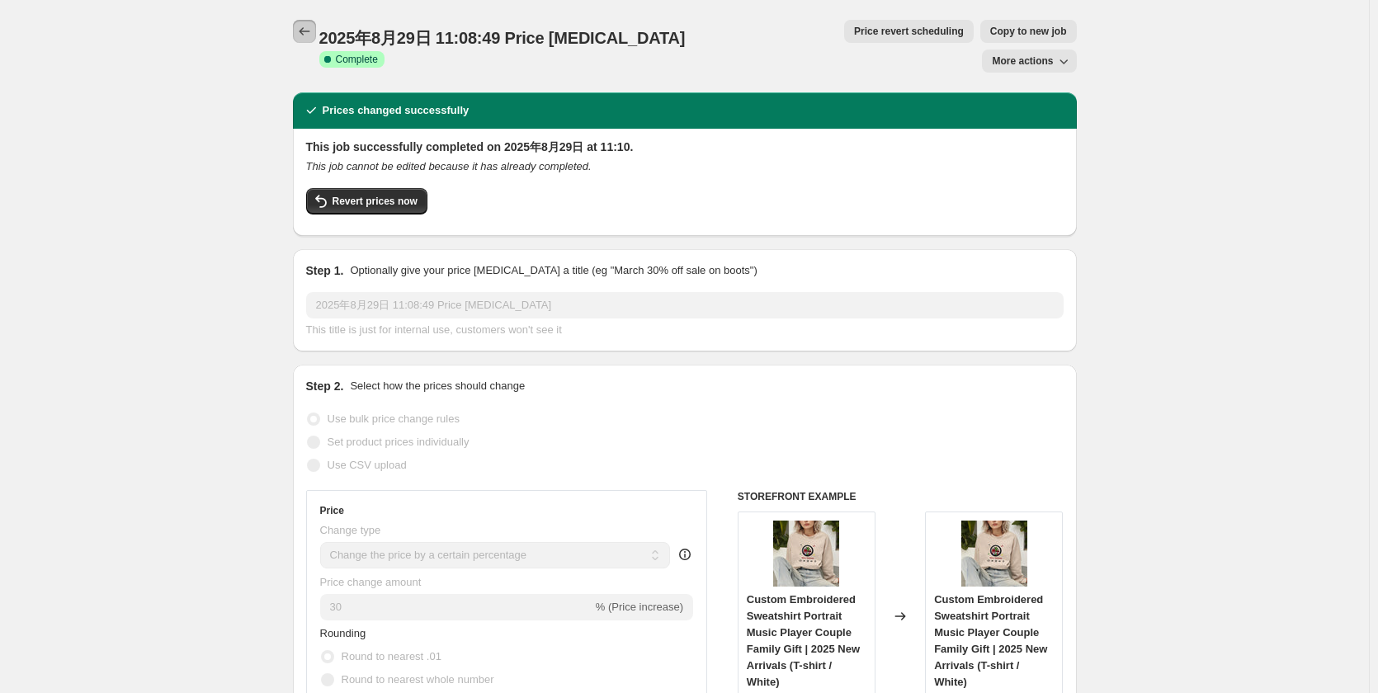
click at [308, 31] on icon "Price change jobs" at bounding box center [304, 31] width 16 height 16
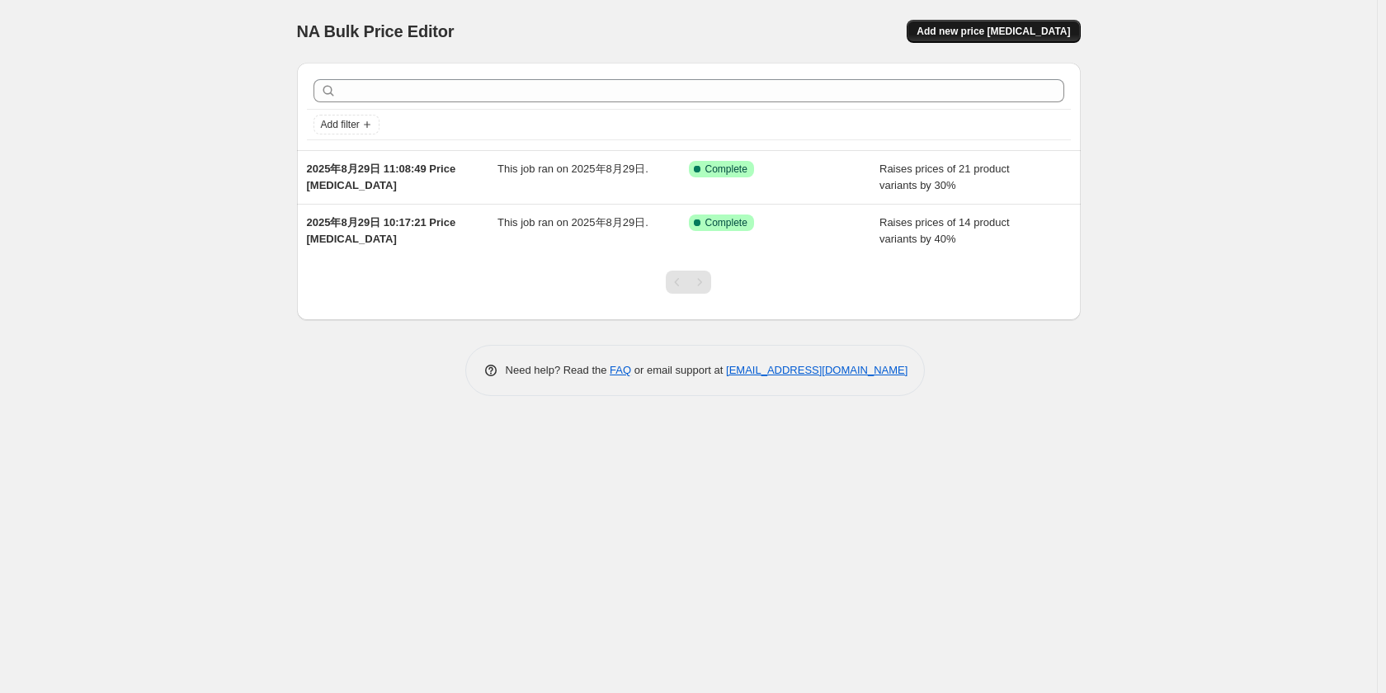
click at [997, 32] on span "Add new price [MEDICAL_DATA]" at bounding box center [993, 31] width 153 height 13
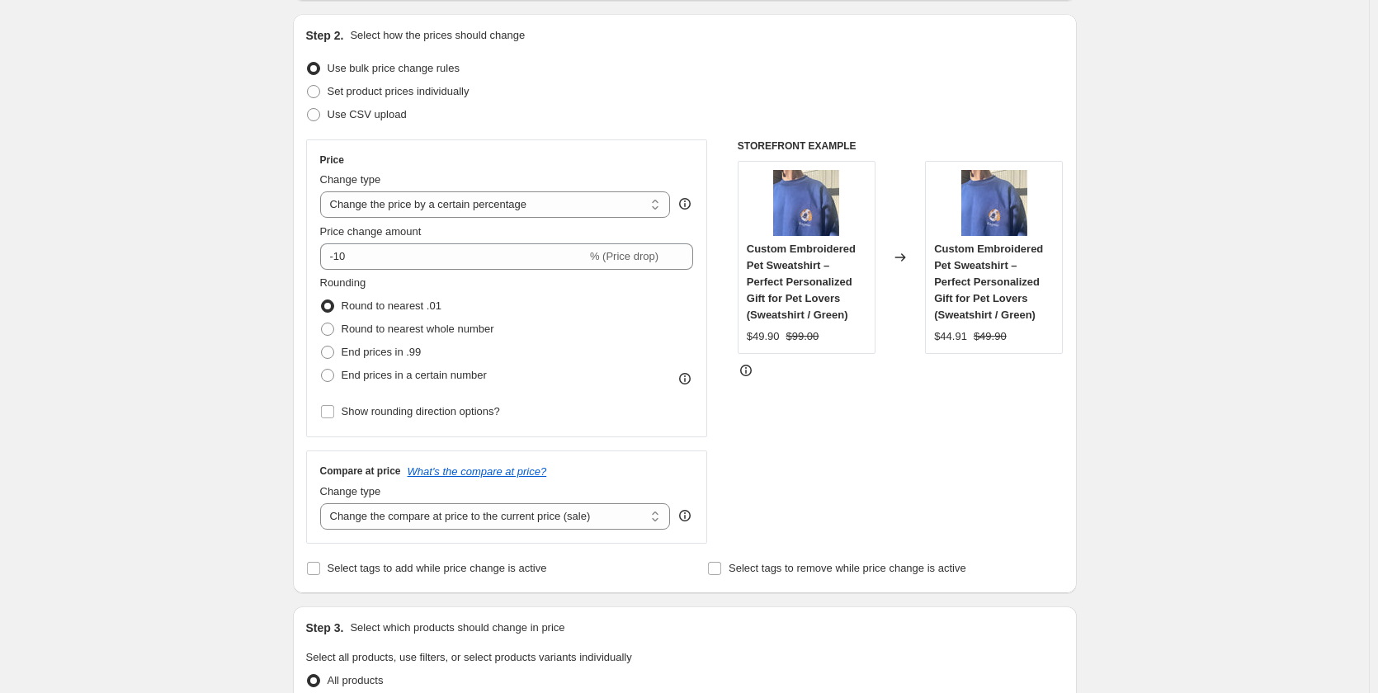
scroll to position [247, 0]
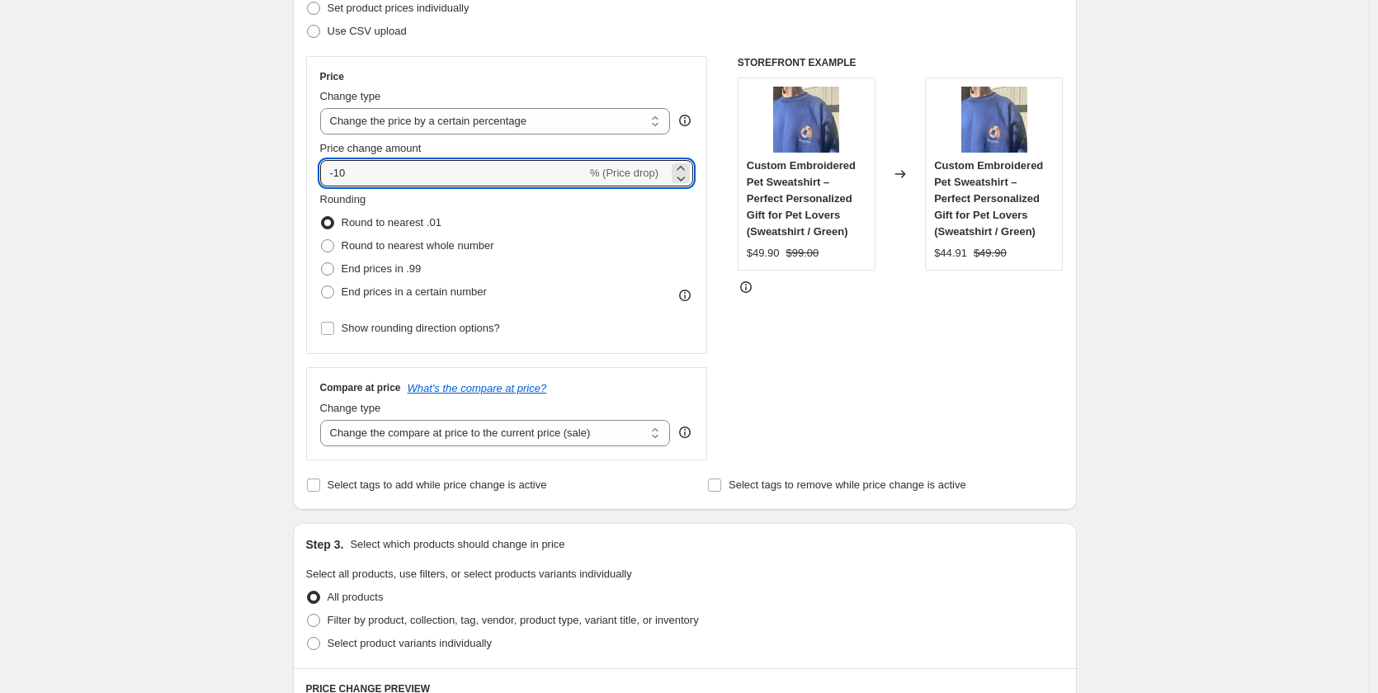
drag, startPoint x: 370, startPoint y: 176, endPoint x: 319, endPoint y: 172, distance: 50.4
click at [319, 172] on div "Price Change type Change the price to a certain amount Change the price by a ce…" at bounding box center [507, 205] width 402 height 298
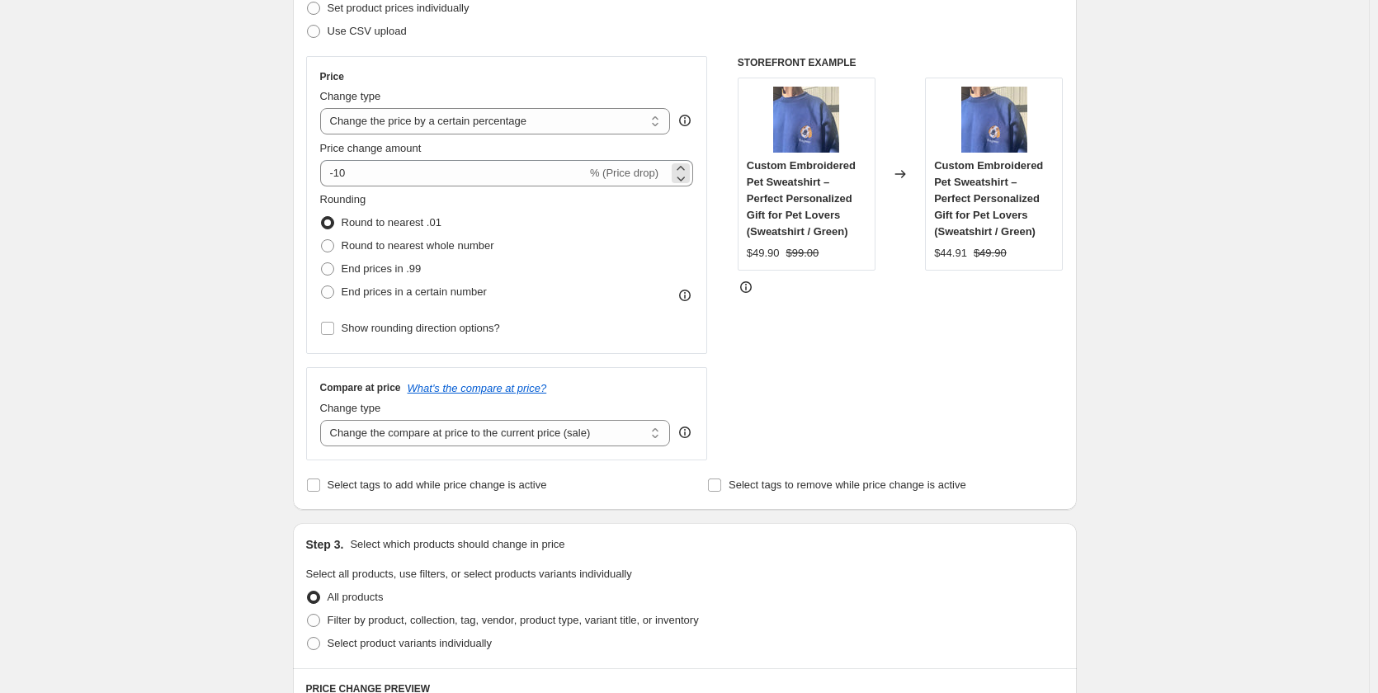
click at [646, 177] on span "% (Price drop)" at bounding box center [624, 173] width 68 height 12
click at [642, 181] on div "-10 % (Price drop)" at bounding box center [507, 173] width 374 height 26
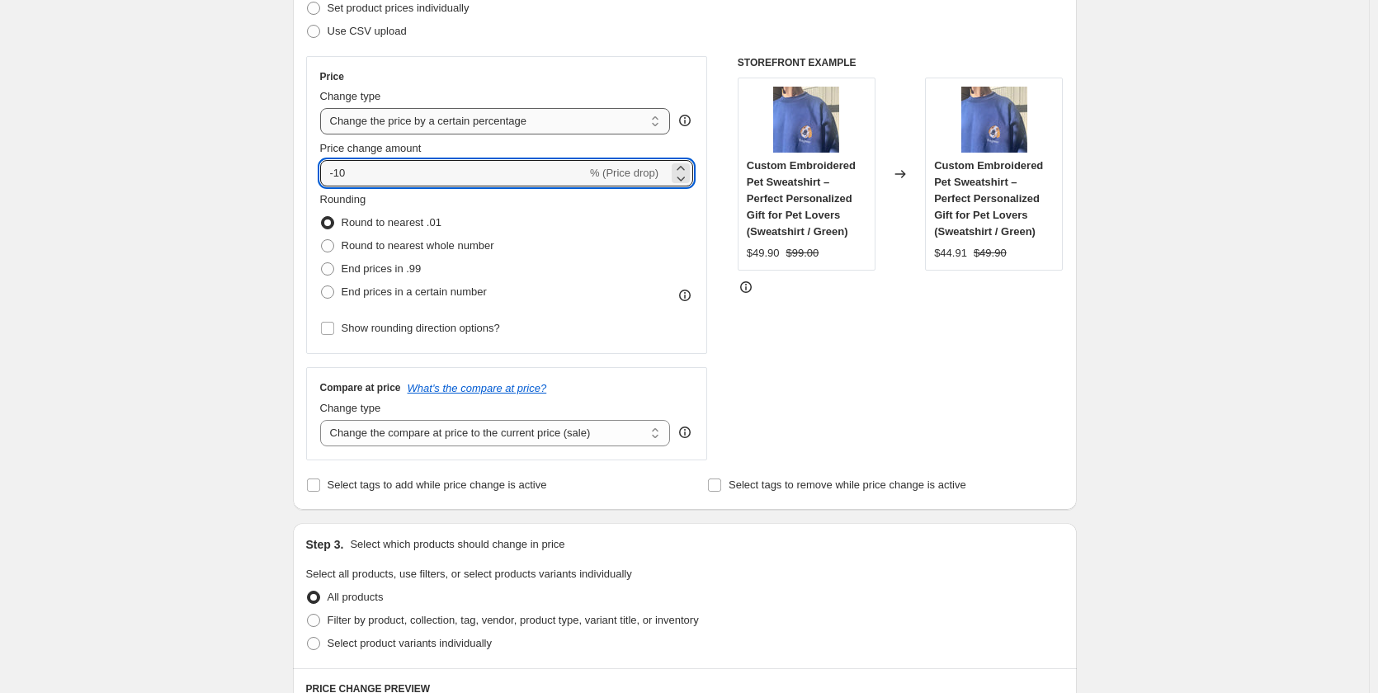
click at [603, 121] on select "Change the price to a certain amount Change the price by a certain amount Chang…" at bounding box center [495, 121] width 351 height 26
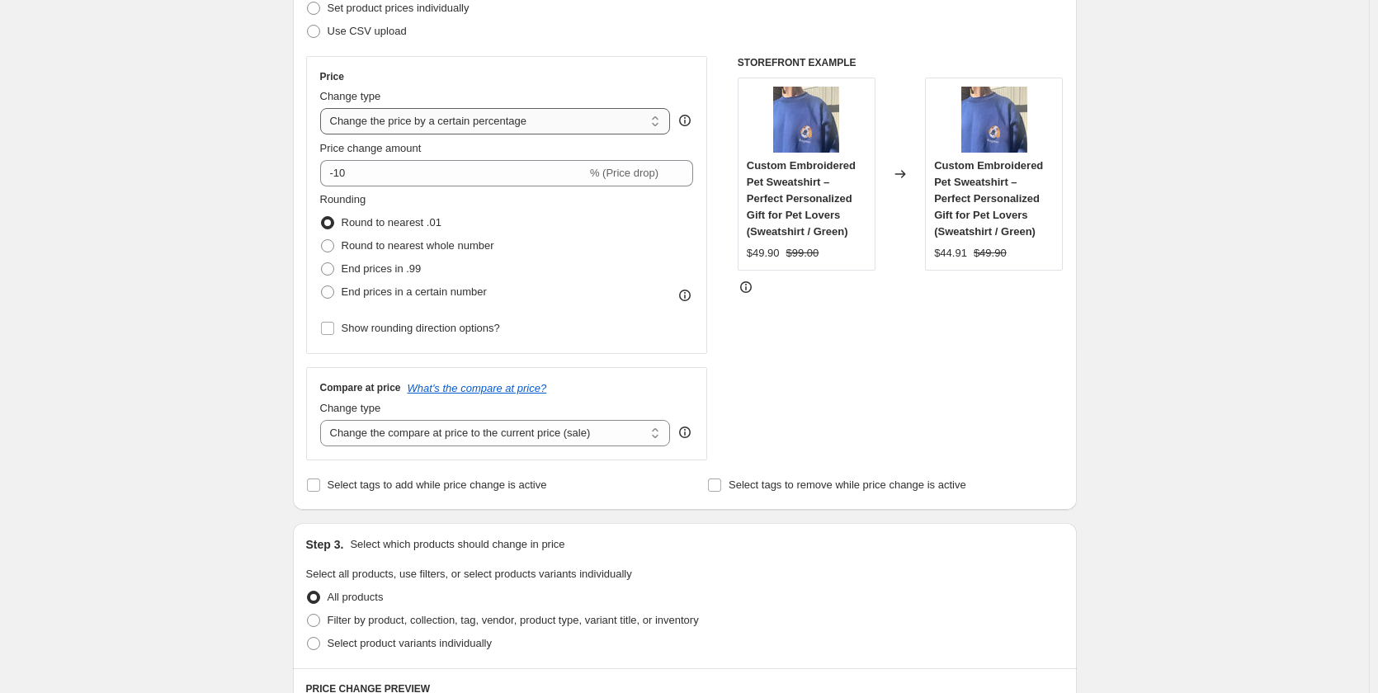
select select "to"
click at [323, 108] on select "Change the price to a certain amount Change the price by a certain amount Chang…" at bounding box center [495, 121] width 351 height 26
type input "80.00"
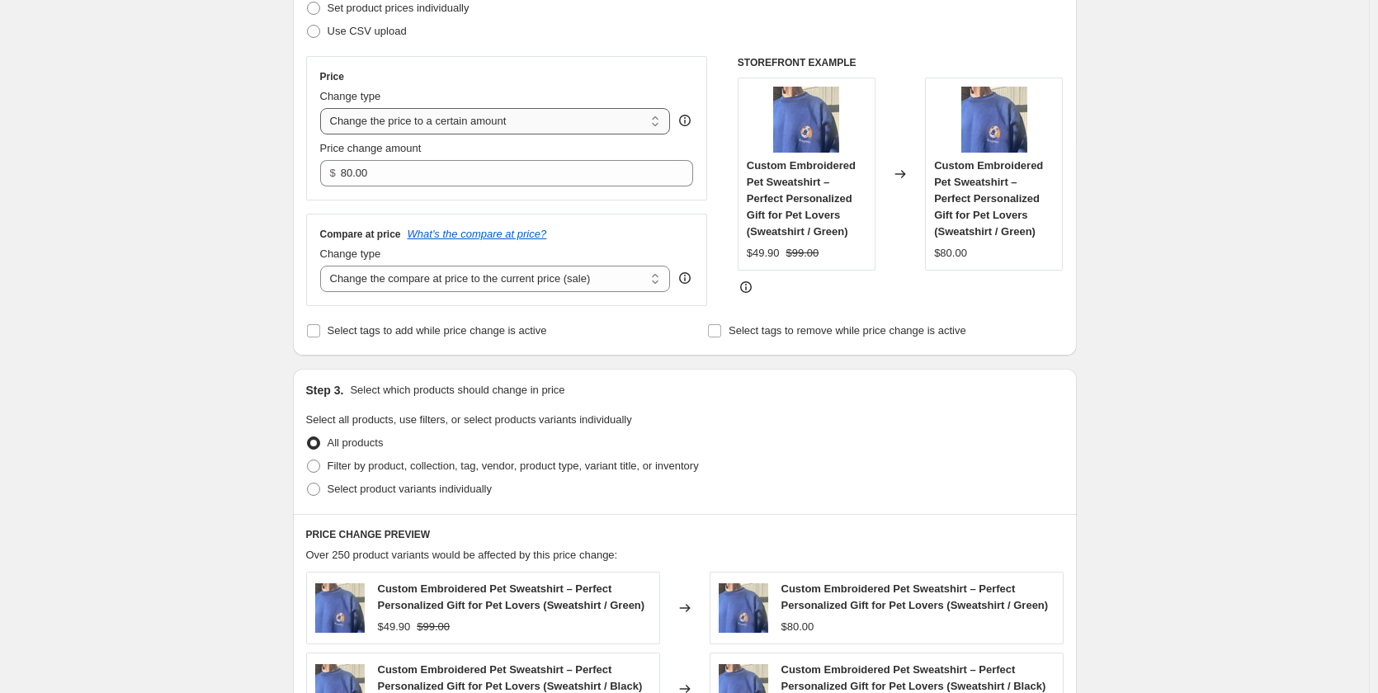
click at [465, 119] on select "Change the price to a certain amount Change the price by a certain amount Chang…" at bounding box center [495, 121] width 351 height 26
click at [323, 108] on select "Change the price to a certain amount Change the price by a certain amount Chang…" at bounding box center [495, 121] width 351 height 26
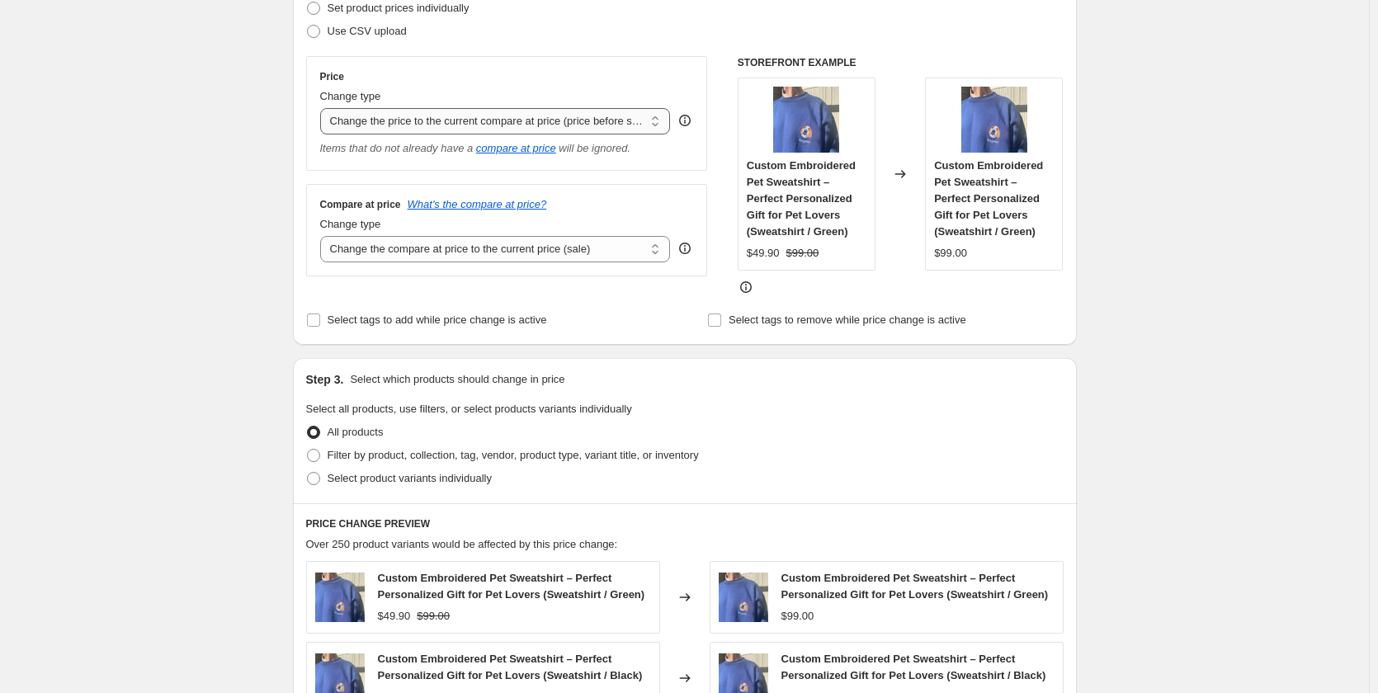
click at [498, 120] on select "Change the price to a certain amount Change the price by a certain amount Chang…" at bounding box center [495, 121] width 351 height 26
select select "percentage"
click at [323, 108] on select "Change the price to a certain amount Change the price by a certain amount Chang…" at bounding box center [495, 121] width 351 height 26
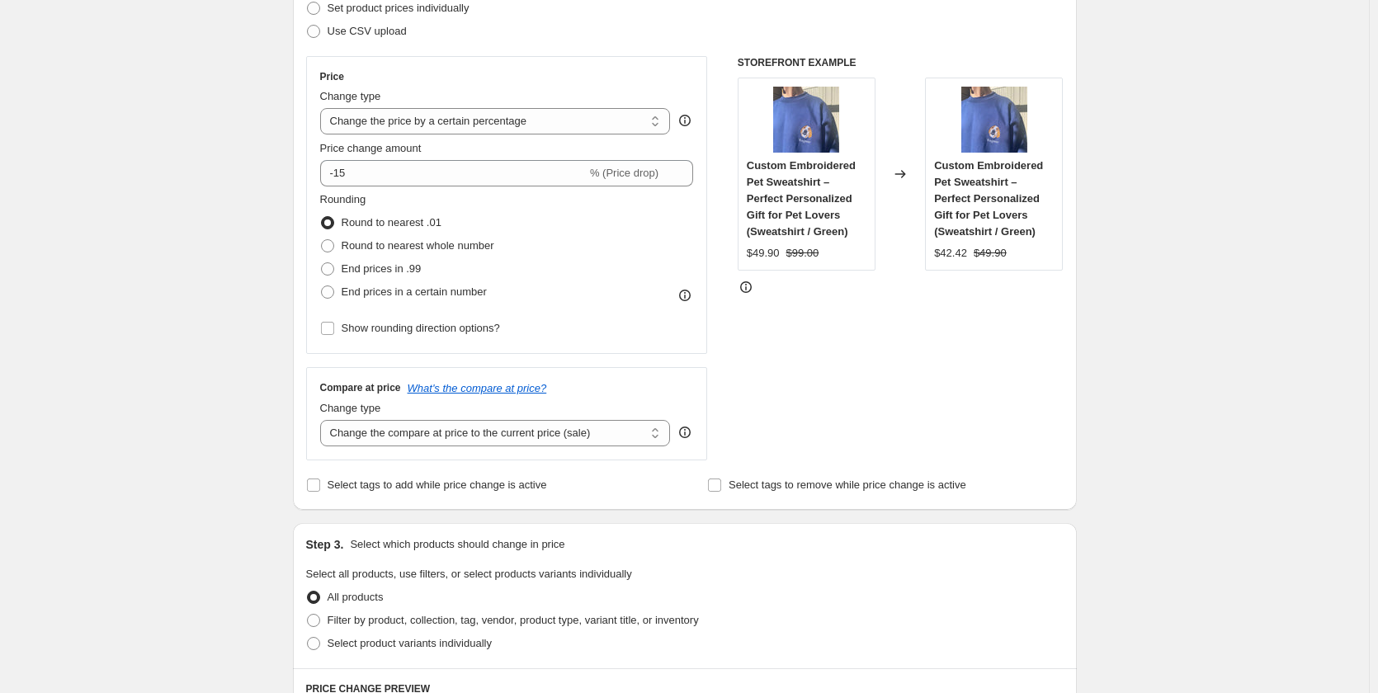
click at [1176, 431] on div "Create new price [MEDICAL_DATA]. This page is ready Create new price [MEDICAL_D…" at bounding box center [684, 599] width 1369 height 1692
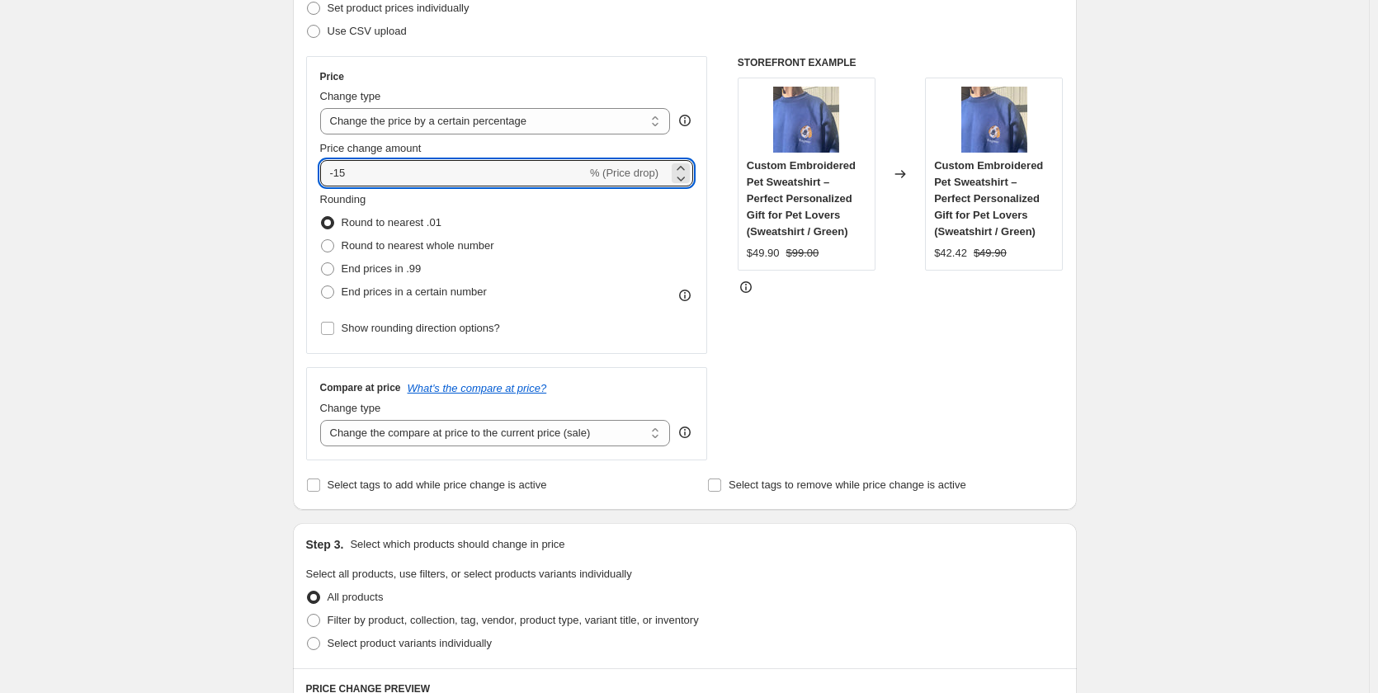
drag, startPoint x: 365, startPoint y: 174, endPoint x: 296, endPoint y: 174, distance: 69.3
click at [296, 174] on div "Step 2. Select how the prices should change Use bulk price change rules Set pro…" at bounding box center [685, 220] width 784 height 579
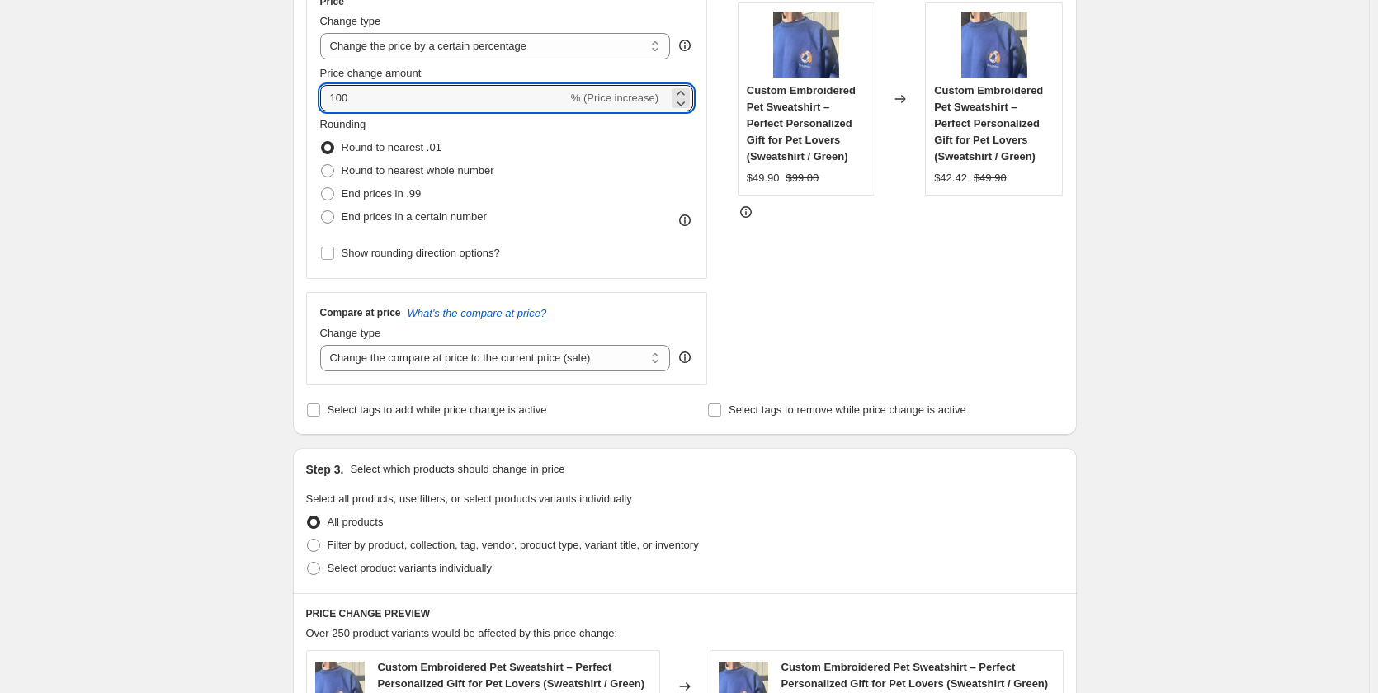
scroll to position [340, 0]
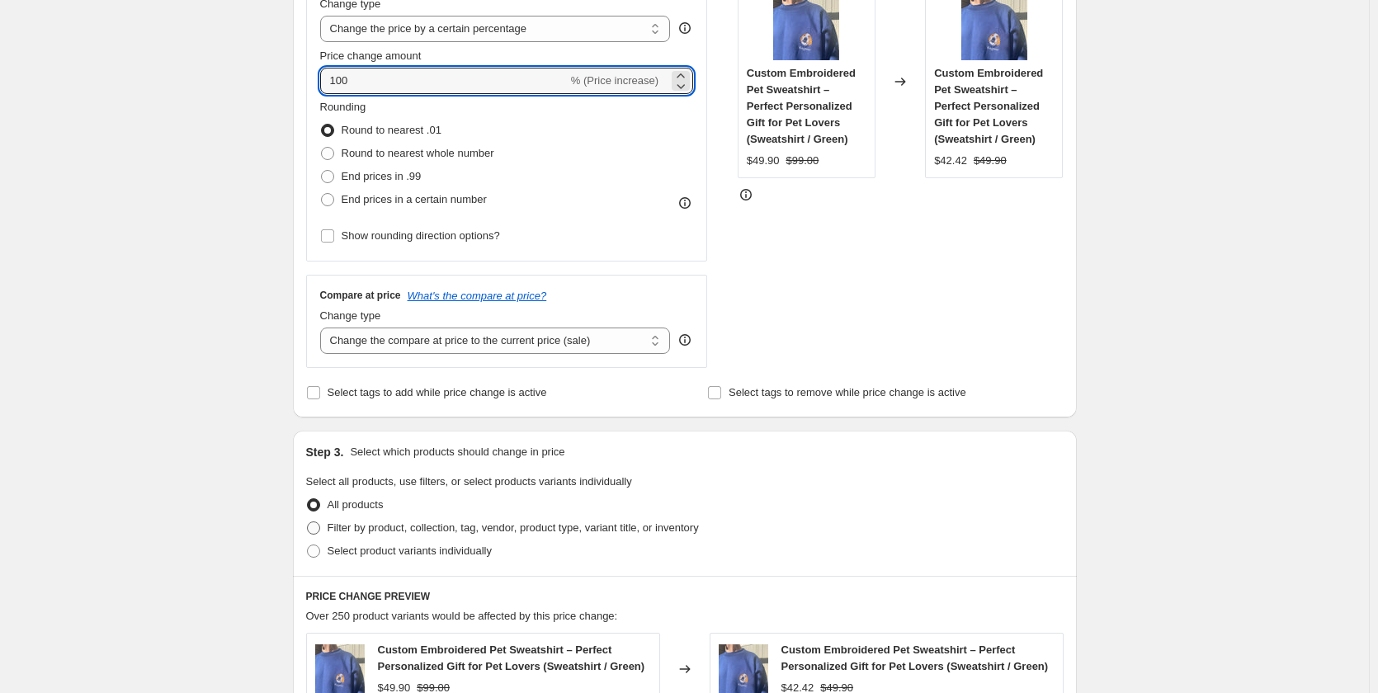
type input "100"
click at [320, 532] on span at bounding box center [313, 527] width 13 height 13
click at [308, 522] on input "Filter by product, collection, tag, vendor, product type, variant title, or inv…" at bounding box center [307, 521] width 1 height 1
radio input "true"
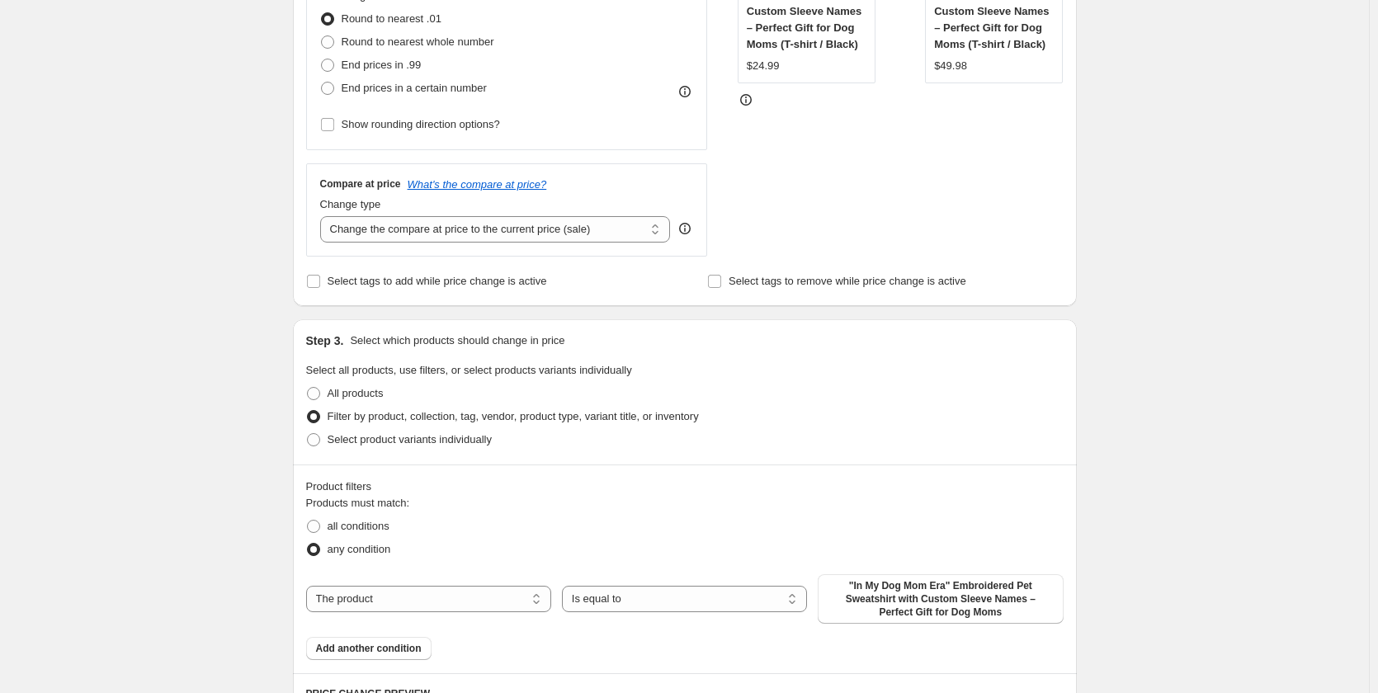
scroll to position [670, 0]
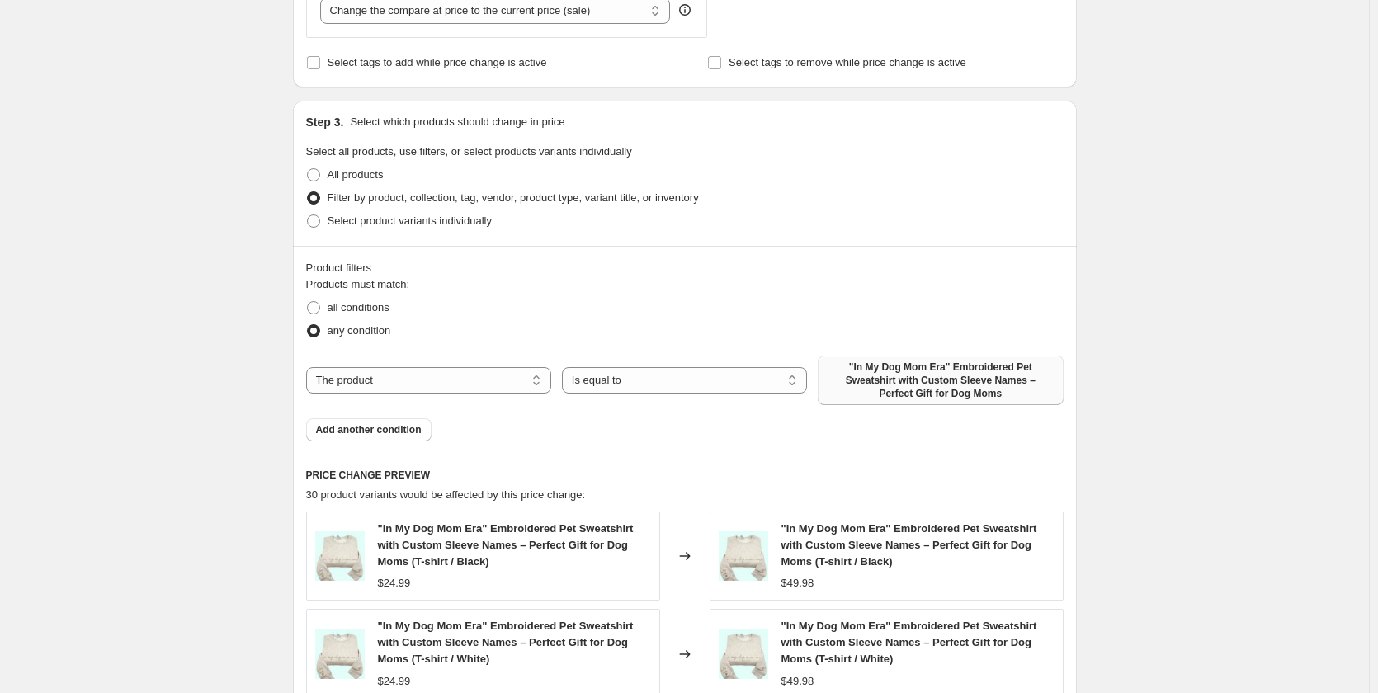
click at [912, 393] on span ""In My Dog Mom Era" Embroidered Pet Sweatshirt with Custom Sleeve Names – Perfe…" at bounding box center [939, 381] width 225 height 40
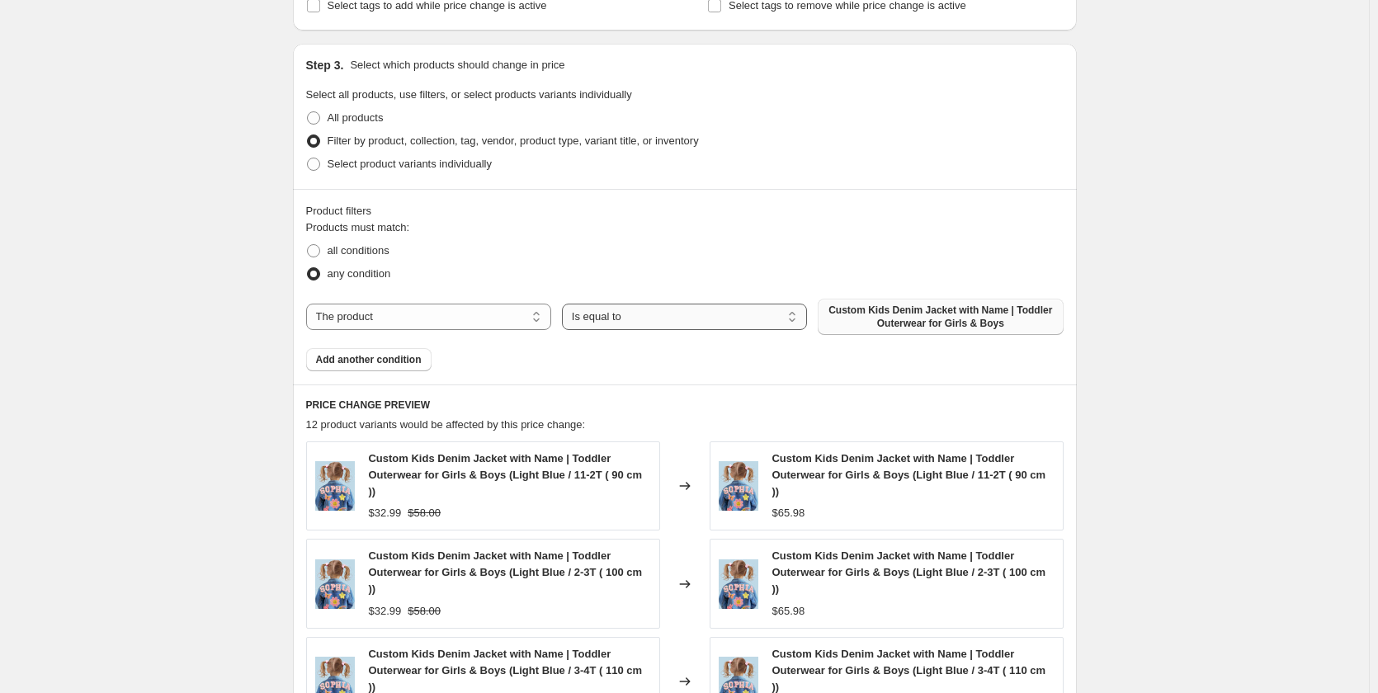
scroll to position [752, 0]
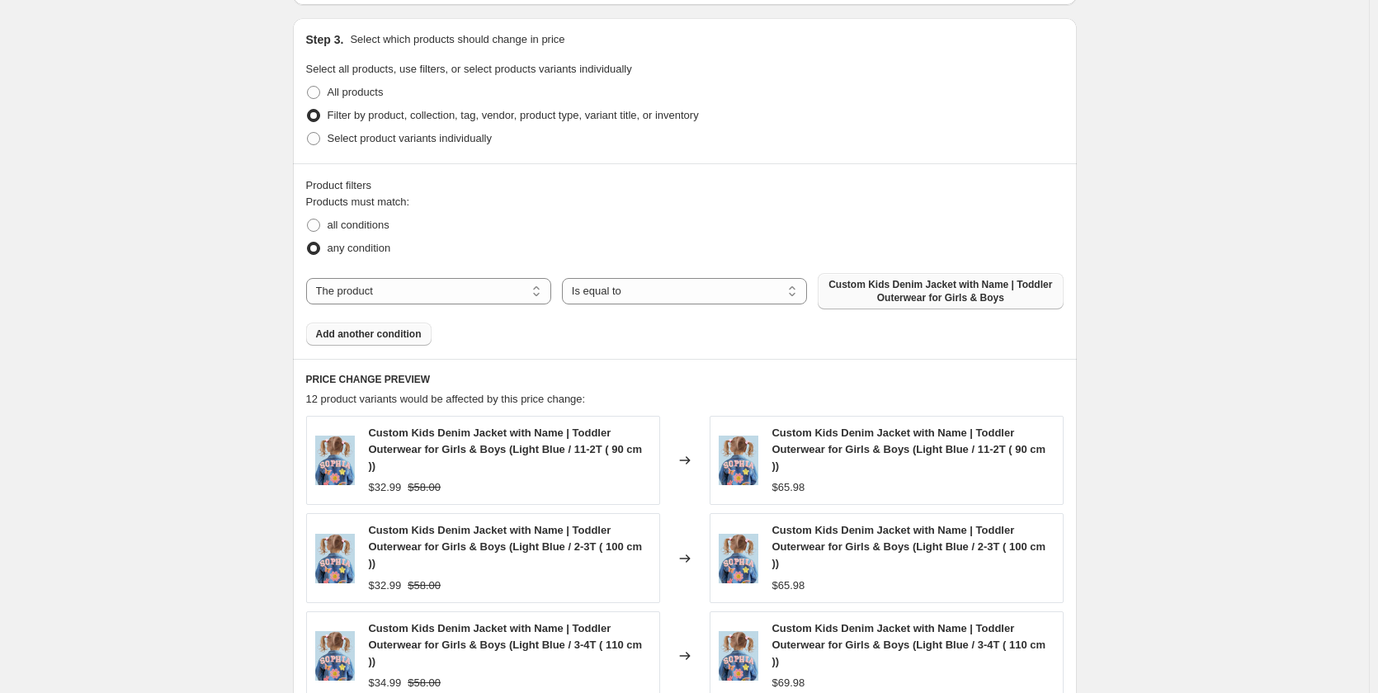
click at [382, 338] on span "Add another condition" at bounding box center [369, 334] width 106 height 13
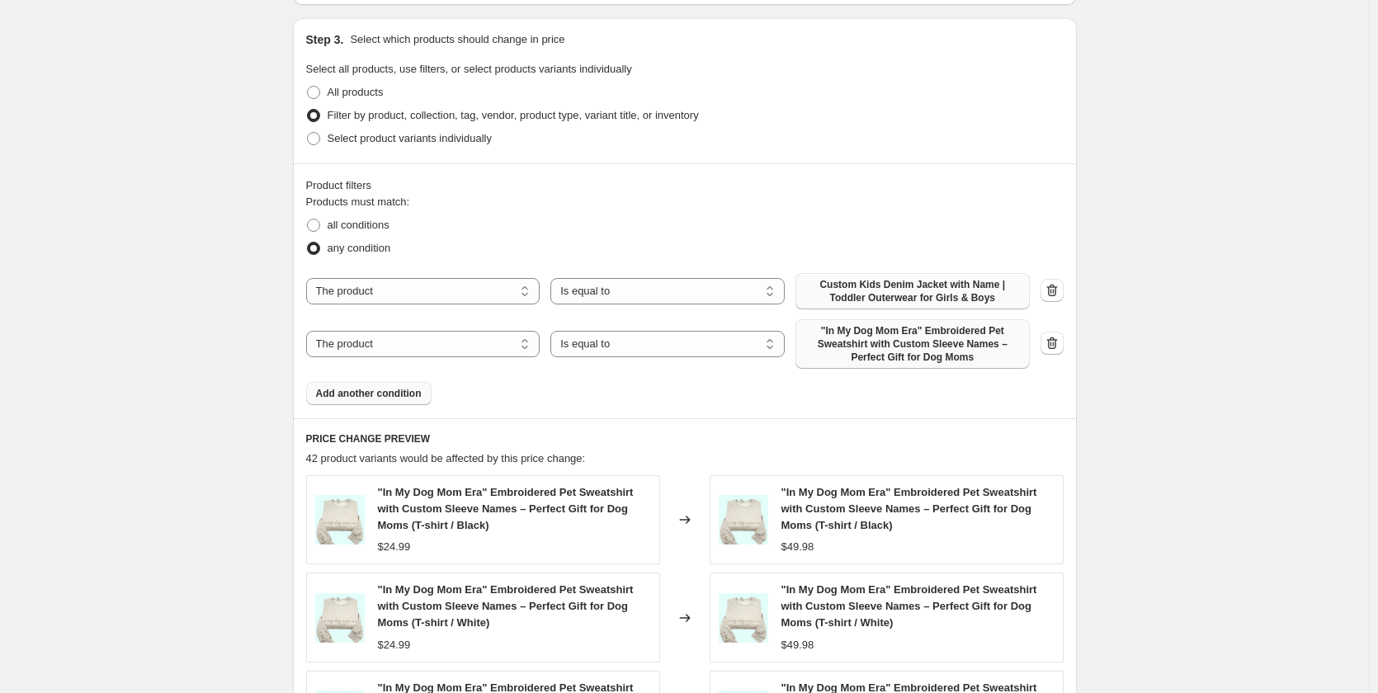
click at [914, 359] on span ""In My Dog Mom Era" Embroidered Pet Sweatshirt with Custom Sleeve Names – Perfe…" at bounding box center [912, 344] width 214 height 40
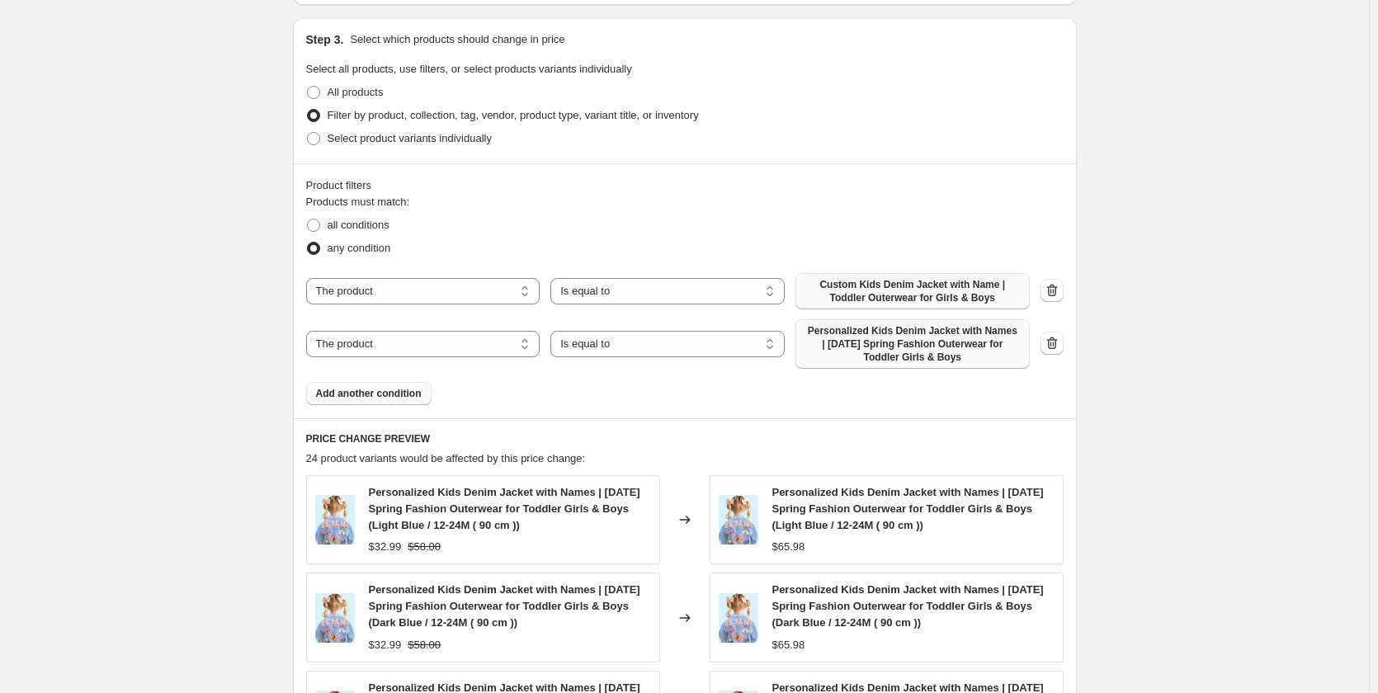
click at [923, 301] on span "Custom Kids Denim Jacket with Name | Toddler Outerwear for Girls & Boys" at bounding box center [912, 291] width 214 height 26
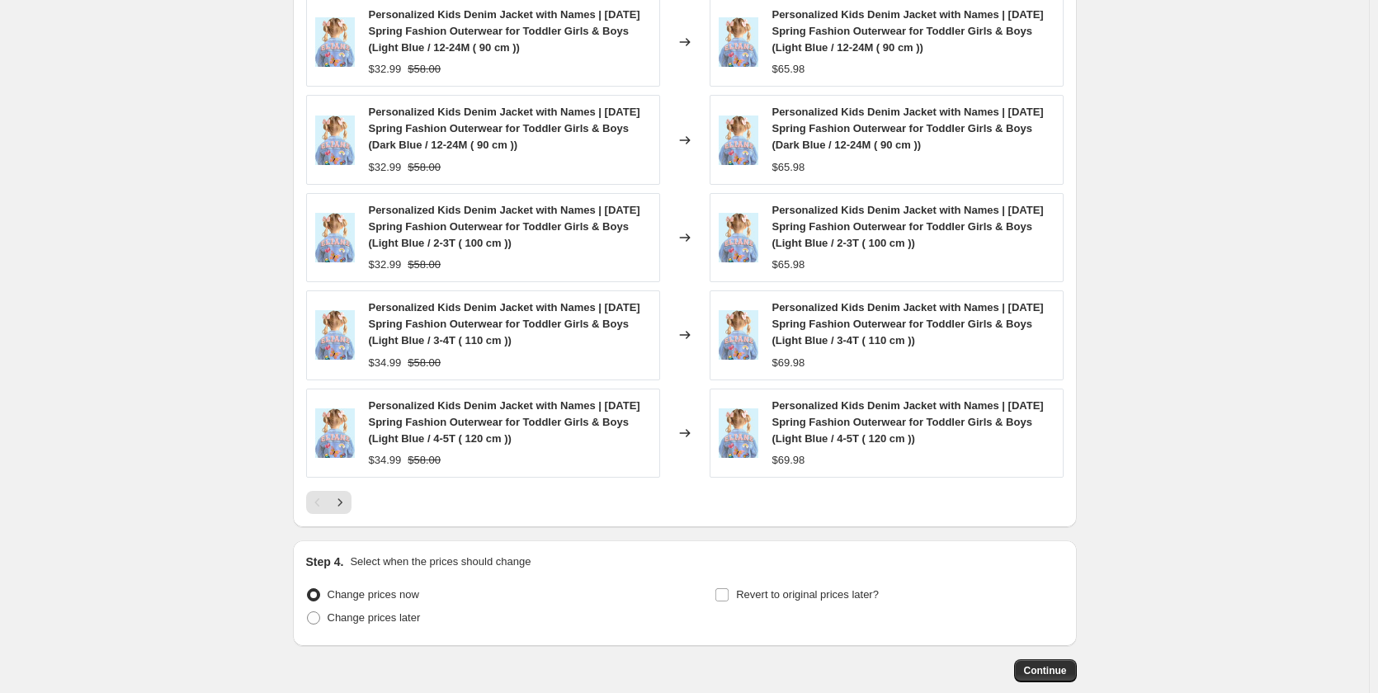
scroll to position [1321, 0]
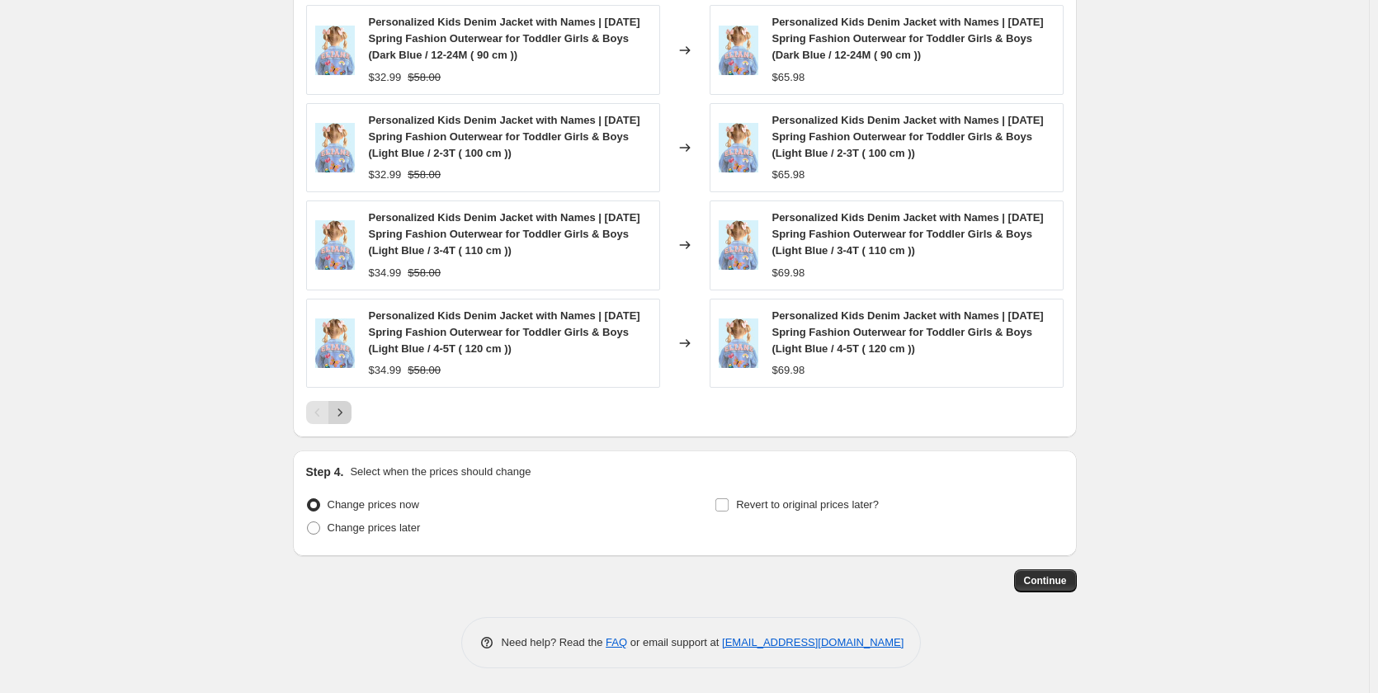
click at [347, 413] on icon "Next" at bounding box center [340, 412] width 16 height 16
click at [348, 413] on icon "Next" at bounding box center [340, 412] width 16 height 16
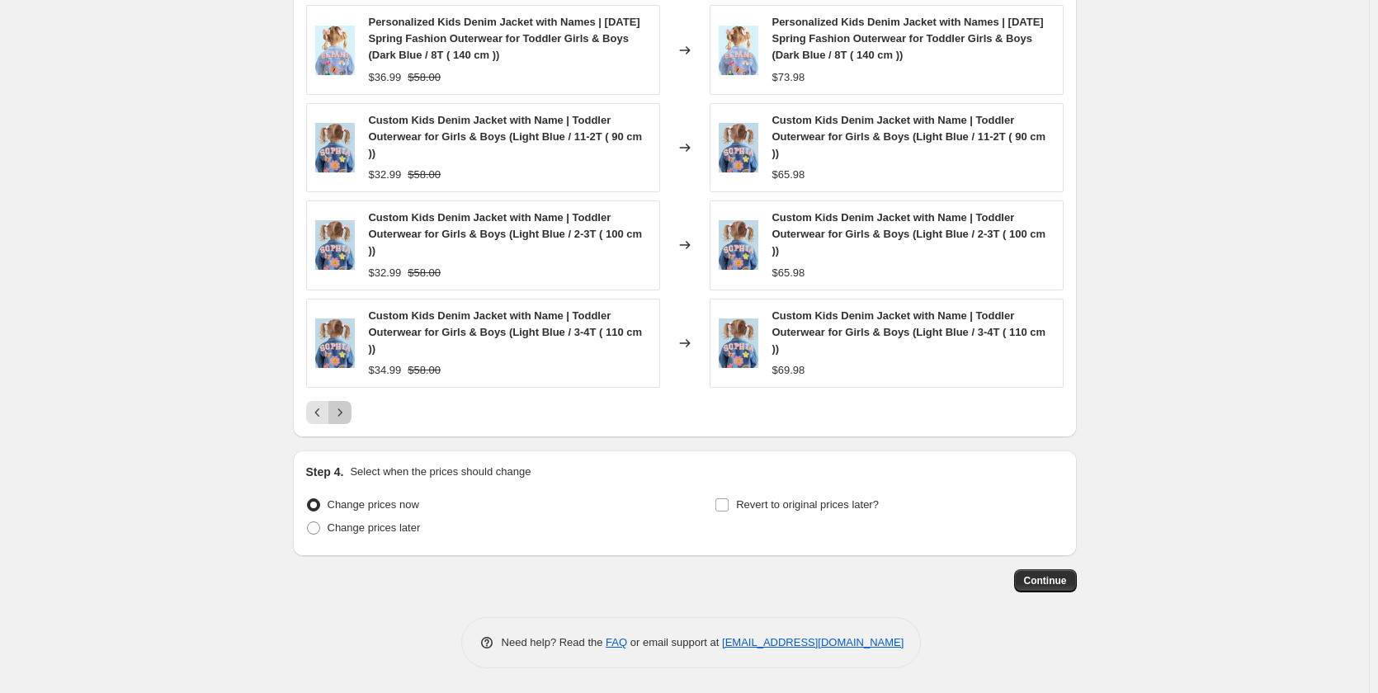
click at [348, 413] on icon "Next" at bounding box center [340, 412] width 16 height 16
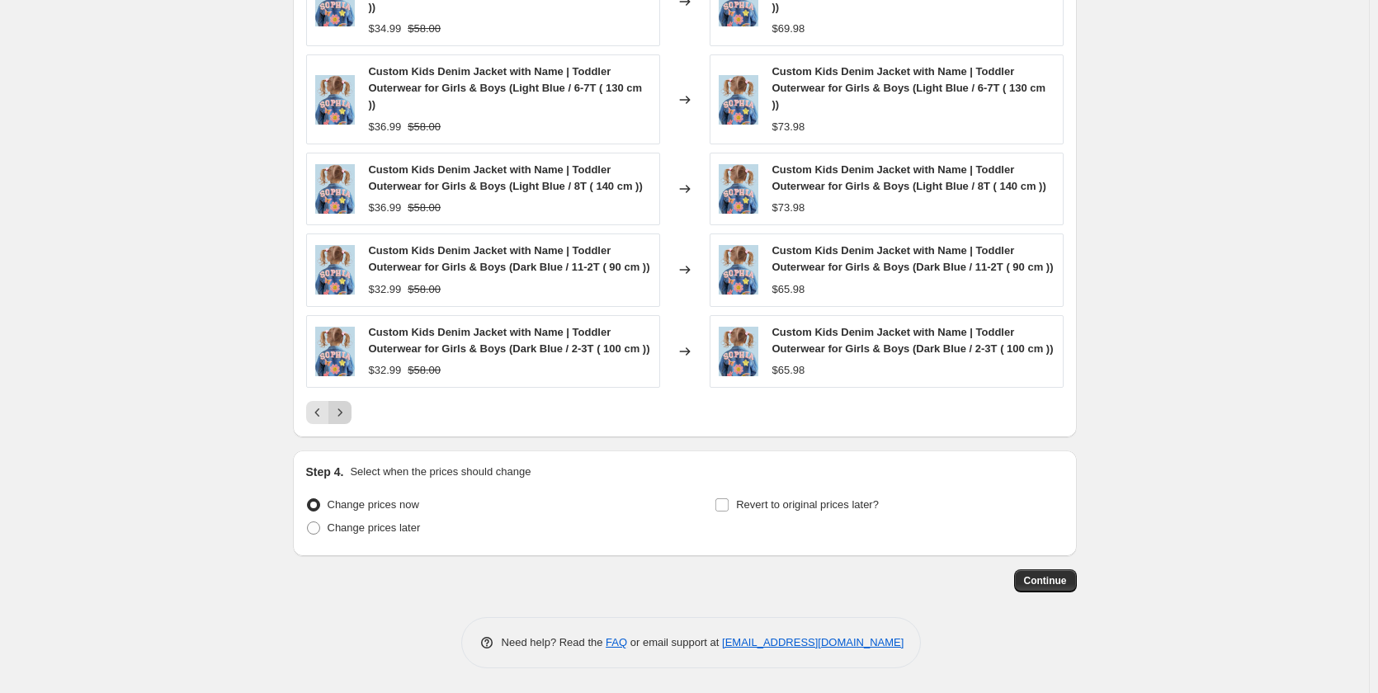
click at [348, 413] on icon "Next" at bounding box center [340, 412] width 16 height 16
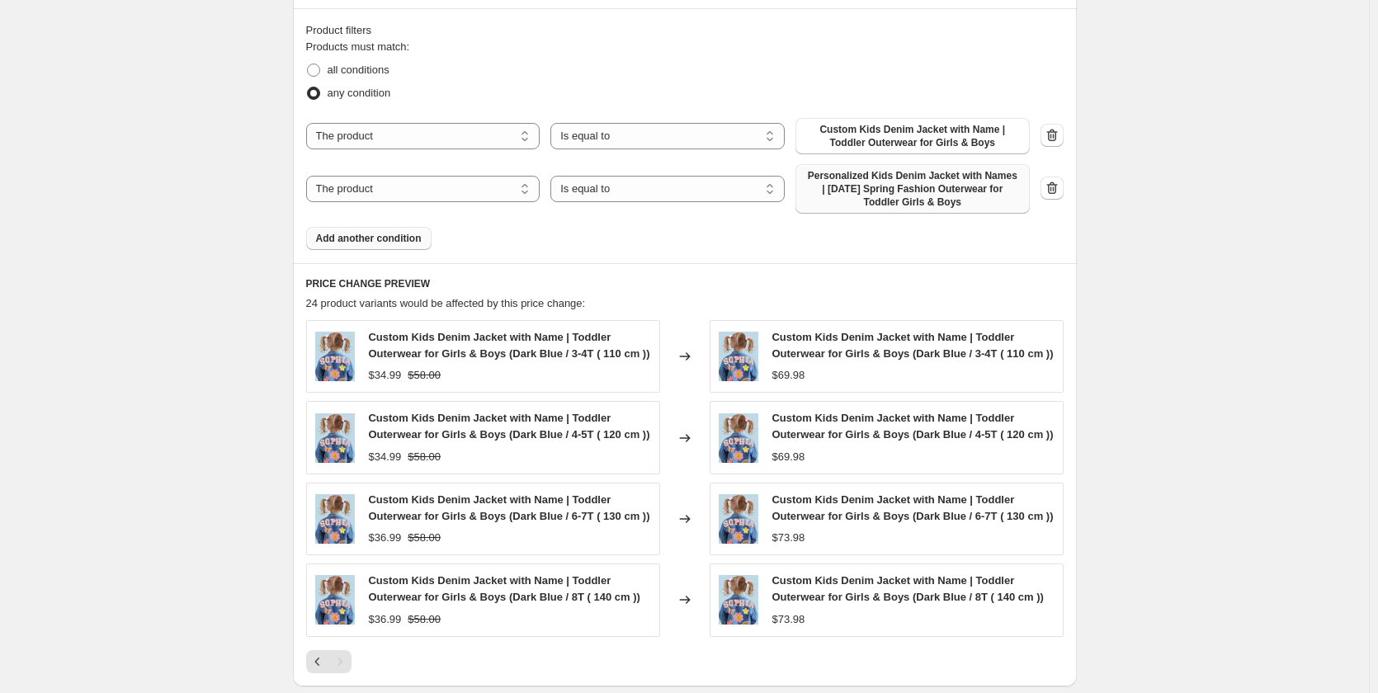
scroll to position [1207, 0]
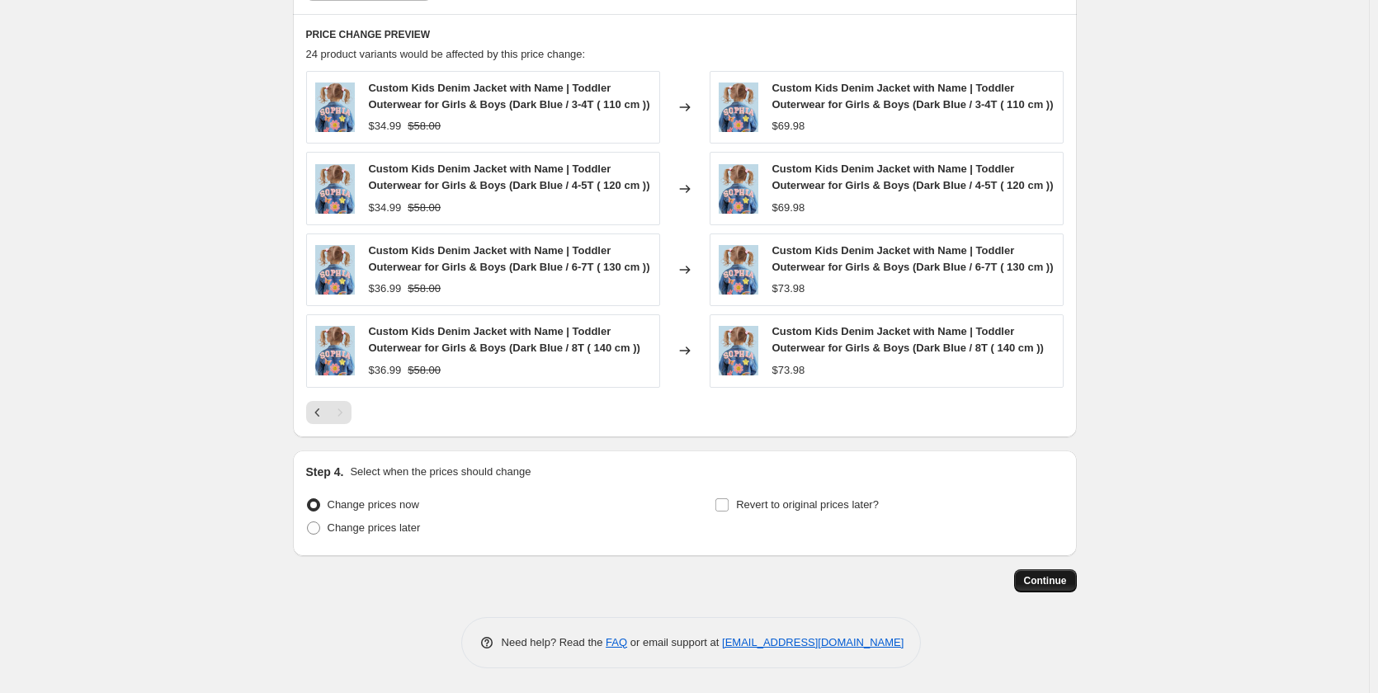
click at [1060, 581] on span "Continue" at bounding box center [1045, 580] width 43 height 13
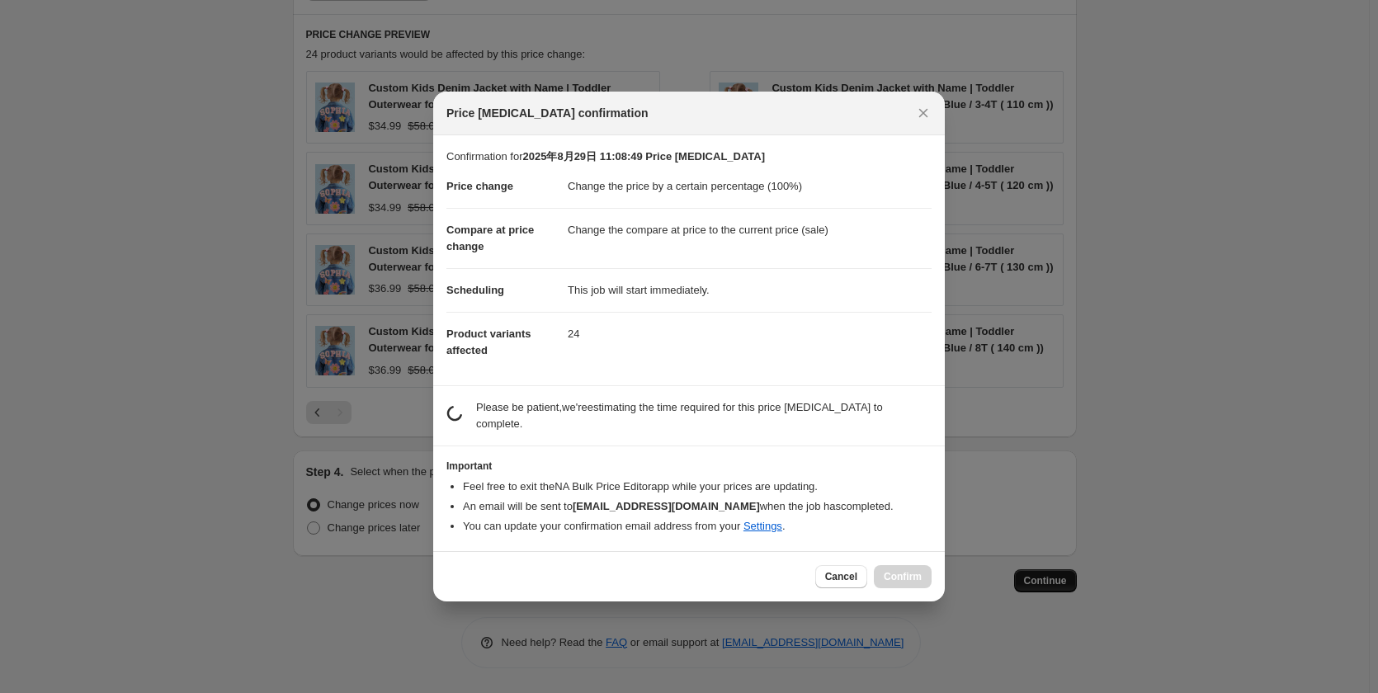
scroll to position [0, 0]
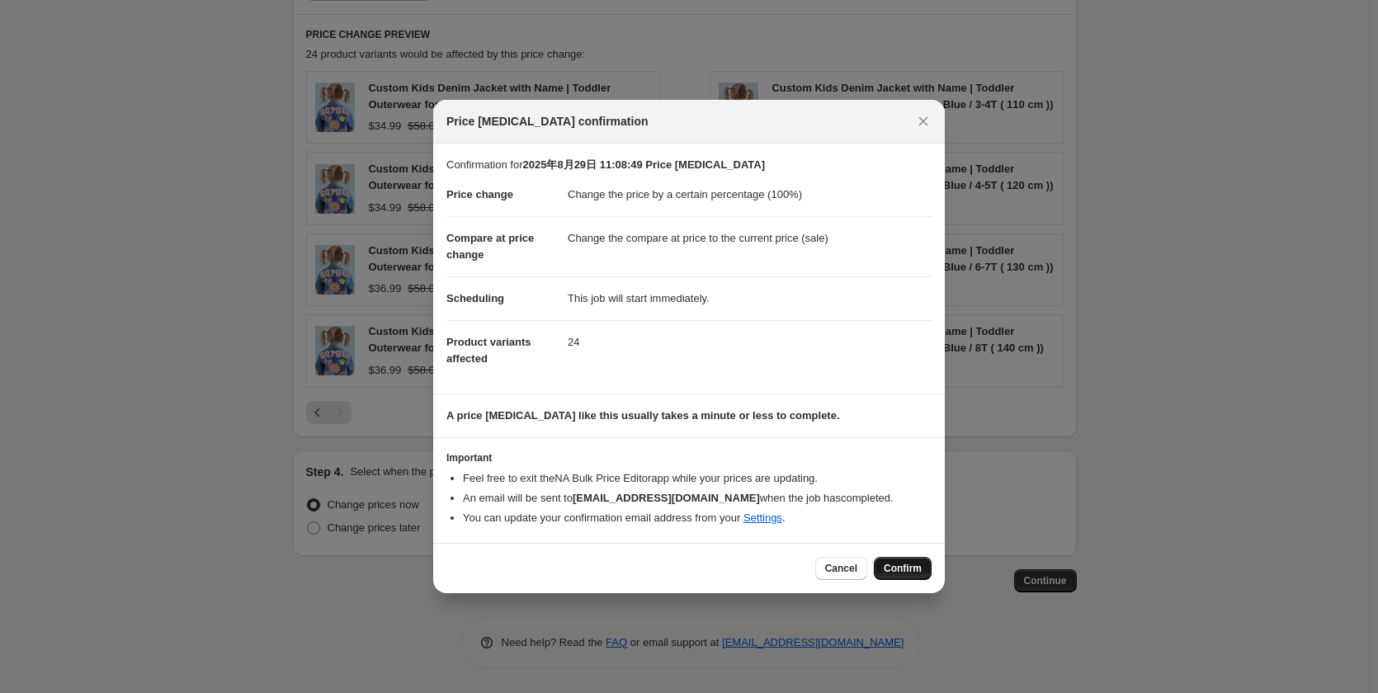
click at [912, 567] on span "Confirm" at bounding box center [903, 568] width 38 height 13
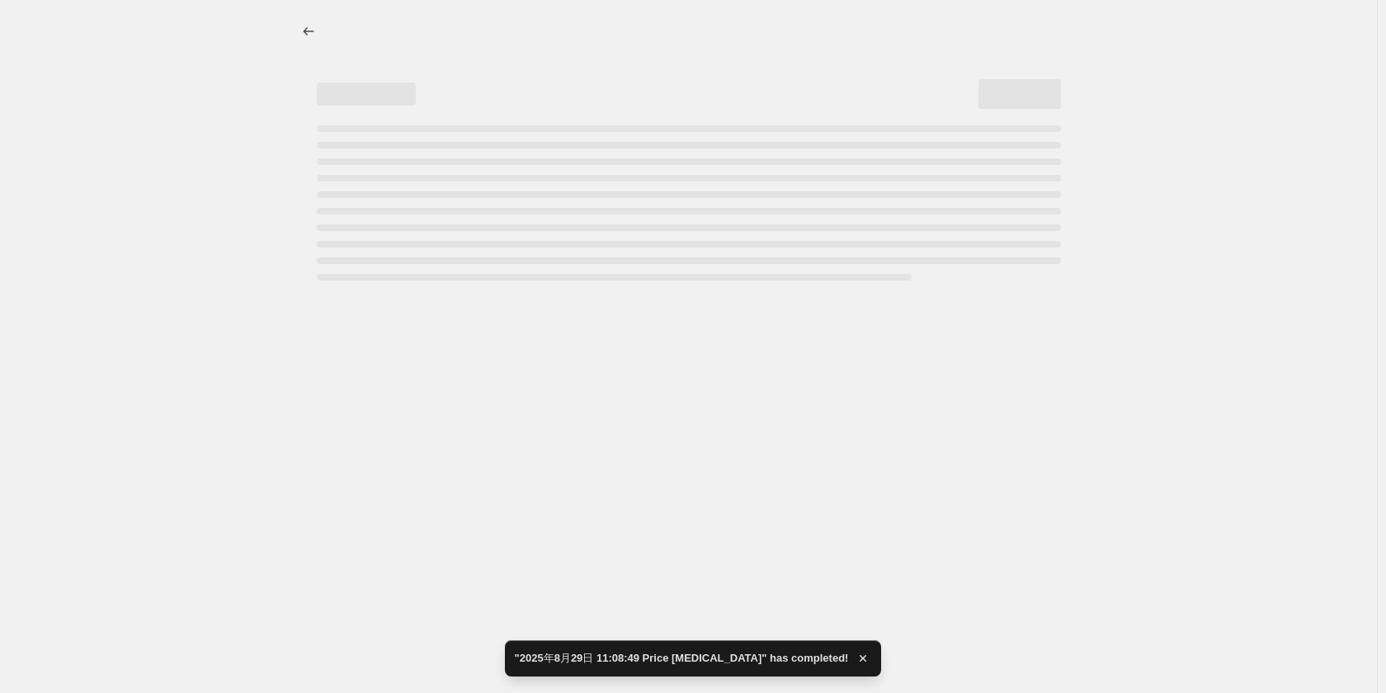
select select "percentage"
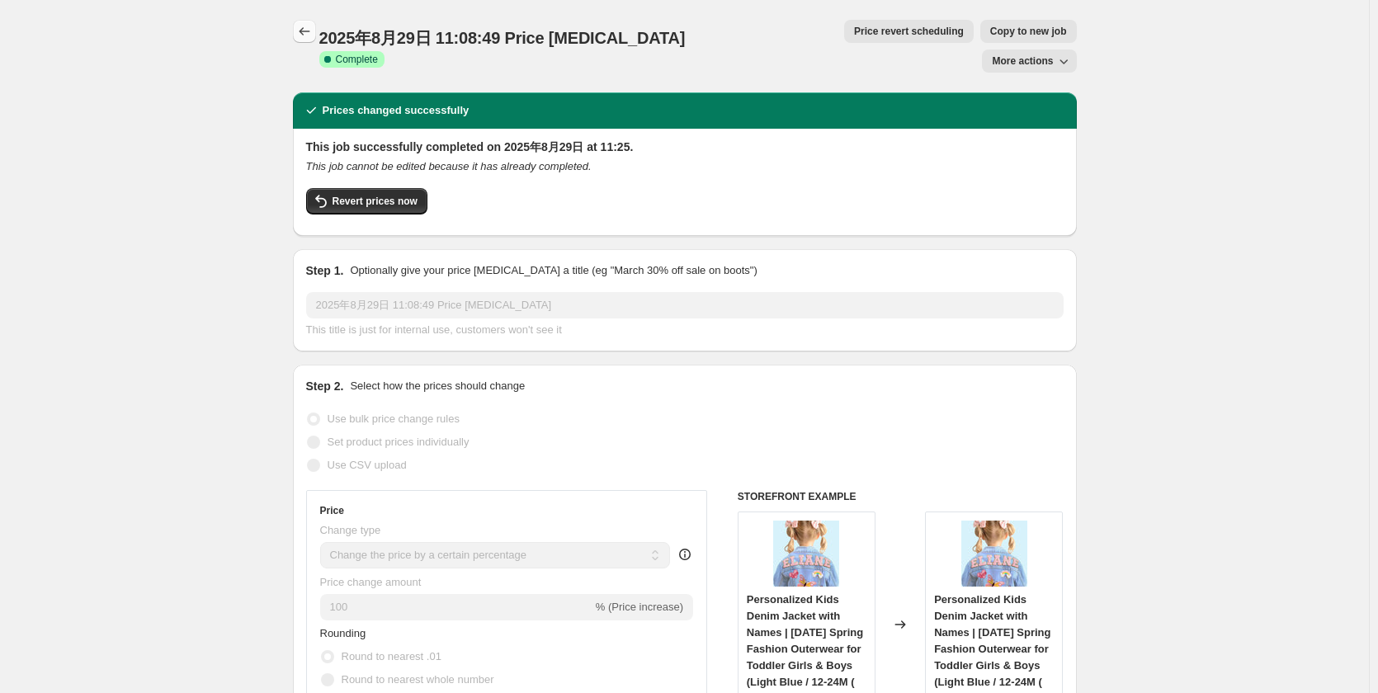
click at [313, 31] on icon "Price change jobs" at bounding box center [304, 31] width 16 height 16
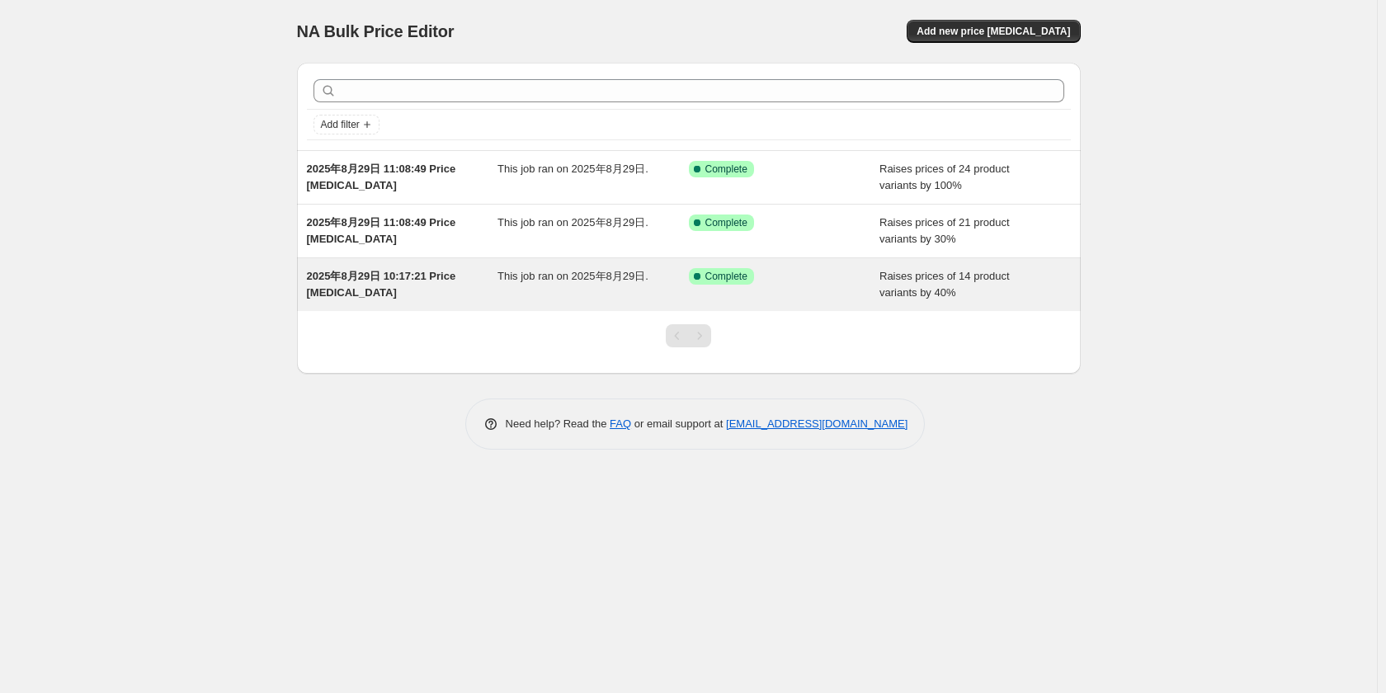
click at [939, 280] on span "Raises prices of 14 product variants by 40%" at bounding box center [944, 284] width 130 height 29
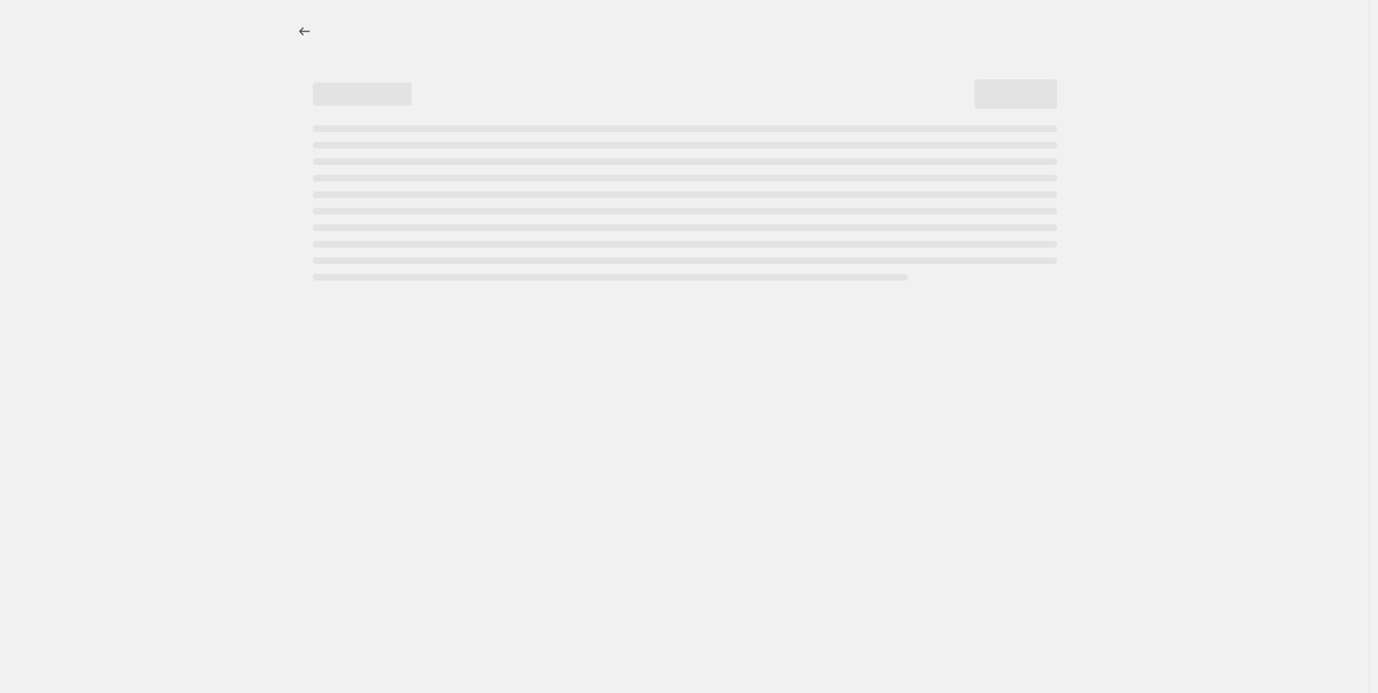
select select "percentage"
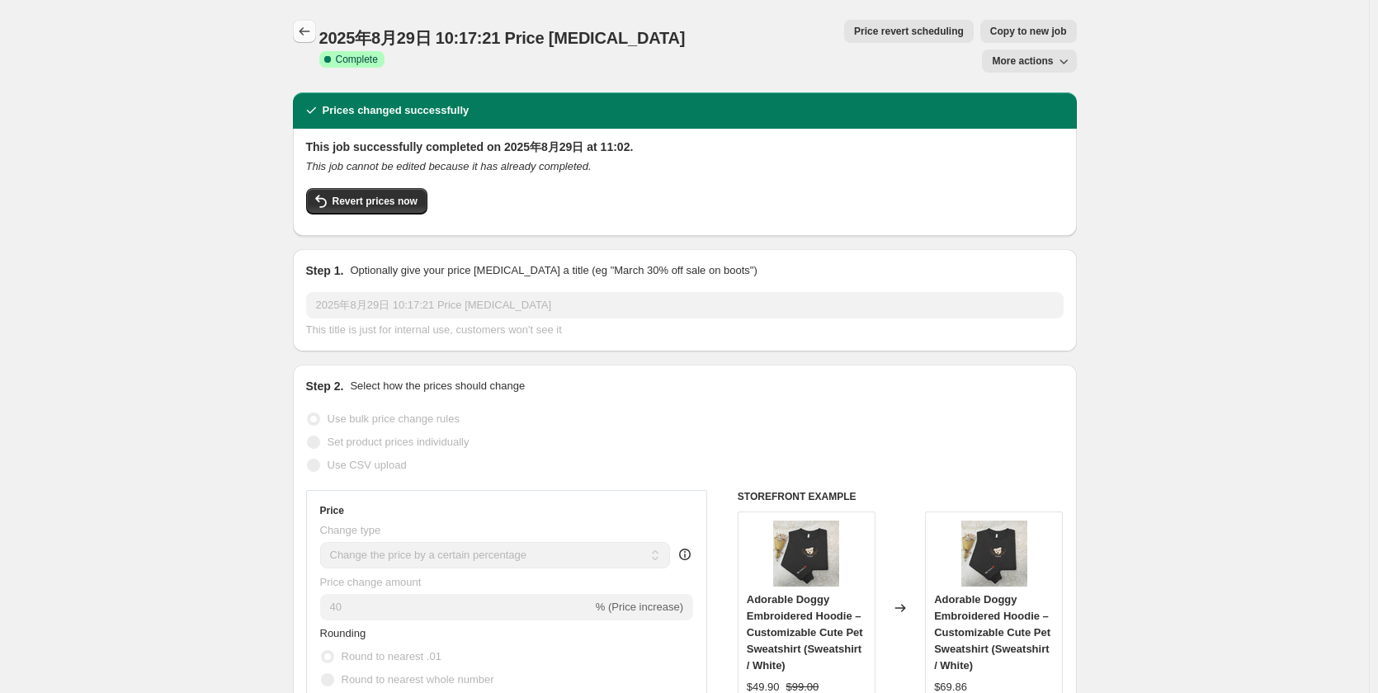
click at [310, 35] on icon "Price change jobs" at bounding box center [304, 31] width 16 height 16
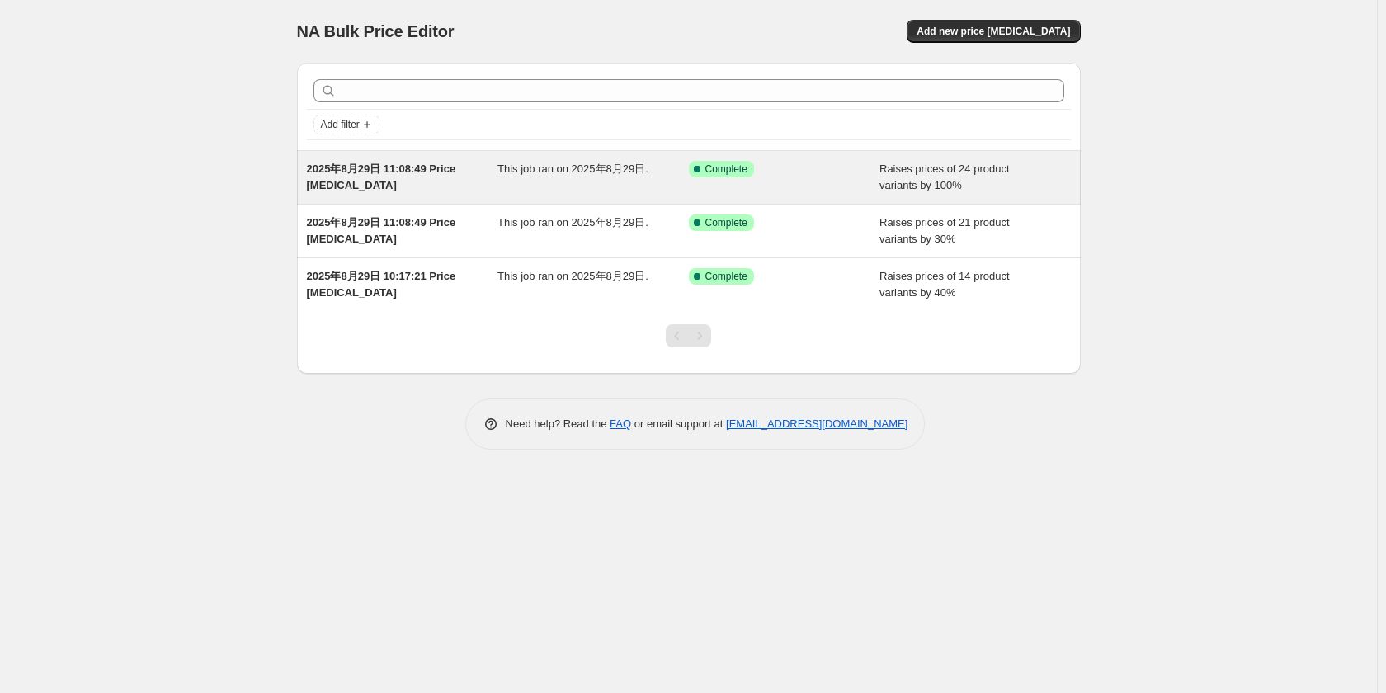
click at [910, 179] on span "Raises prices of 24 product variants by 100%" at bounding box center [944, 177] width 130 height 29
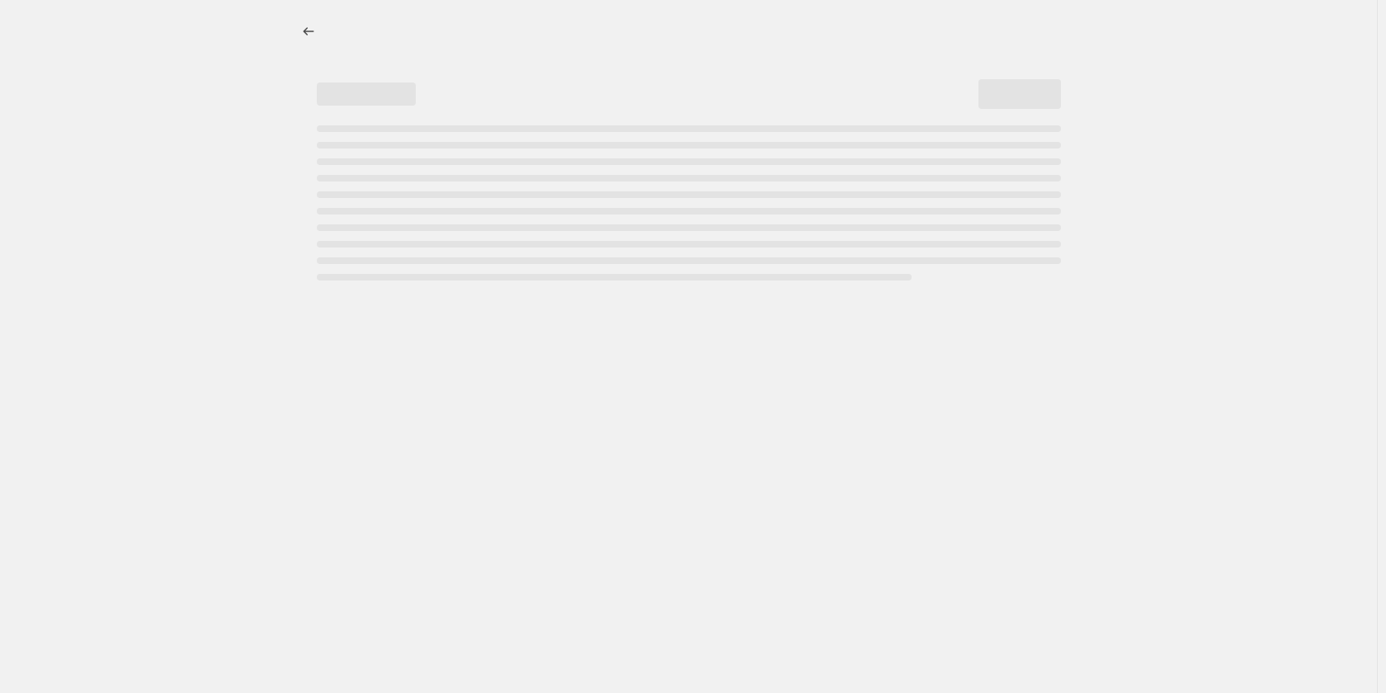
select select "percentage"
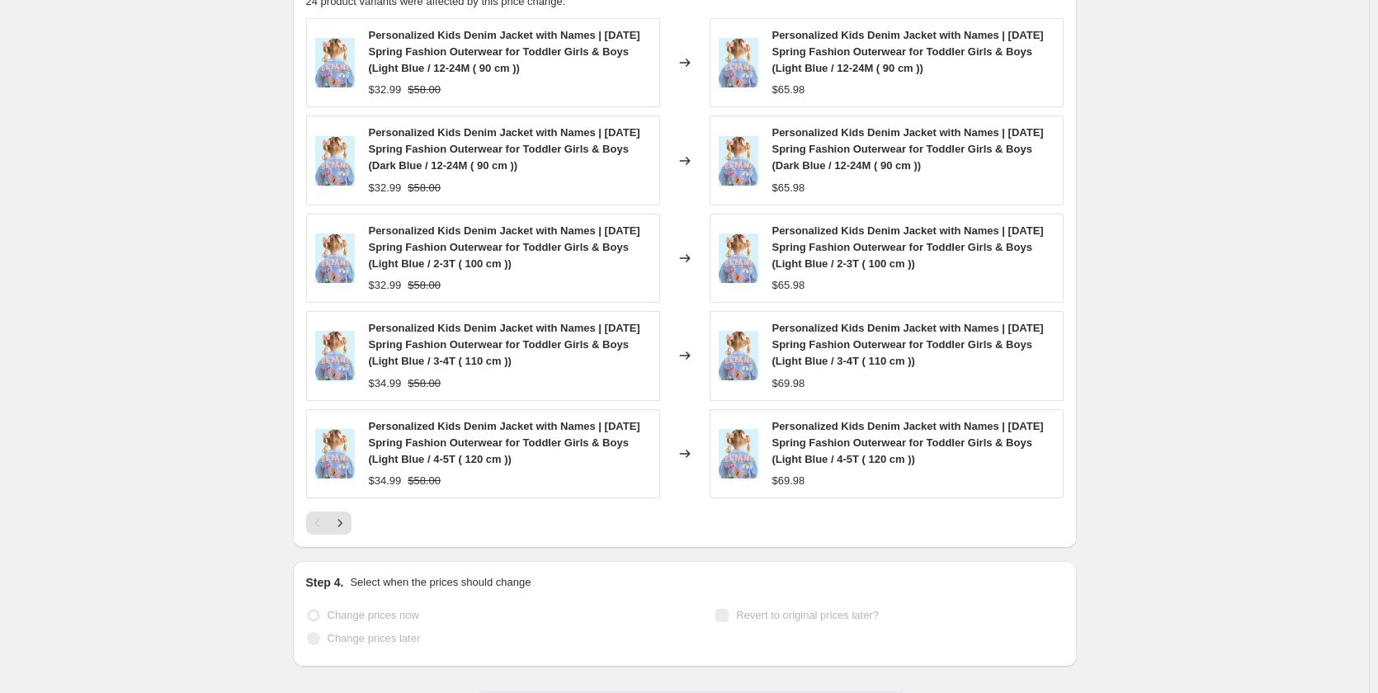
scroll to position [1359, 0]
